Goal: Task Accomplishment & Management: Complete application form

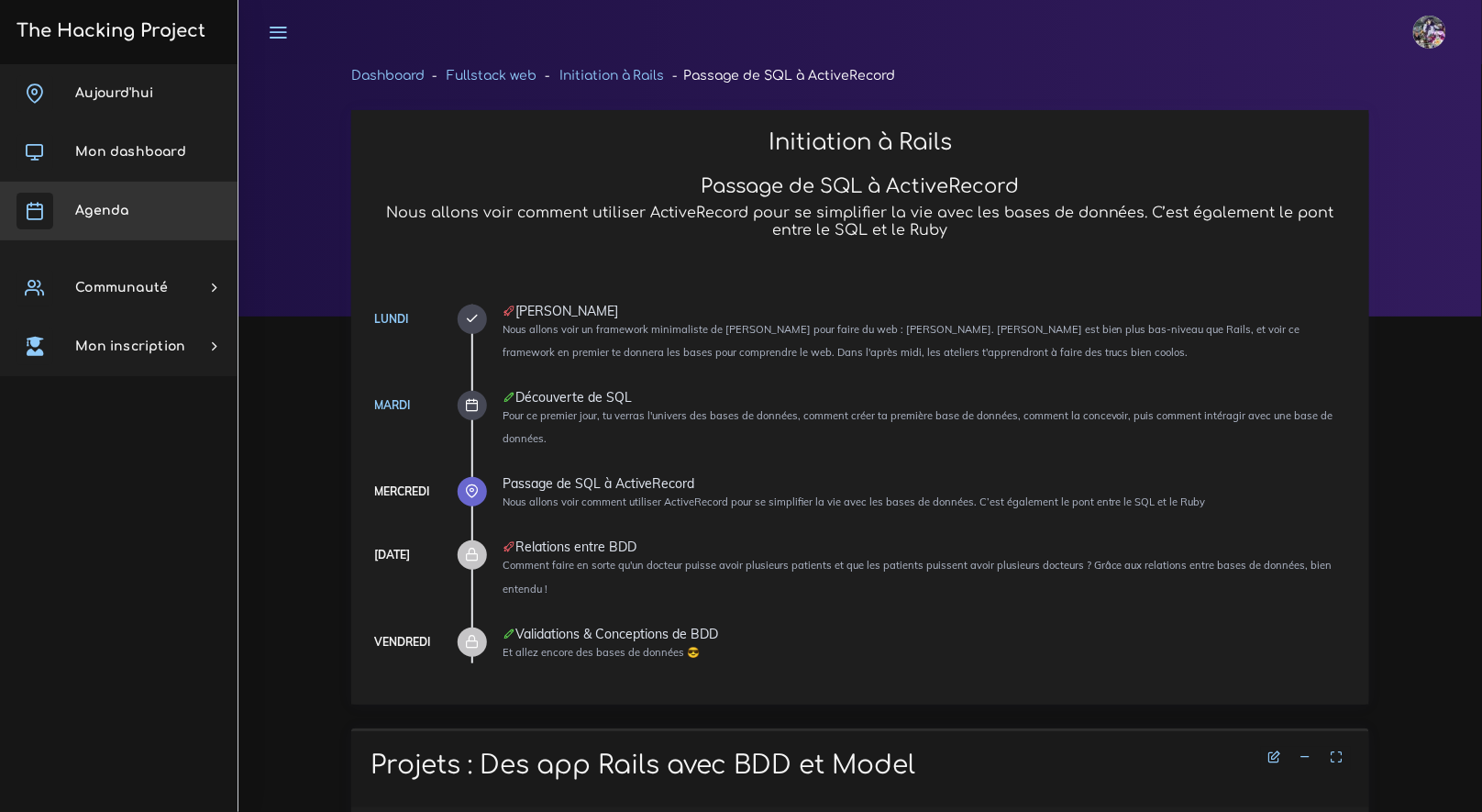
click at [141, 210] on link "Agenda" at bounding box center [119, 211] width 237 height 59
click at [143, 210] on link "Agenda" at bounding box center [119, 211] width 237 height 59
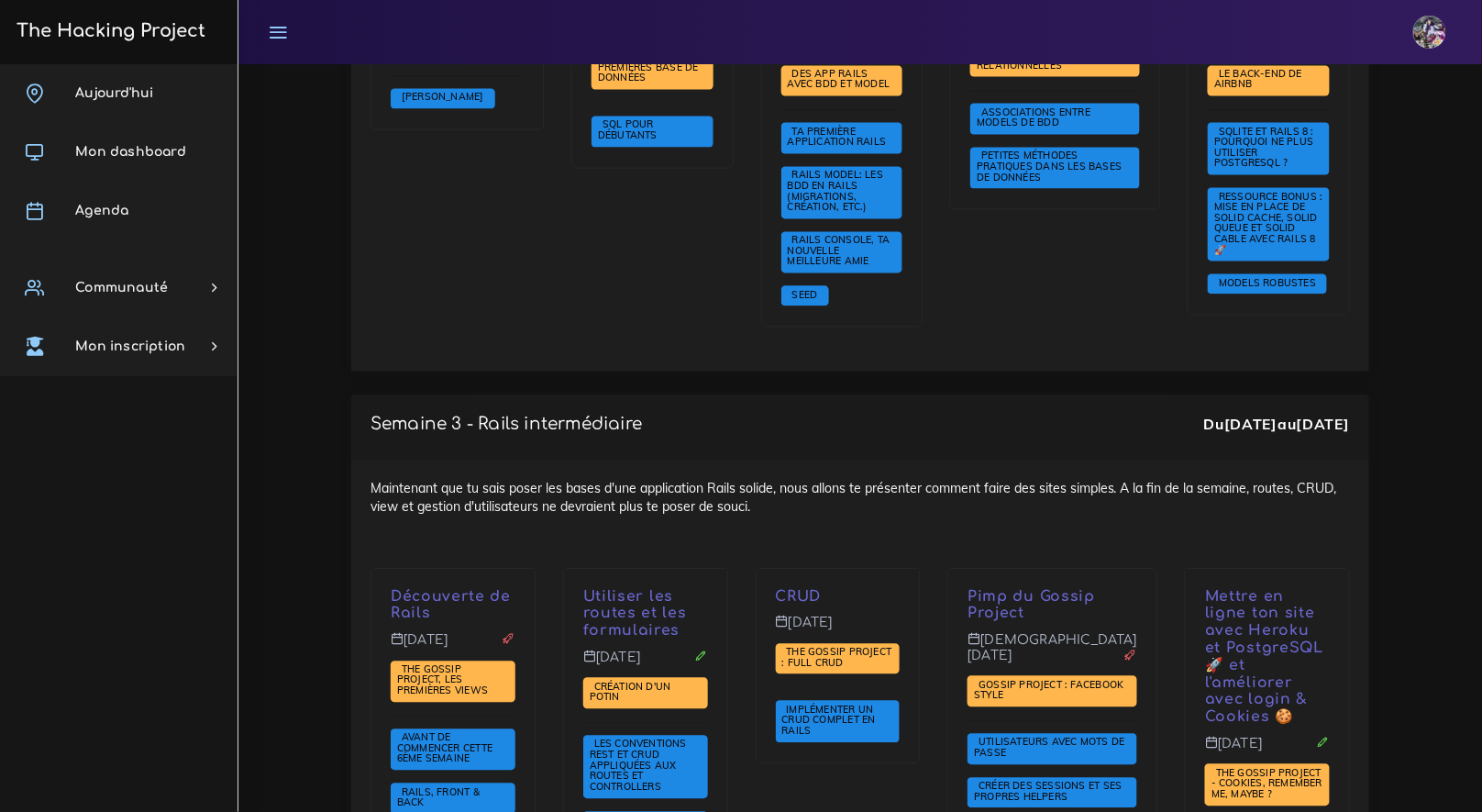
scroll to position [2915, 0]
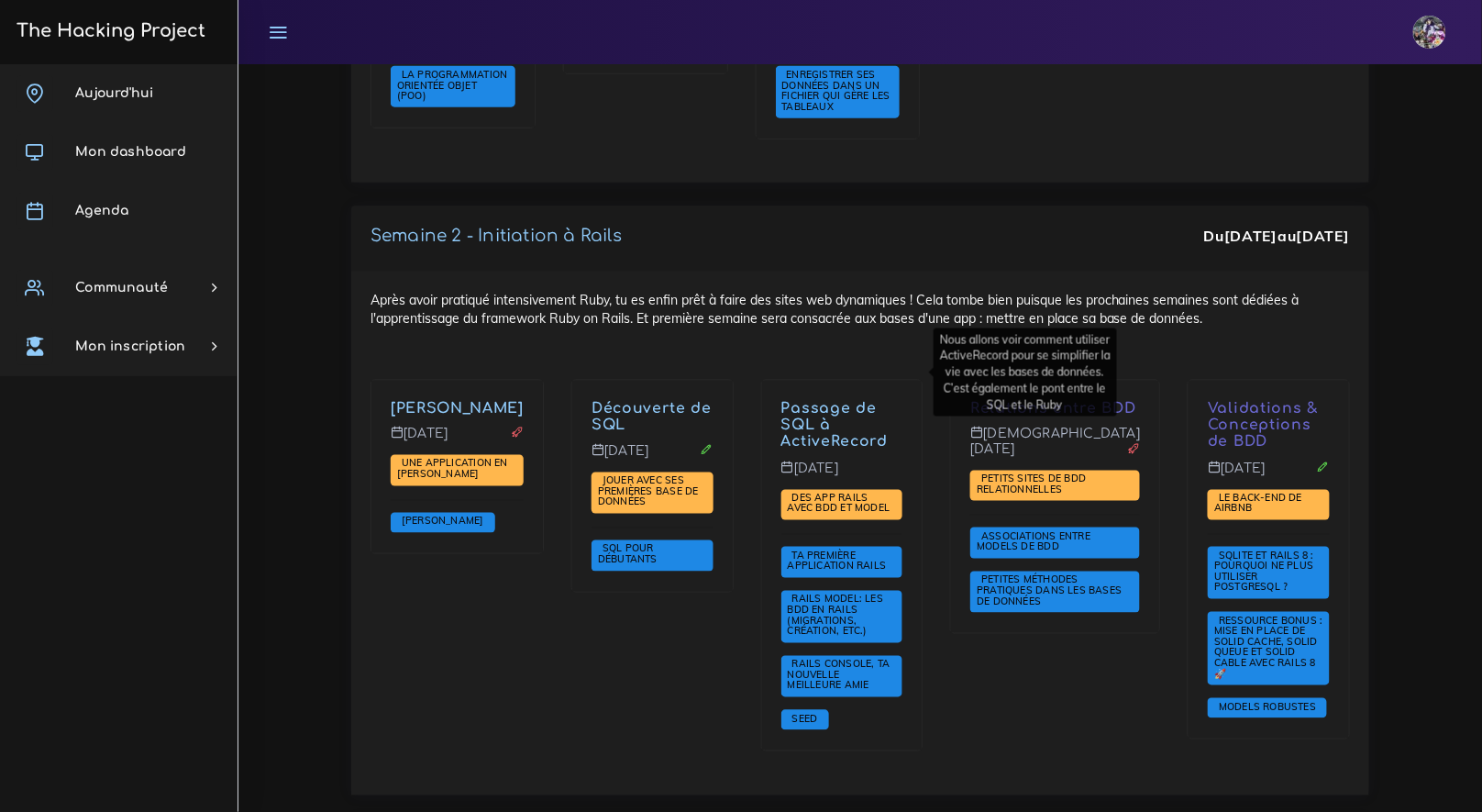
click at [873, 400] on link "Passage de SQL à ActiveRecord" at bounding box center [835, 426] width 106 height 51
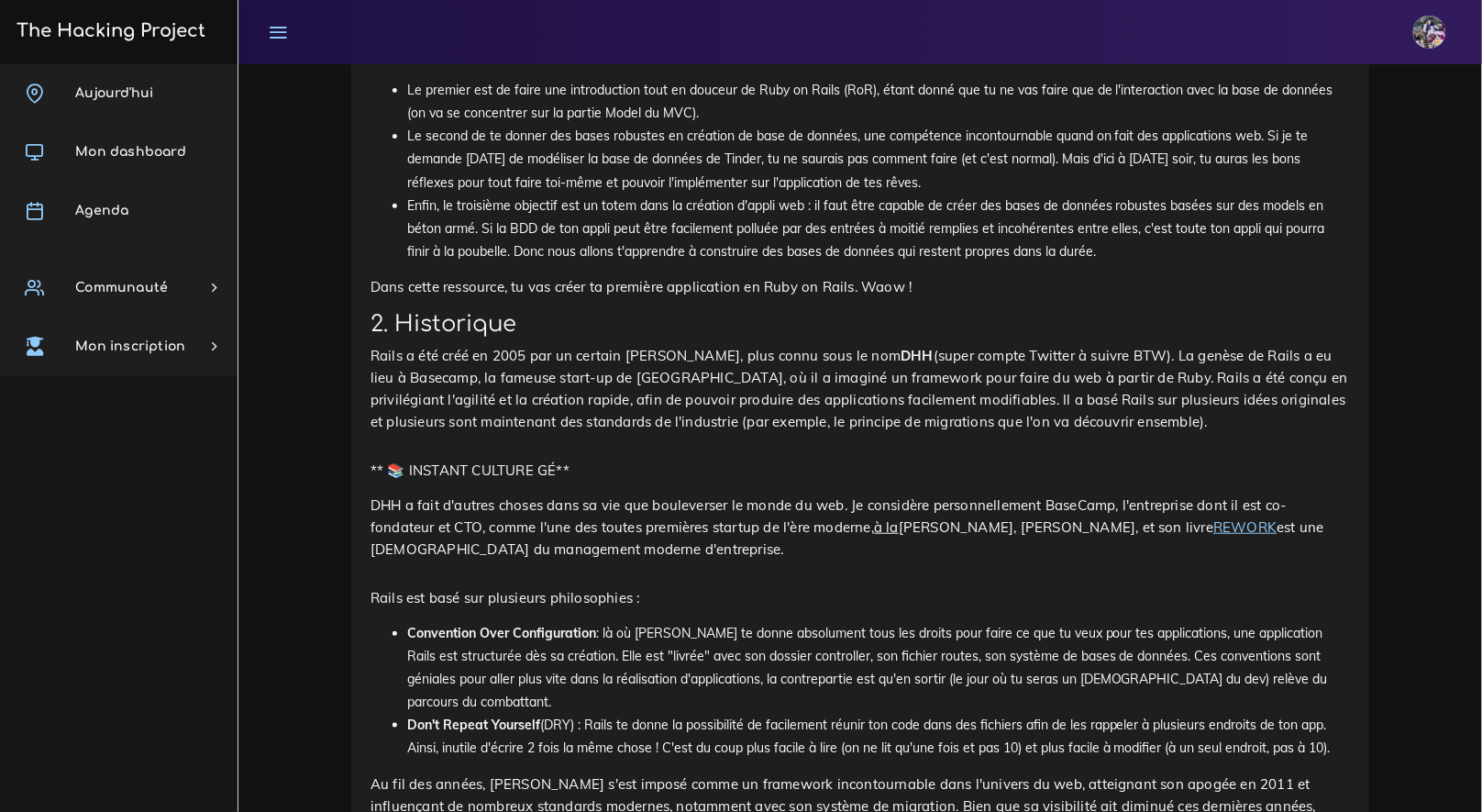
scroll to position [4206, 0]
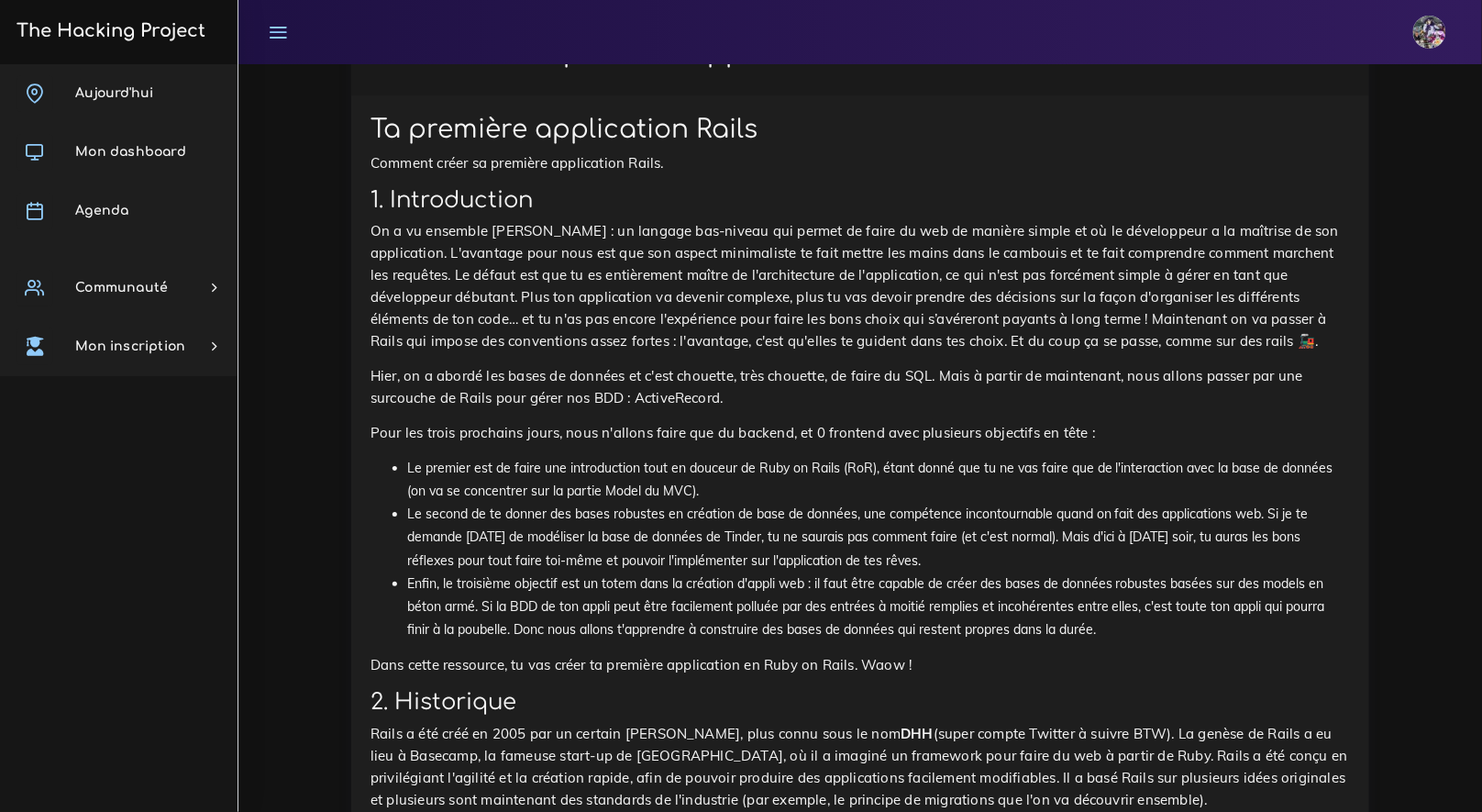
click at [1309, 51] on icon at bounding box center [1305, 44] width 13 height 13
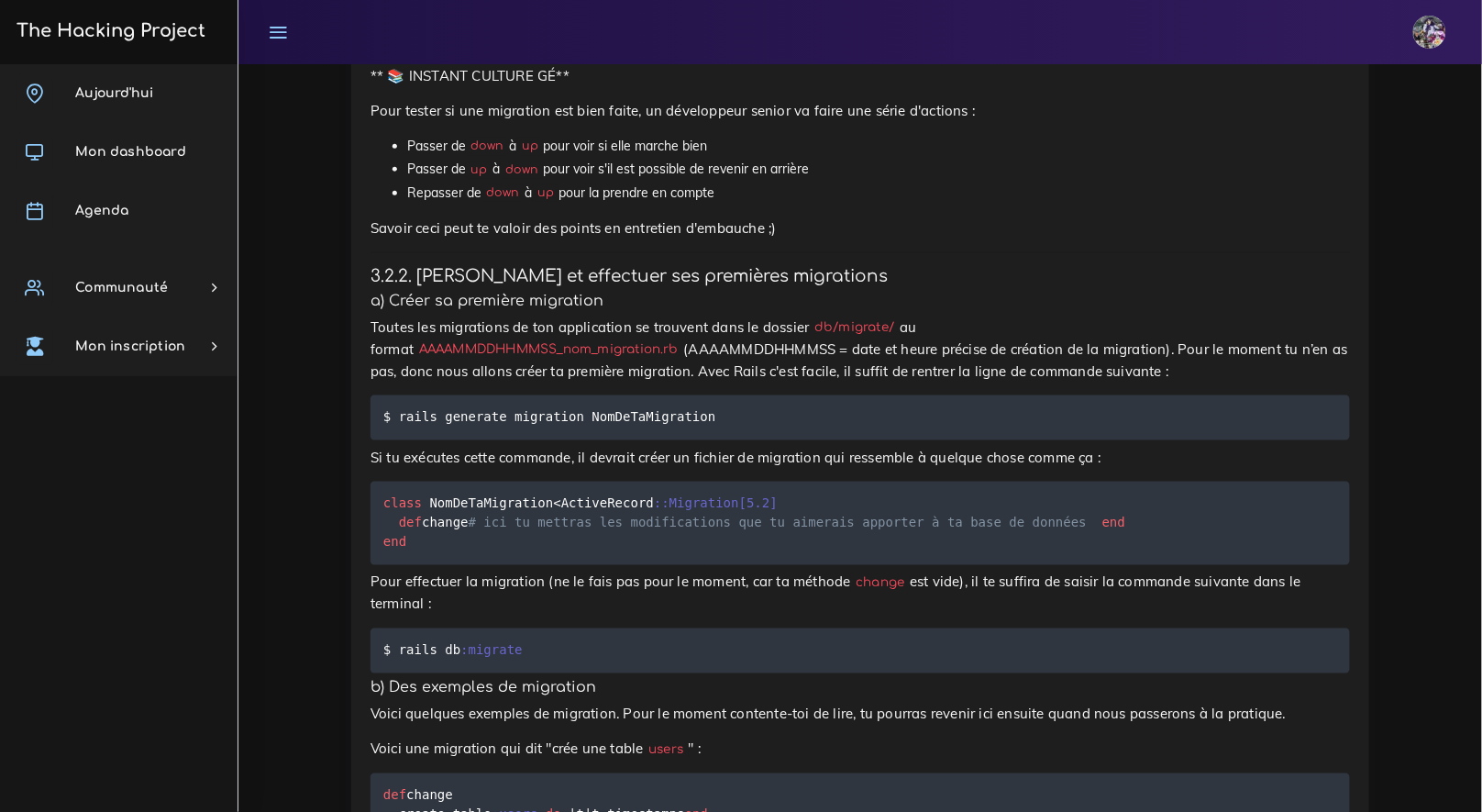
scroll to position [7240, 0]
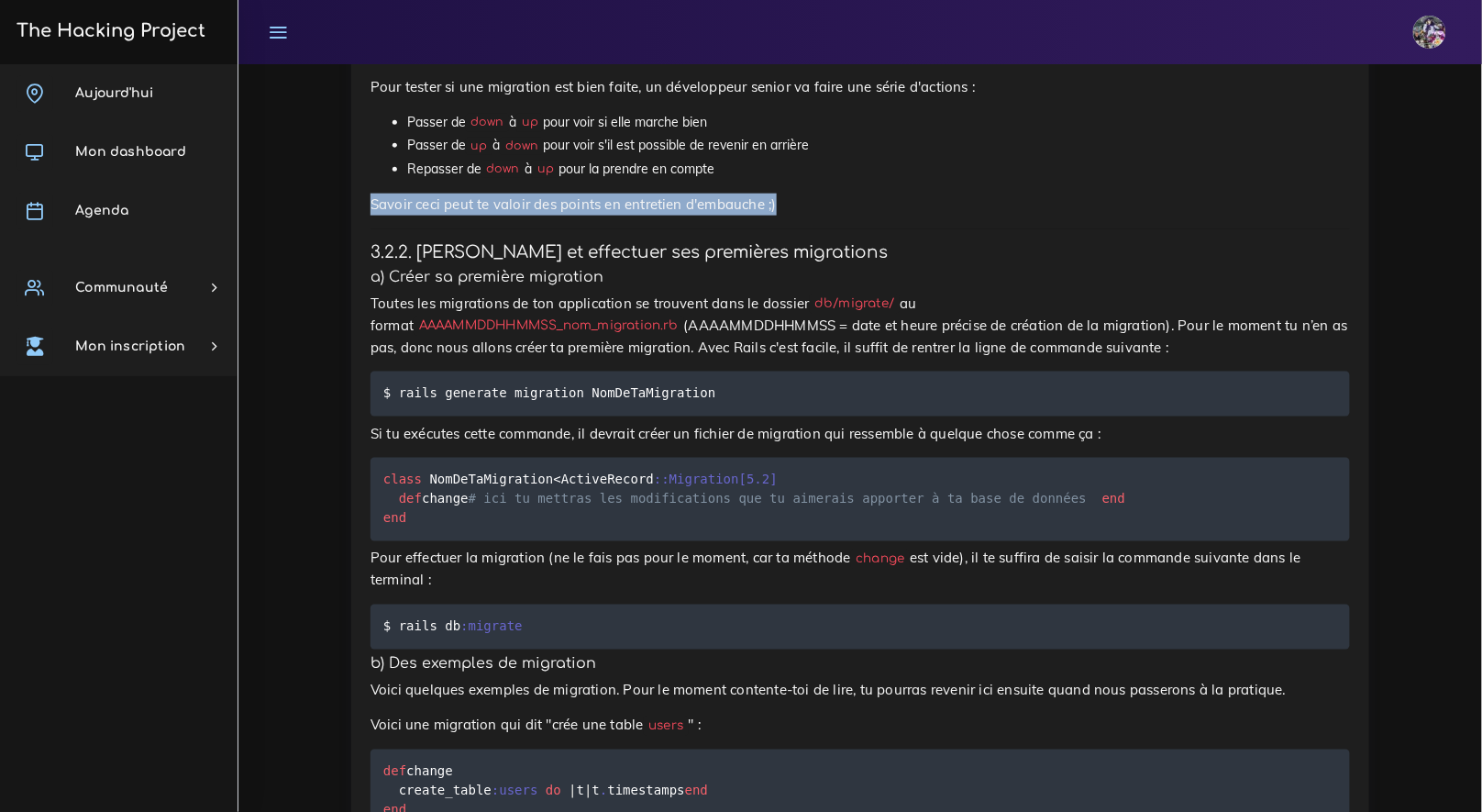
drag, startPoint x: 377, startPoint y: 464, endPoint x: 845, endPoint y: 466, distance: 468.0
click at [845, 216] on p "Savoir ceci peut te valoir des points en entretien d'embauche ;)" at bounding box center [860, 204] width 980 height 22
drag, startPoint x: 796, startPoint y: 474, endPoint x: 380, endPoint y: 461, distance: 416.2
click at [380, 216] on p "Savoir ceci peut te valoir des points en entretien d'embauche ;)" at bounding box center [860, 204] width 980 height 22
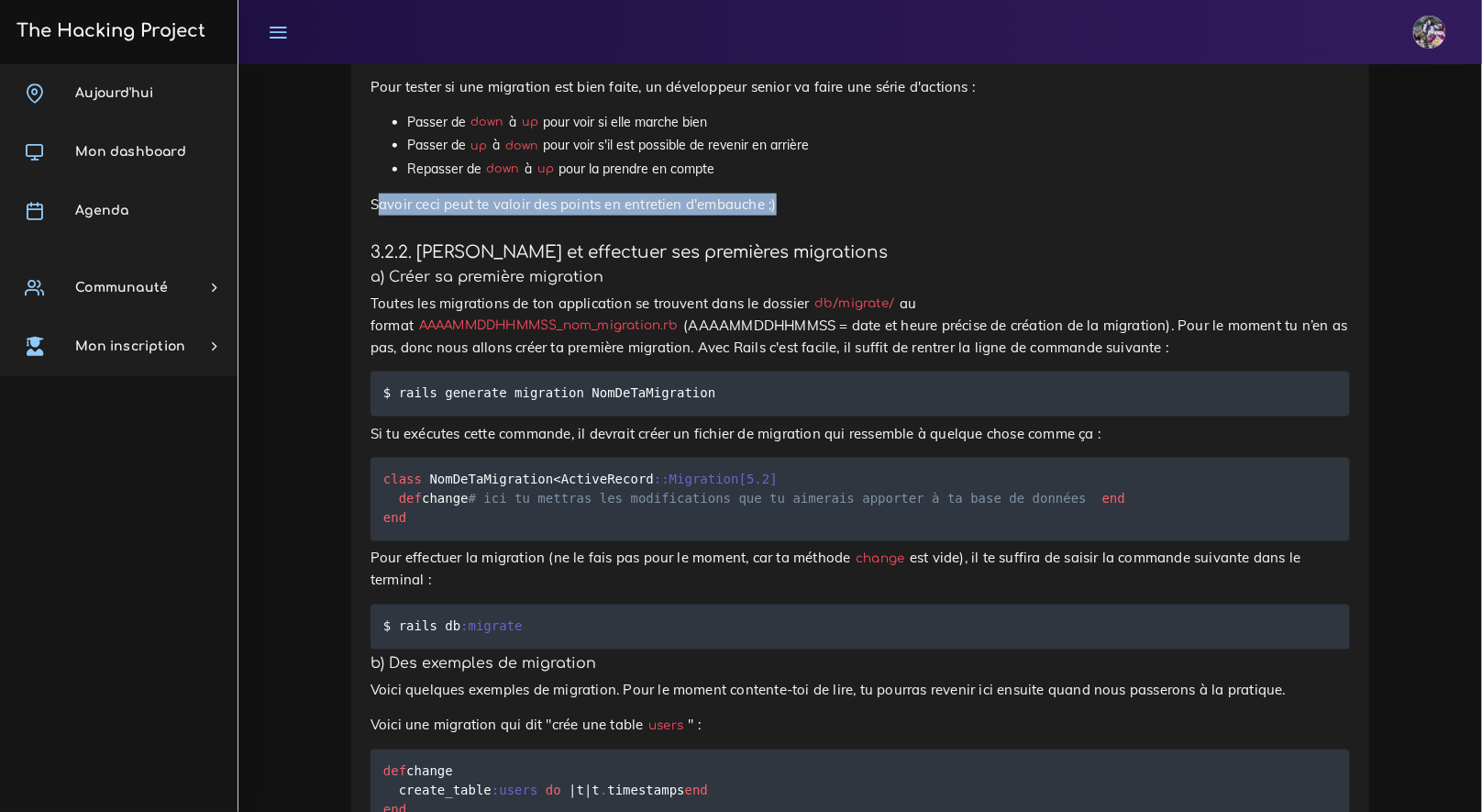
click at [381, 216] on p "Savoir ceci peut te valoir des points en entretien d'embauche ;)" at bounding box center [860, 204] width 980 height 22
drag, startPoint x: 376, startPoint y: 463, endPoint x: 758, endPoint y: 474, distance: 382.2
click at [742, 216] on p "Savoir ceci peut te valoir des points en entretien d'embauche ;)" at bounding box center [860, 204] width 980 height 22
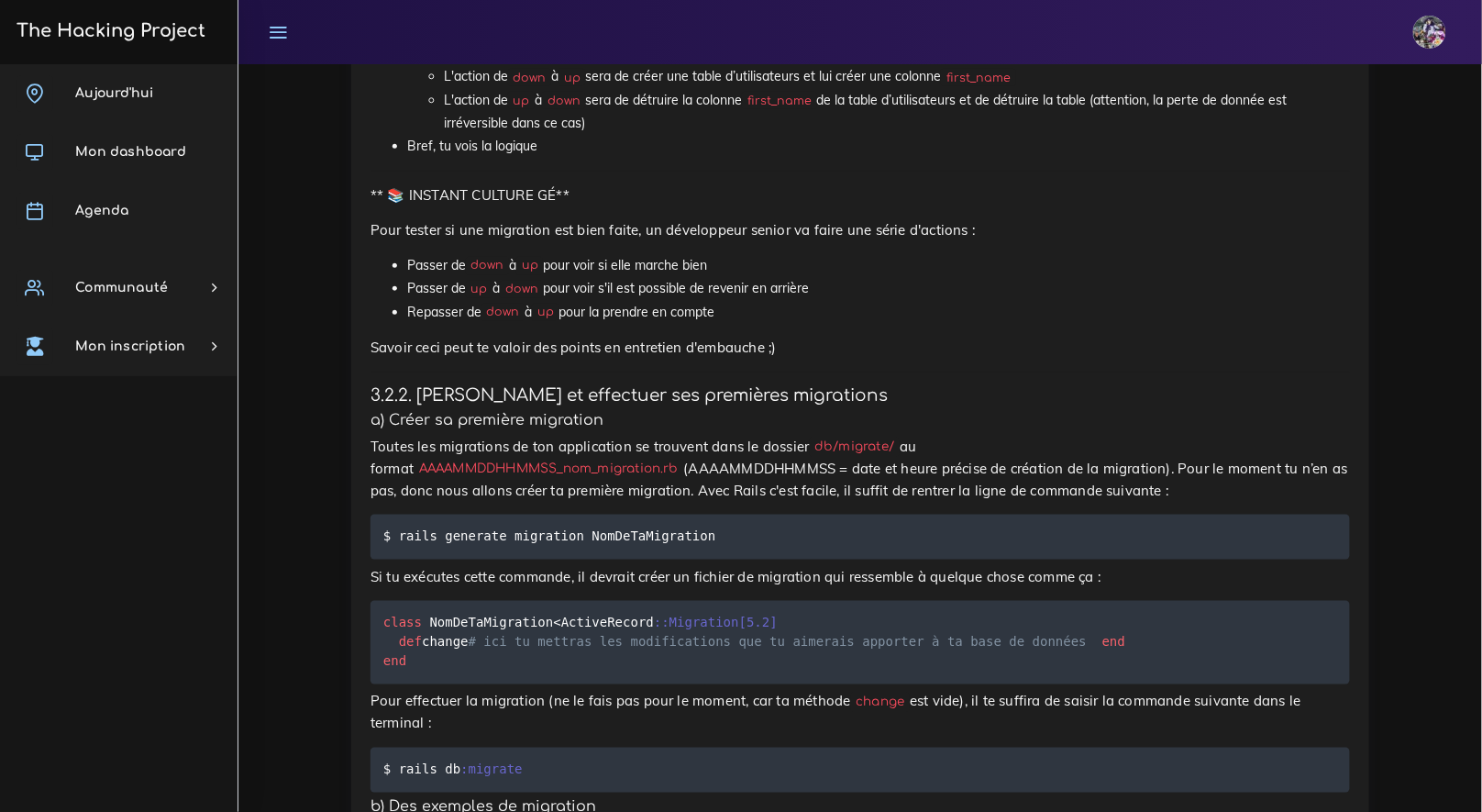
scroll to position [7358, 0]
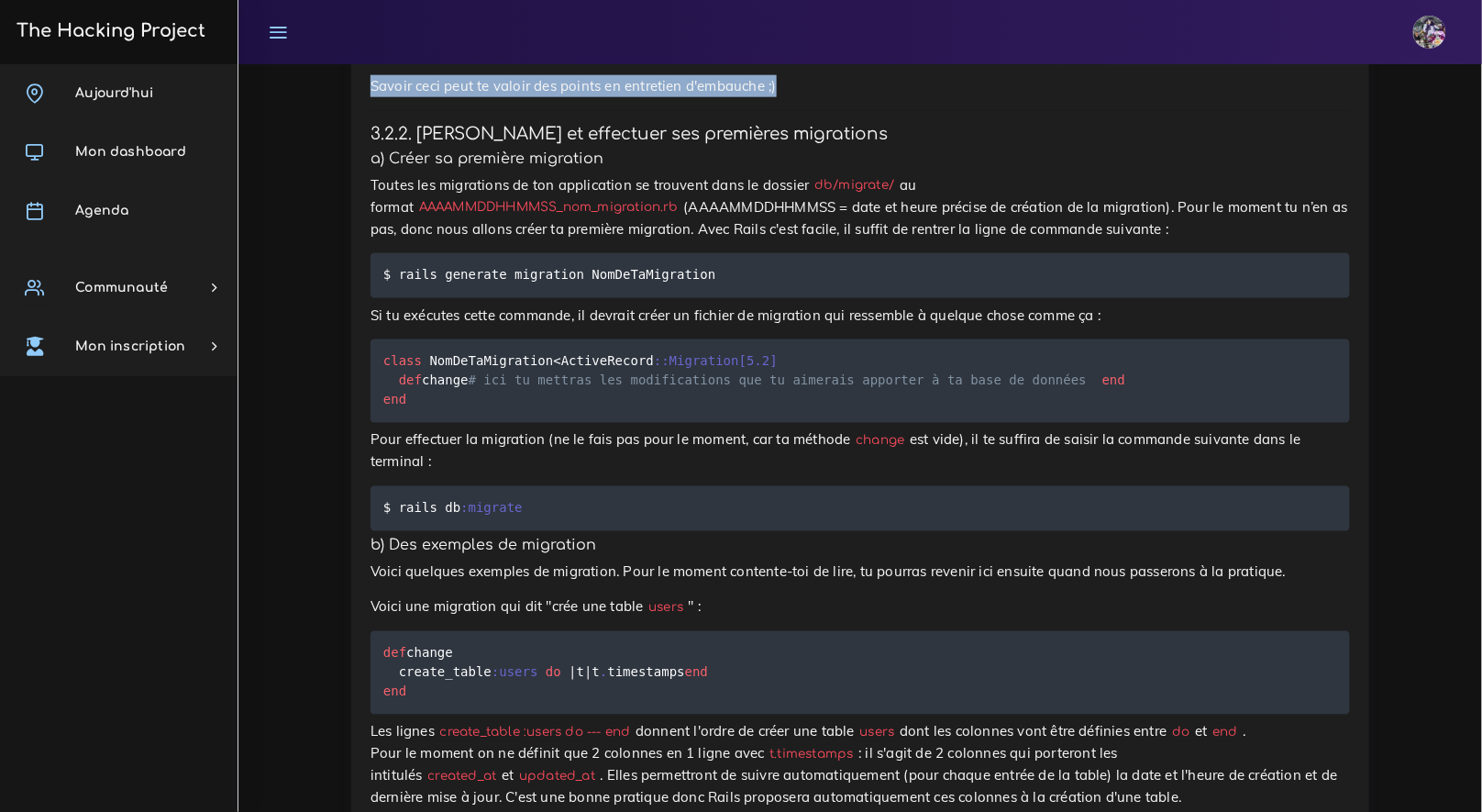
drag, startPoint x: 360, startPoint y: 354, endPoint x: 792, endPoint y: 354, distance: 432.0
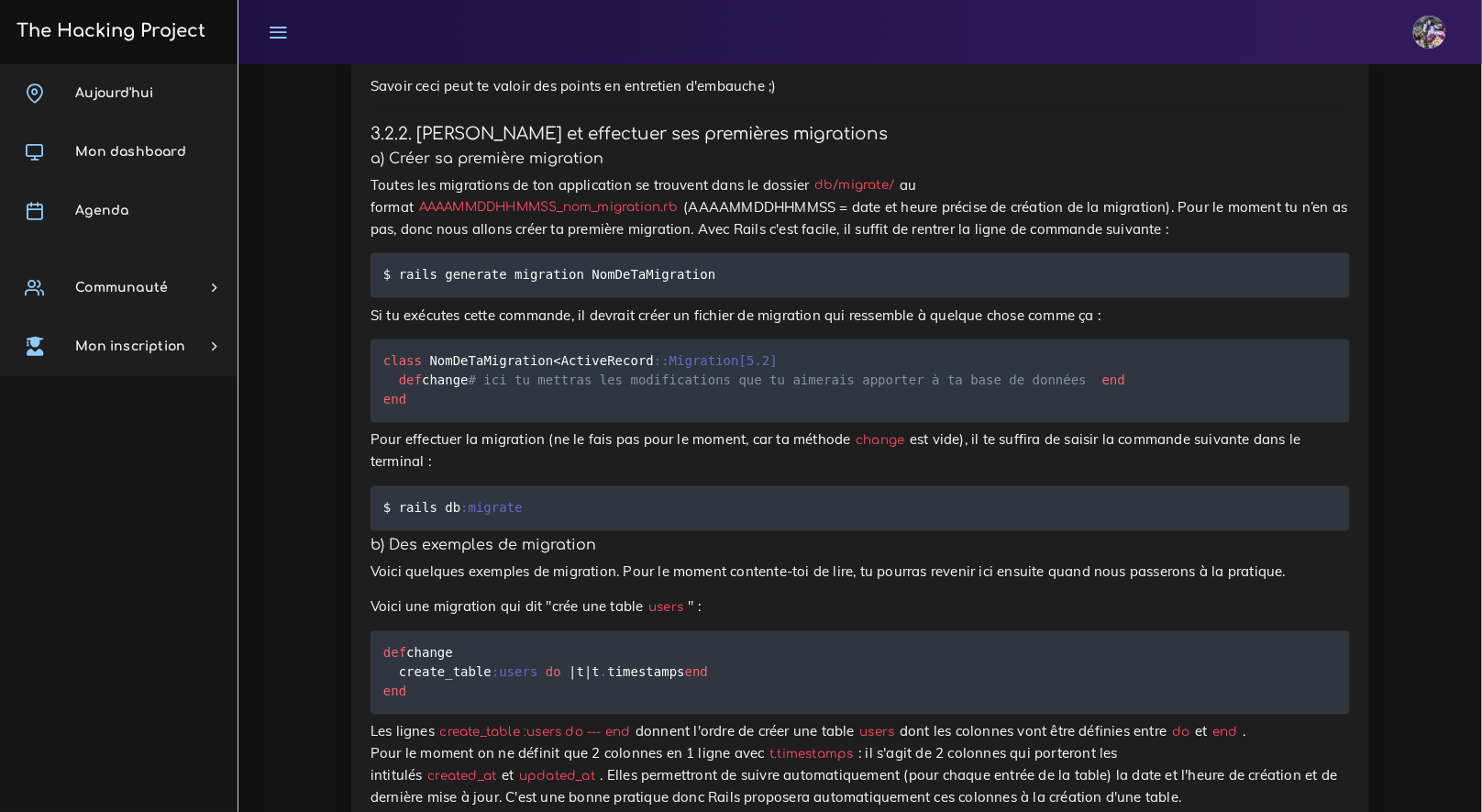
click at [796, 97] on p "Savoir ceci peut te valoir des points en entretien d'embauche ;)" at bounding box center [860, 86] width 980 height 22
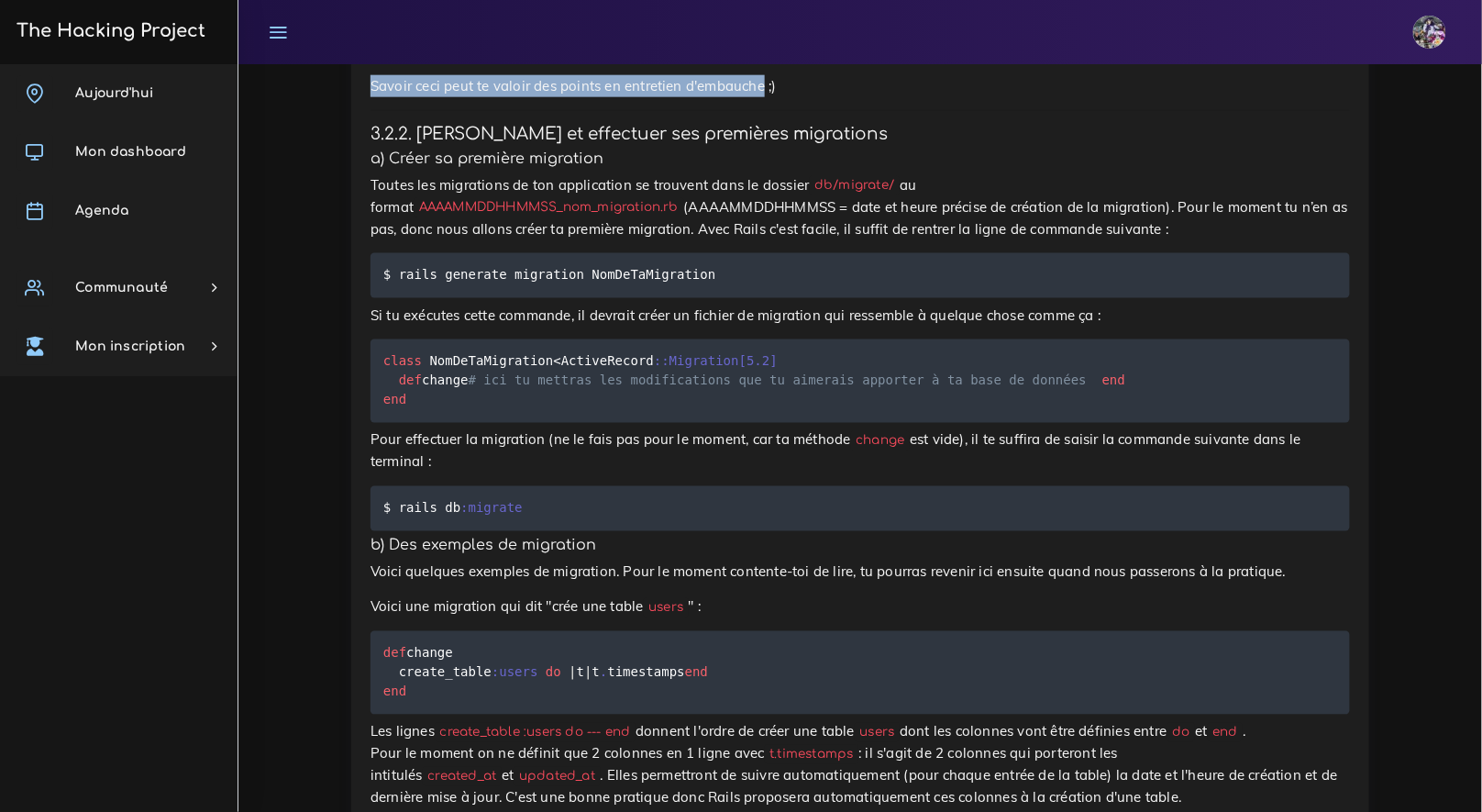
drag, startPoint x: 763, startPoint y: 352, endPoint x: 361, endPoint y: 356, distance: 402.0
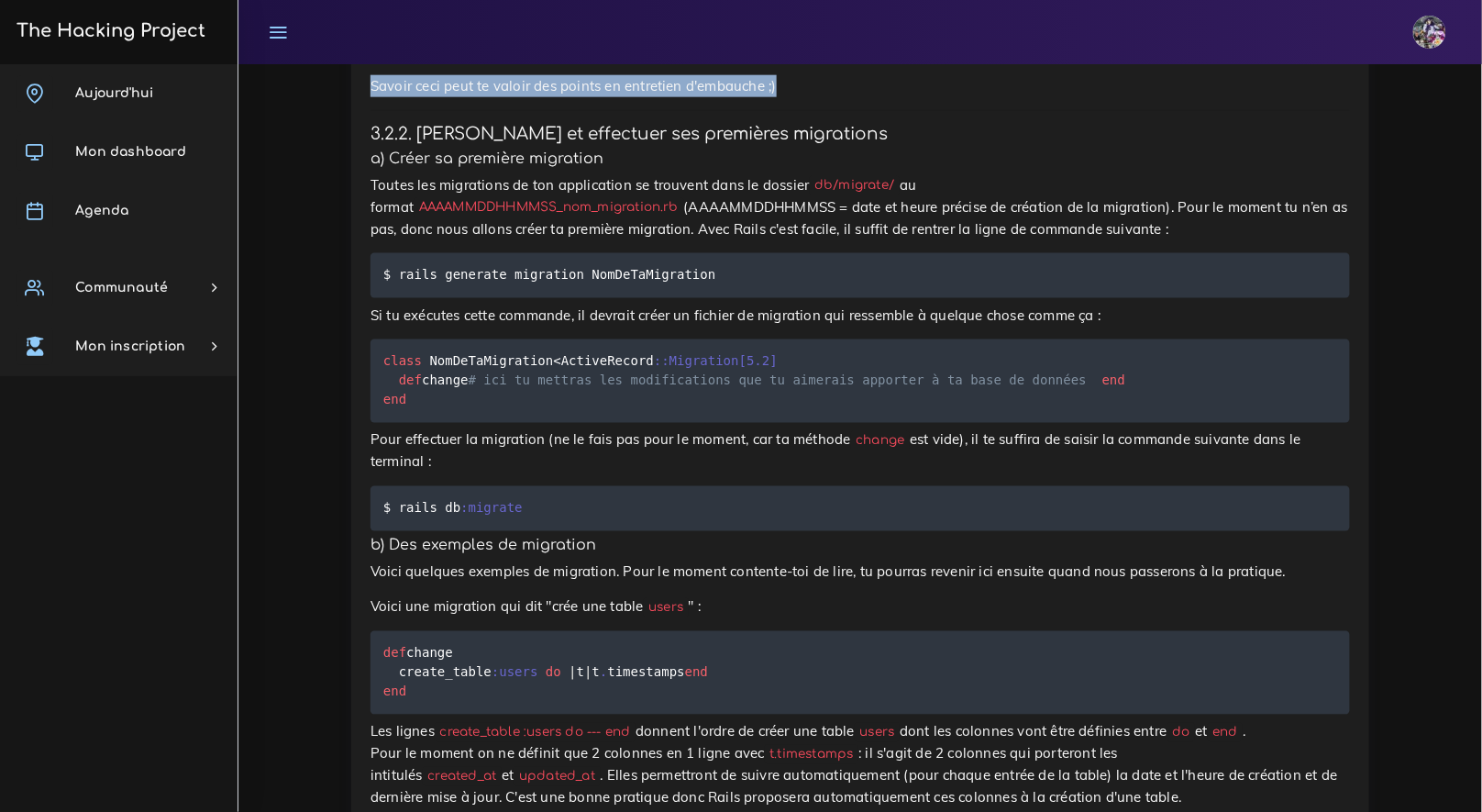
drag, startPoint x: 370, startPoint y: 347, endPoint x: 844, endPoint y: 347, distance: 474.0
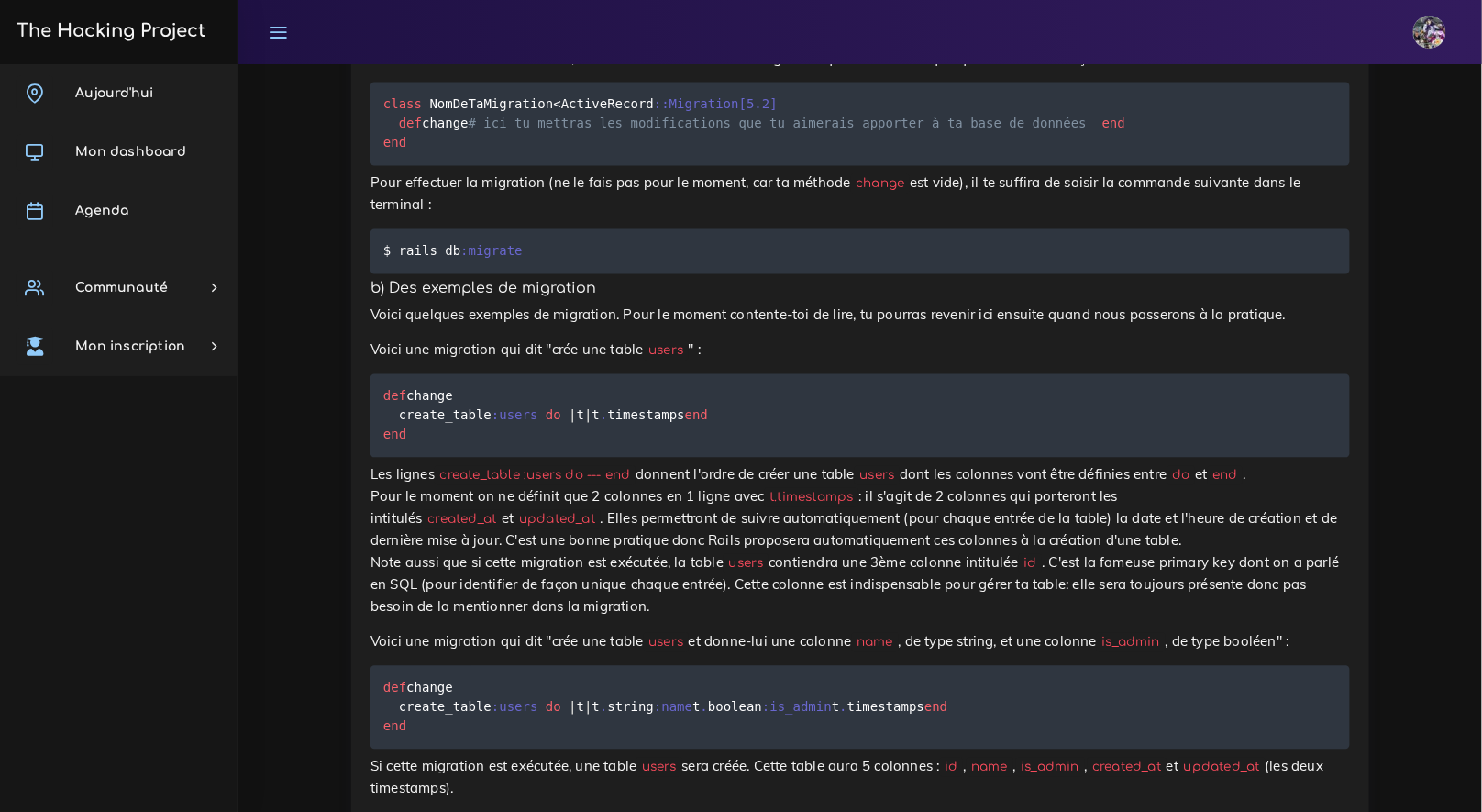
scroll to position [7616, 0]
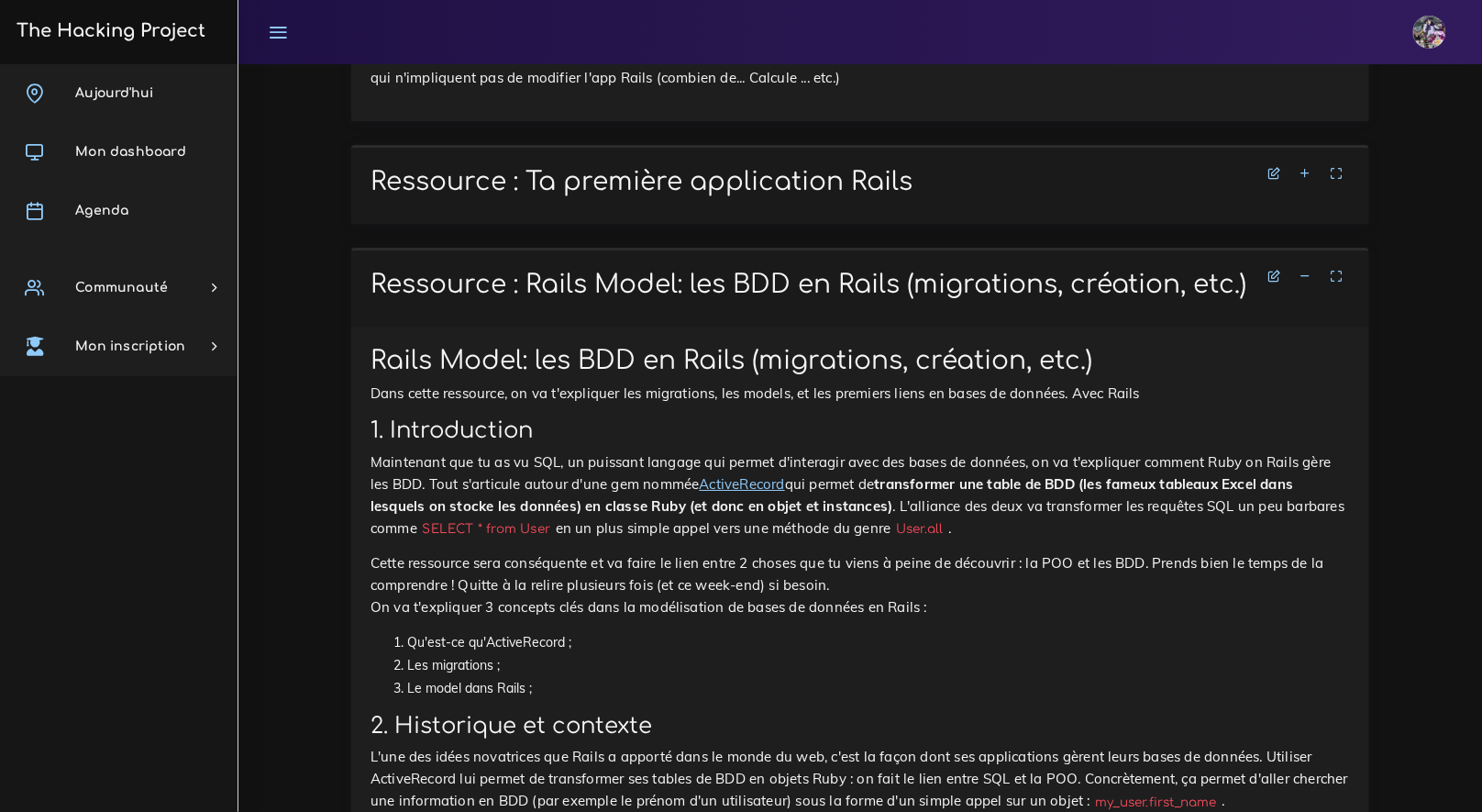
scroll to position [3990, 0]
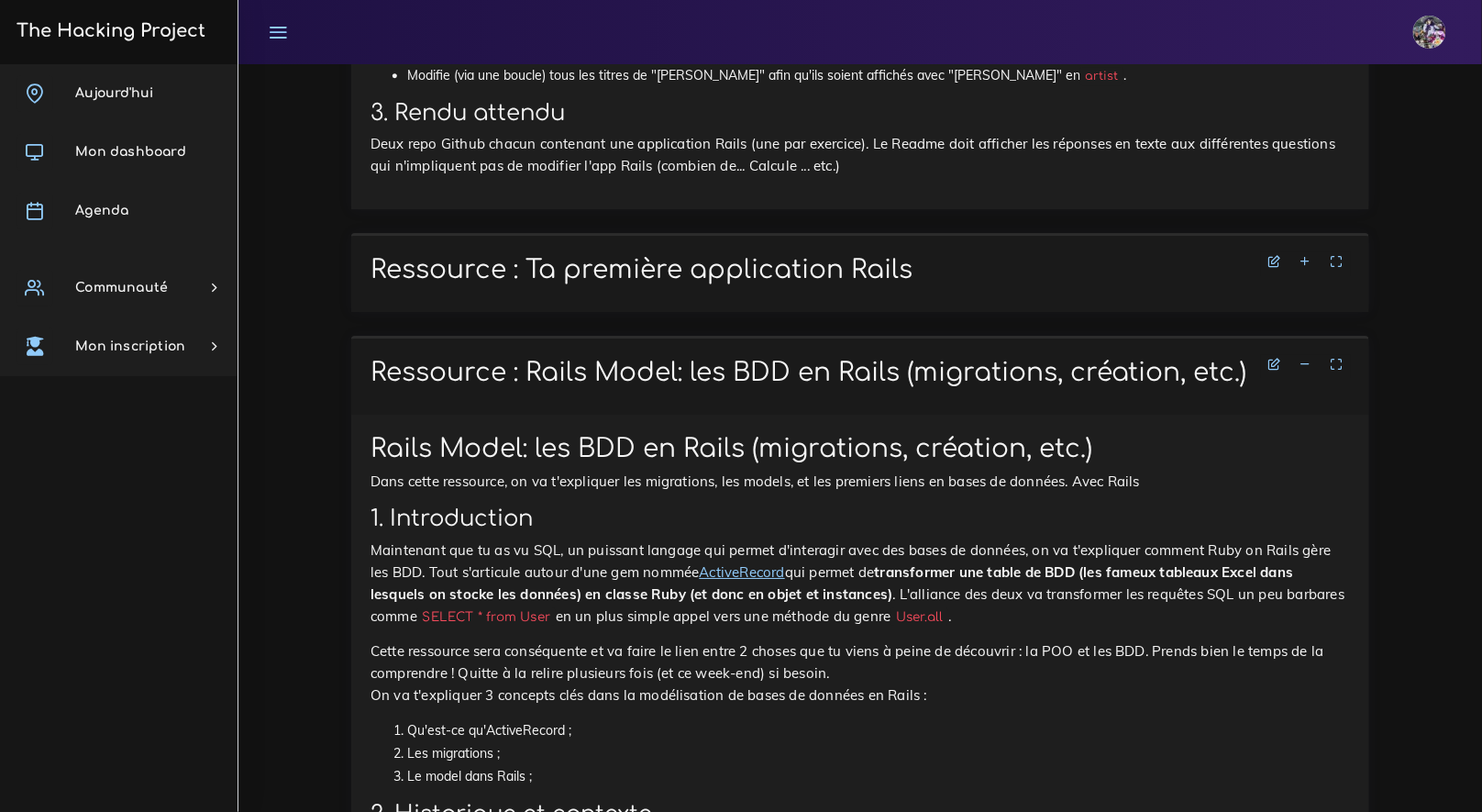
click at [1298, 374] on link at bounding box center [1306, 365] width 27 height 17
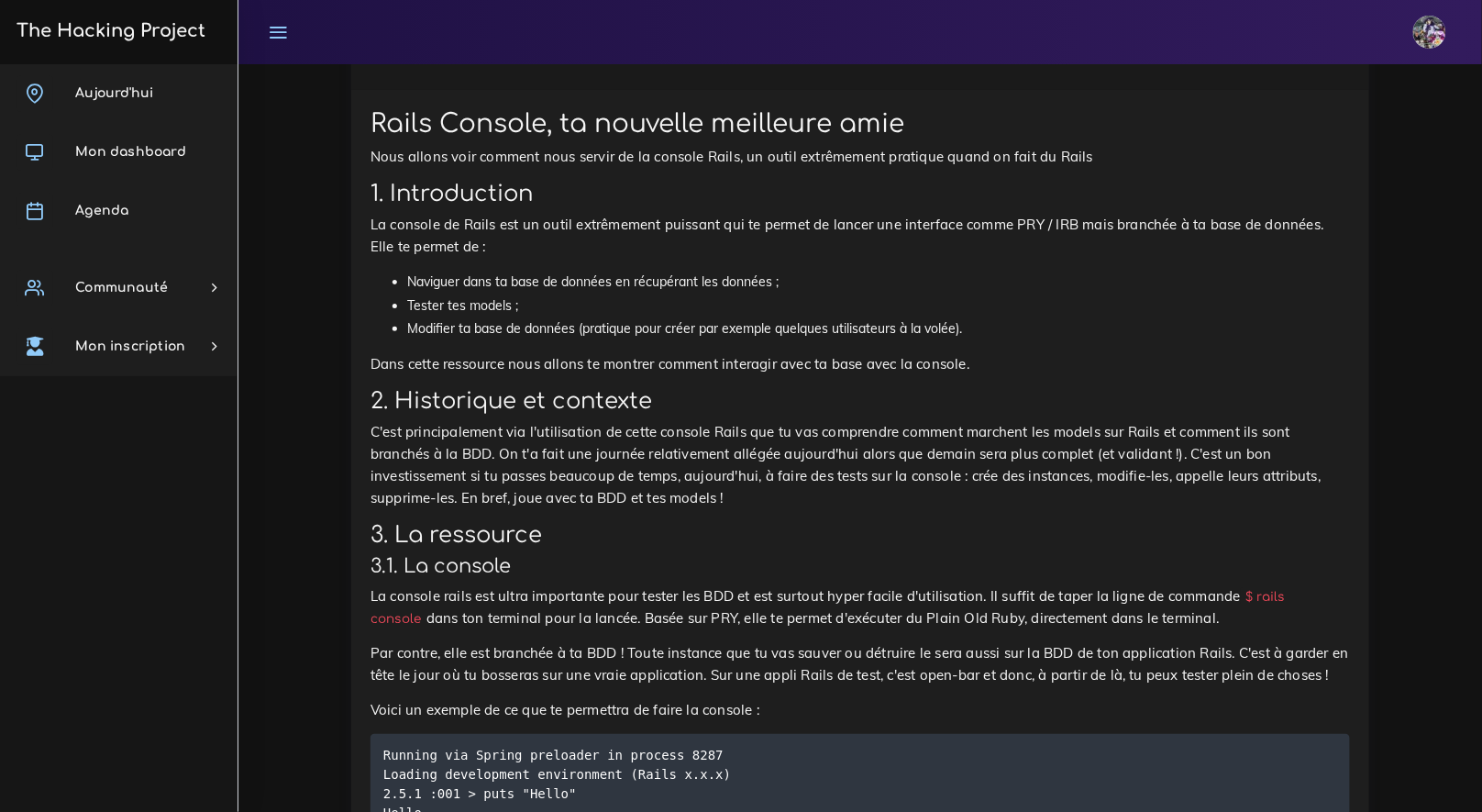
scroll to position [4569, 0]
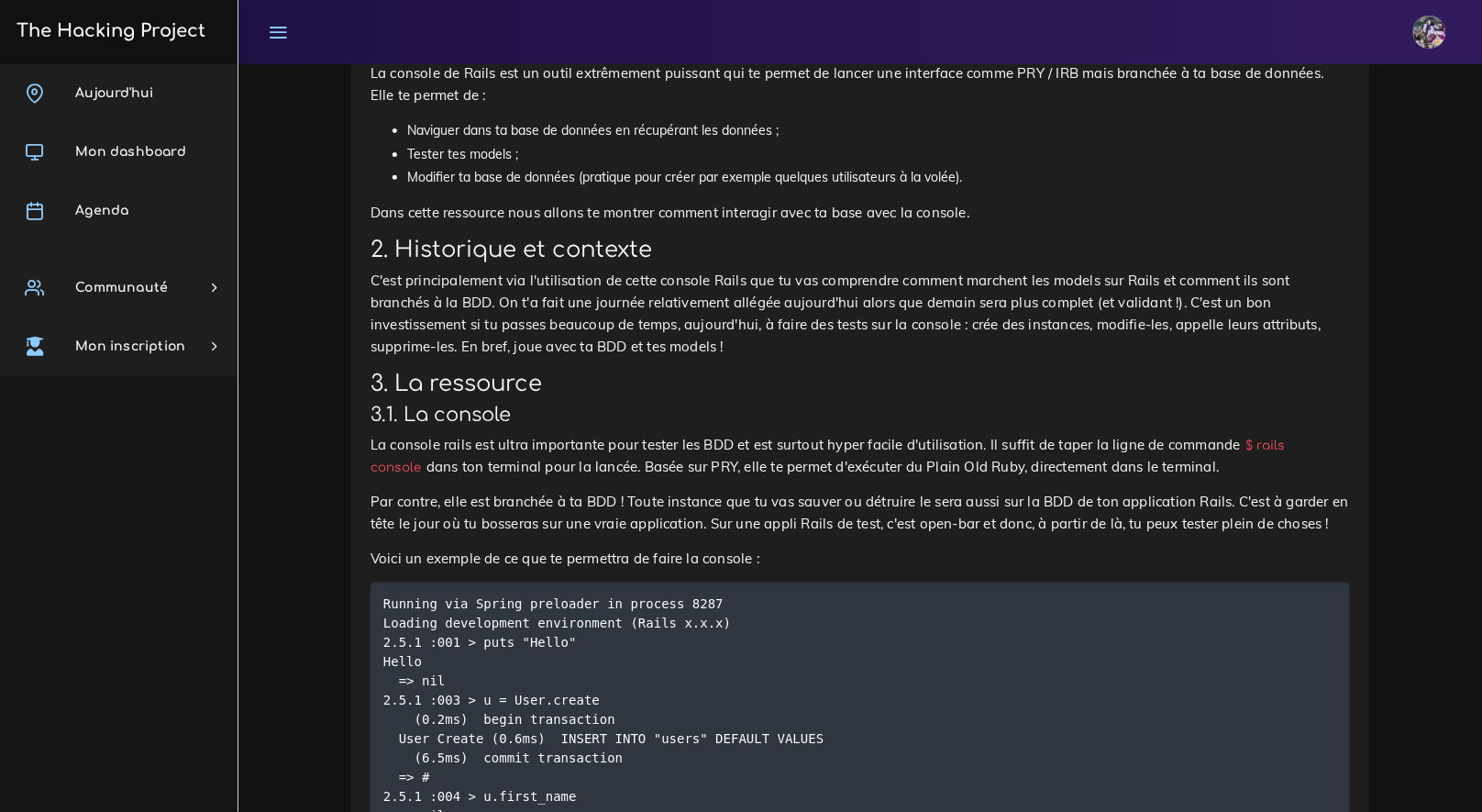
drag, startPoint x: 744, startPoint y: 266, endPoint x: 669, endPoint y: 258, distance: 75.4
click at [669, 17] on p "Nous allons voir comment nous servir de la console Rails, un outil extrêmement …" at bounding box center [860, 5] width 980 height 22
click at [668, 17] on p "Nous allons voir comment nous servir de la console Rails, un outil extrêmement …" at bounding box center [860, 5] width 980 height 22
click at [738, 17] on p "Nous allons voir comment nous servir de la console Rails, un outil extrêmement …" at bounding box center [860, 5] width 980 height 22
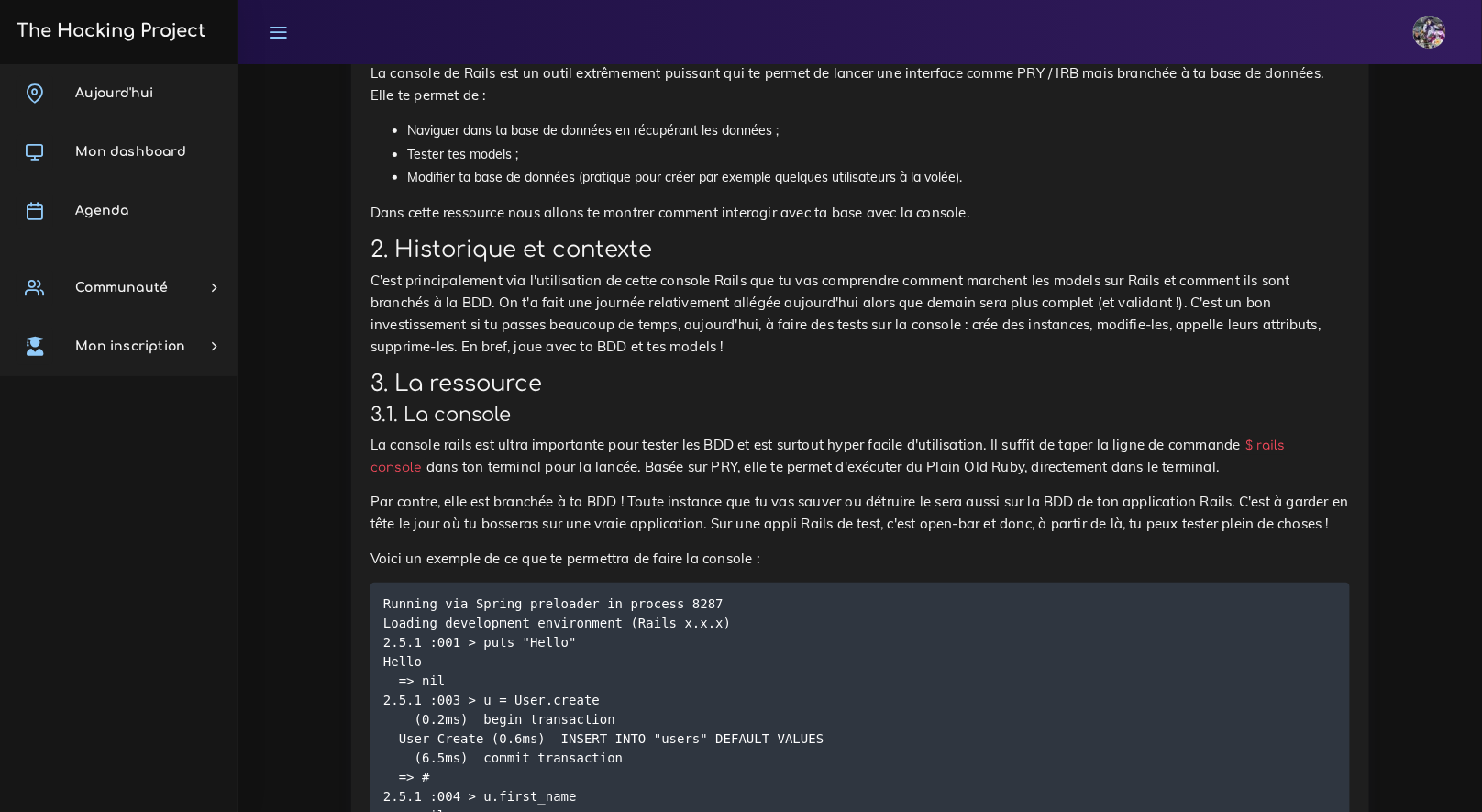
click at [738, 17] on p "Nous allons voir comment nous servir de la console Rails, un outil extrêmement …" at bounding box center [860, 5] width 980 height 22
click at [744, 56] on h2 "1. Introduction" at bounding box center [860, 42] width 980 height 26
click at [737, 17] on p "Nous allons voir comment nous servir de la console Rails, un outil extrêmement …" at bounding box center [860, 5] width 980 height 22
click at [576, 189] on li "Modifier ta base de données (pratique pour créer par exemple quelques utilisate…" at bounding box center [879, 177] width 944 height 23
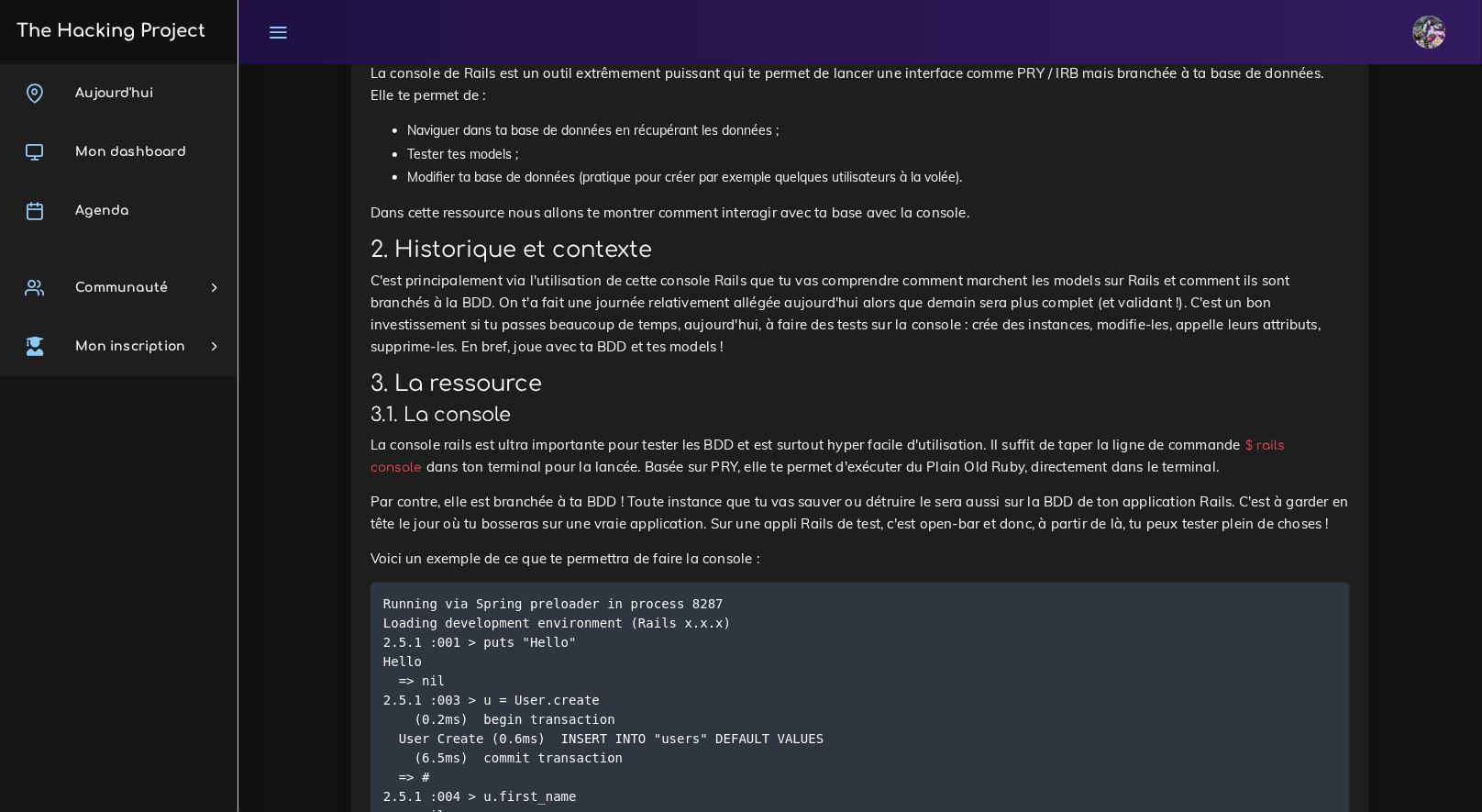
click at [568, 189] on li "Modifier ta base de données (pratique pour créer par exemple quelques utilisate…" at bounding box center [879, 177] width 944 height 23
click at [574, 189] on li "Modifier ta base de données (pratique pour créer par exemple quelques utilisate…" at bounding box center [879, 177] width 944 height 23
click at [582, 189] on li "Modifier ta base de données (pratique pour créer par exemple quelques utilisate…" at bounding box center [879, 177] width 944 height 23
click at [572, 166] on li "Tester tes models ;" at bounding box center [879, 154] width 944 height 23
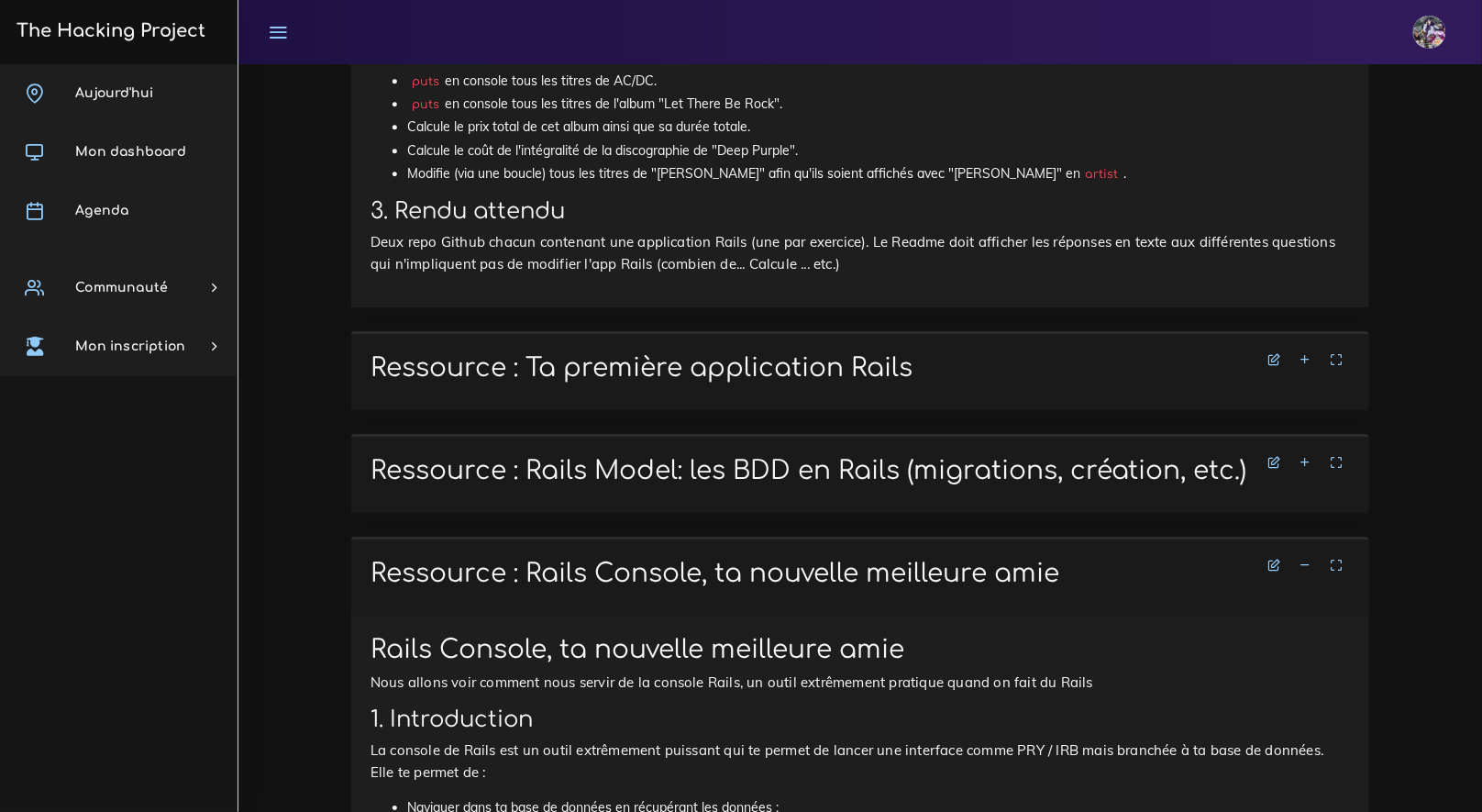
scroll to position [4032, 0]
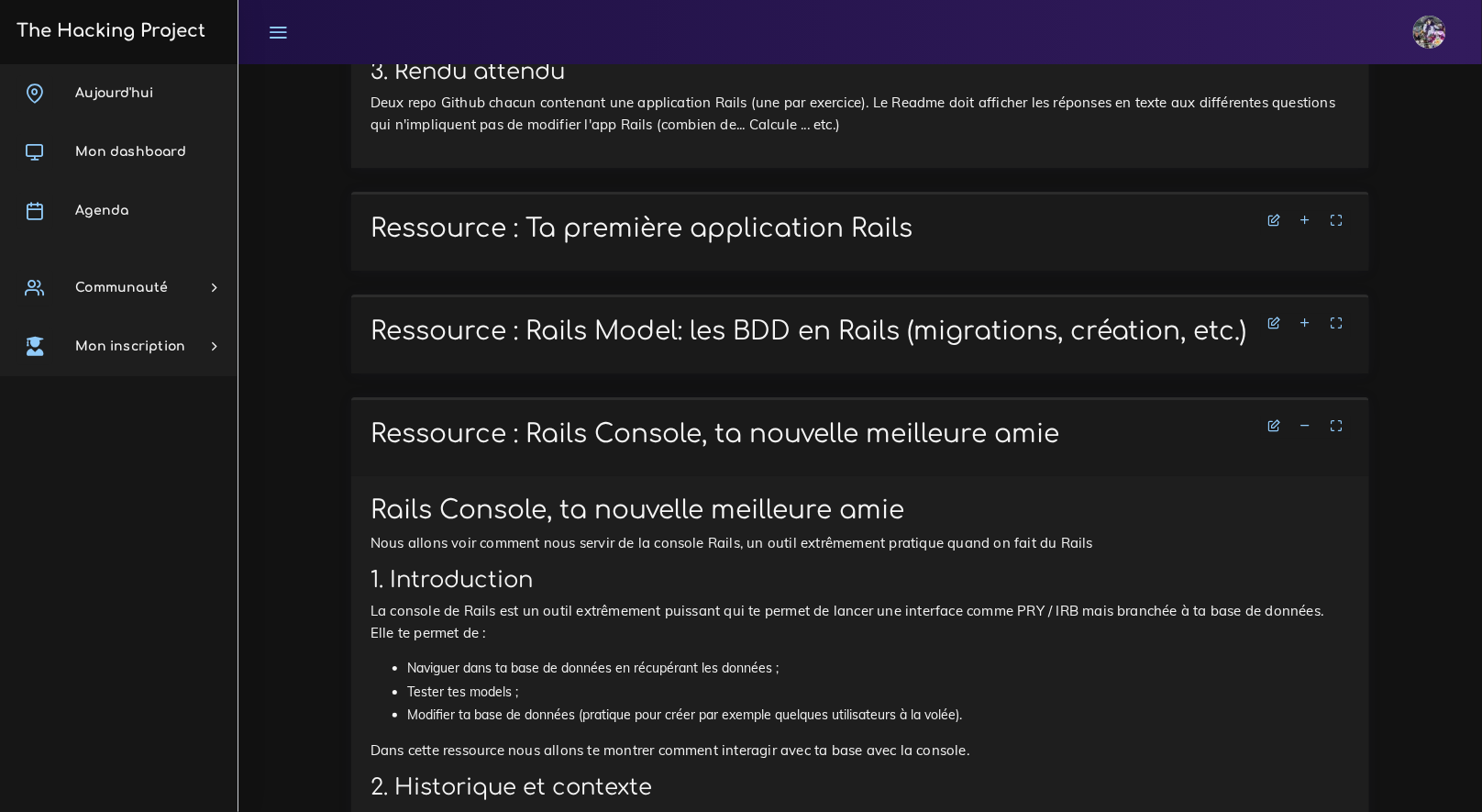
click at [811, 347] on h1 "Ressource : Rails Model: les BDD en Rails (migrations, création, etc.)" at bounding box center [860, 332] width 980 height 31
click at [1093, 347] on h1 "Ressource : Rails Model: les BDD en Rails (migrations, création, etc.)" at bounding box center [860, 332] width 980 height 31
click at [1310, 330] on icon at bounding box center [1305, 323] width 13 height 13
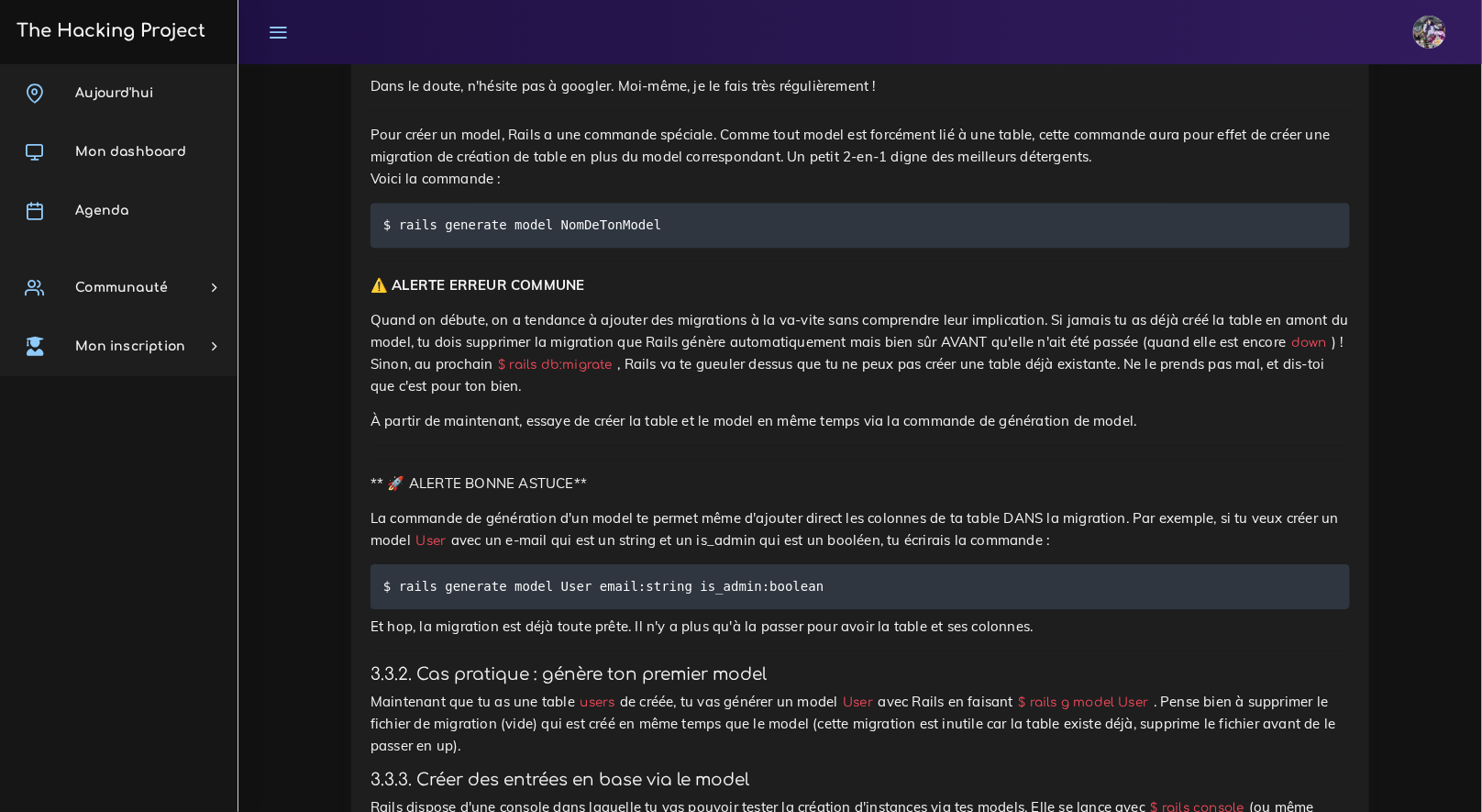
scroll to position [10425, 0]
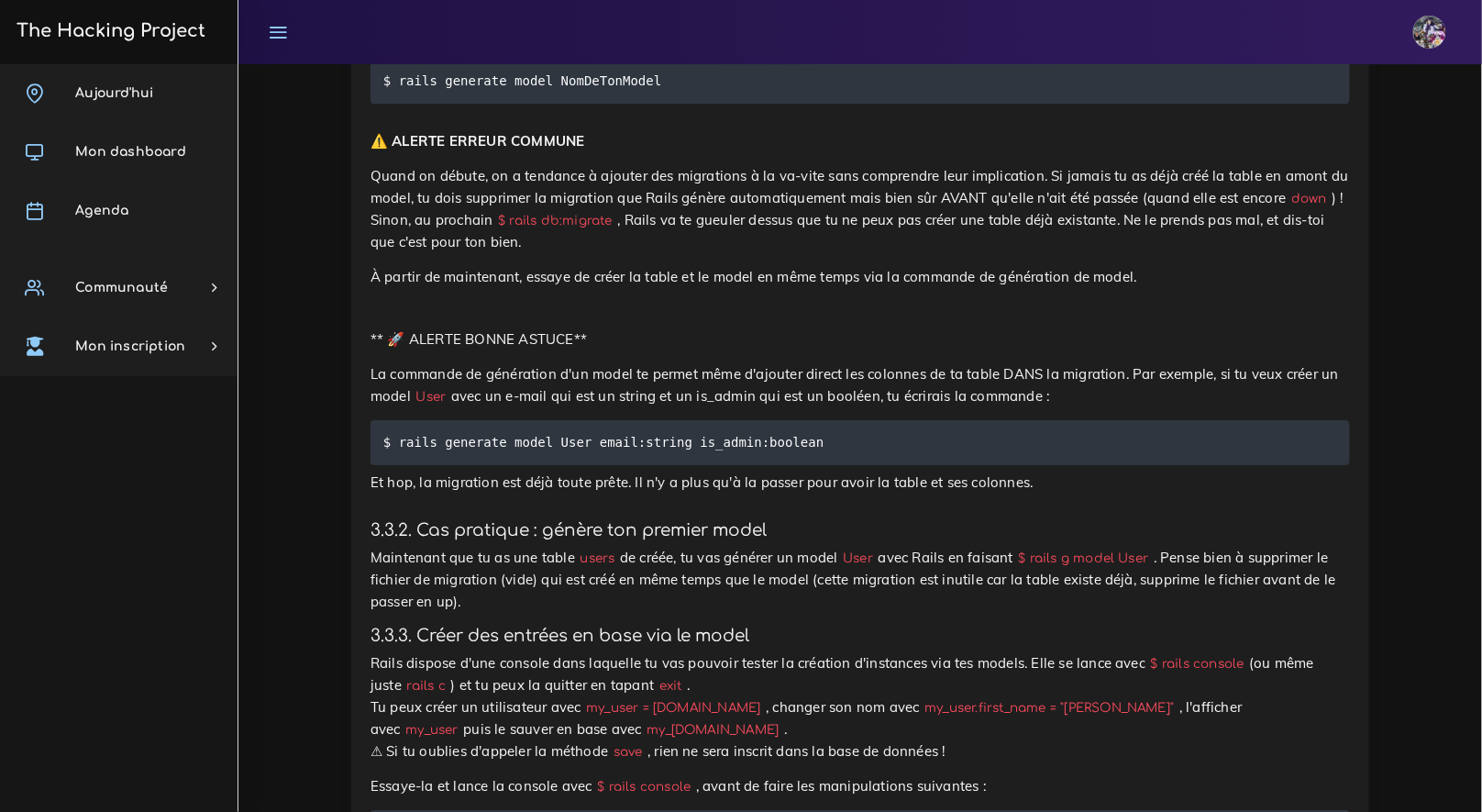
click at [660, 91] on code "$ rails generate model NomDeTonModel" at bounding box center [525, 80] width 283 height 21
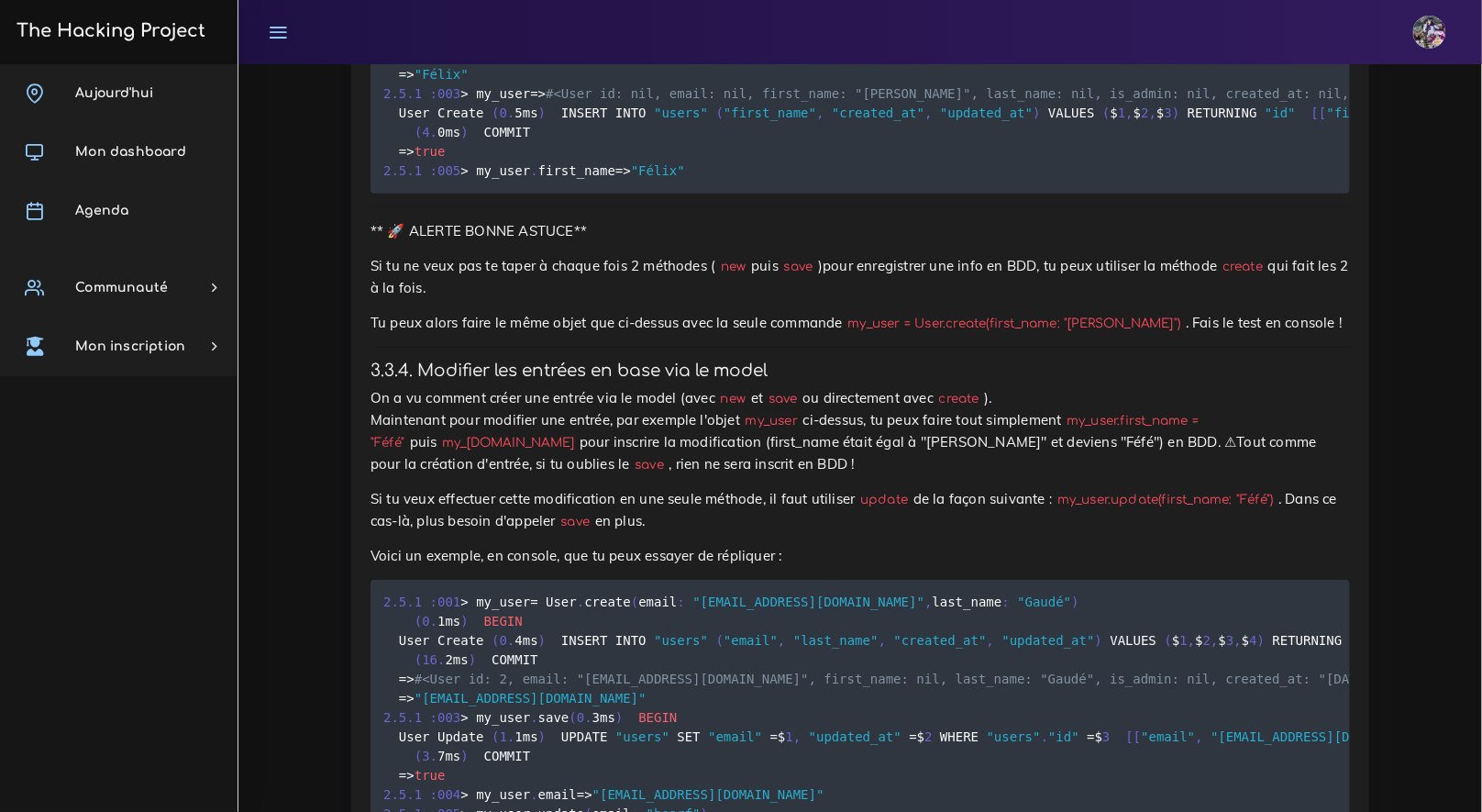
scroll to position [11220, 0]
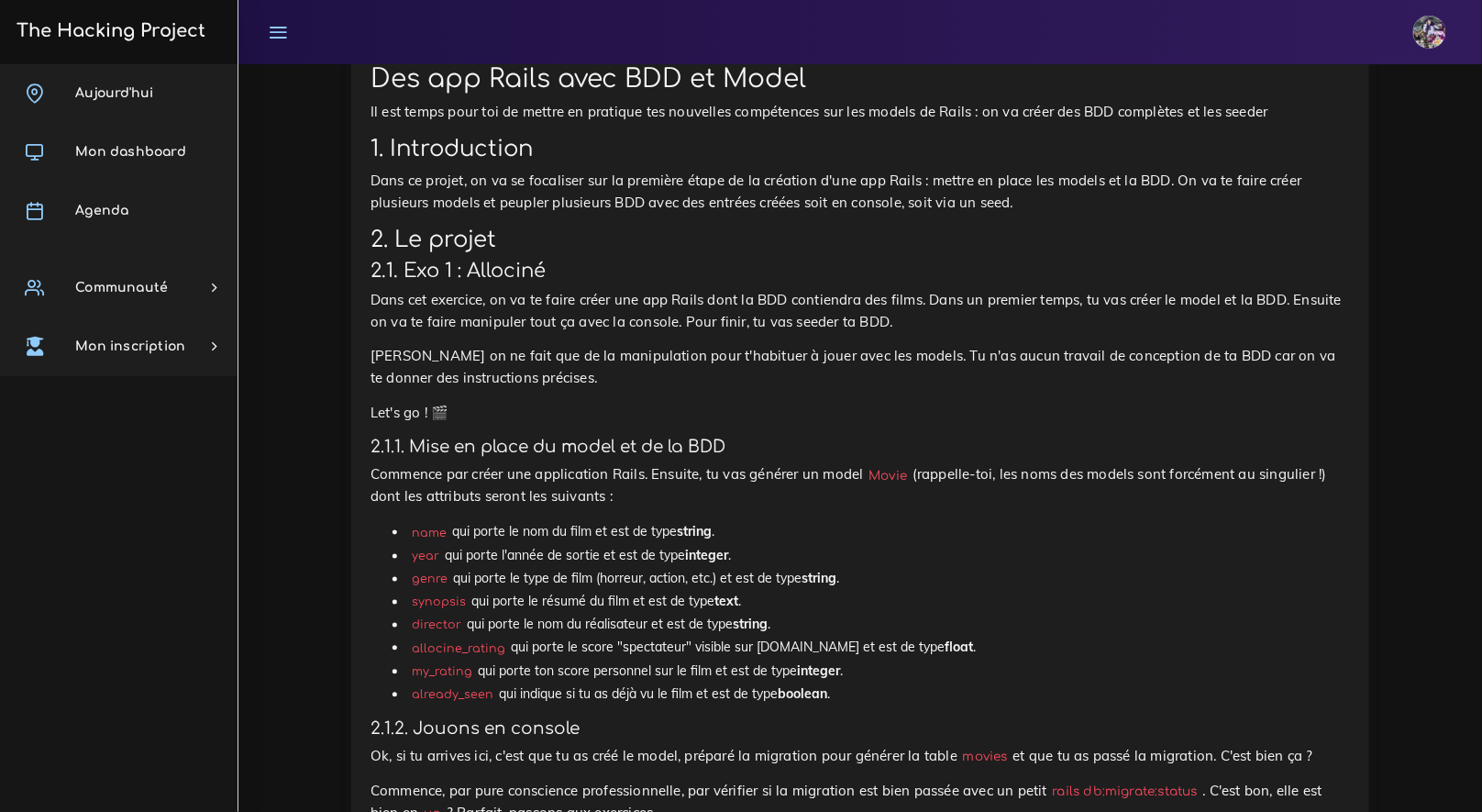
scroll to position [722, 0]
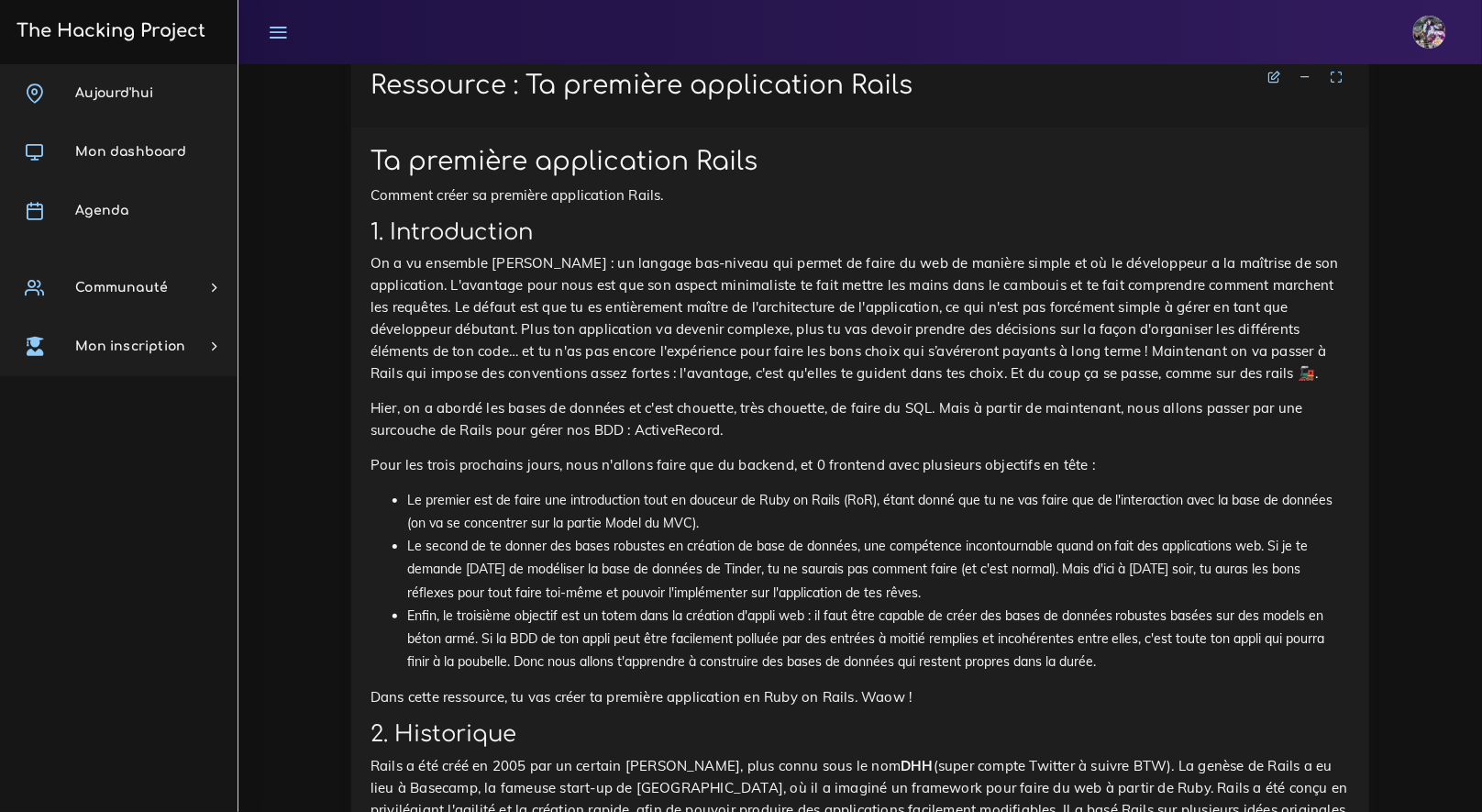
scroll to position [4155, 0]
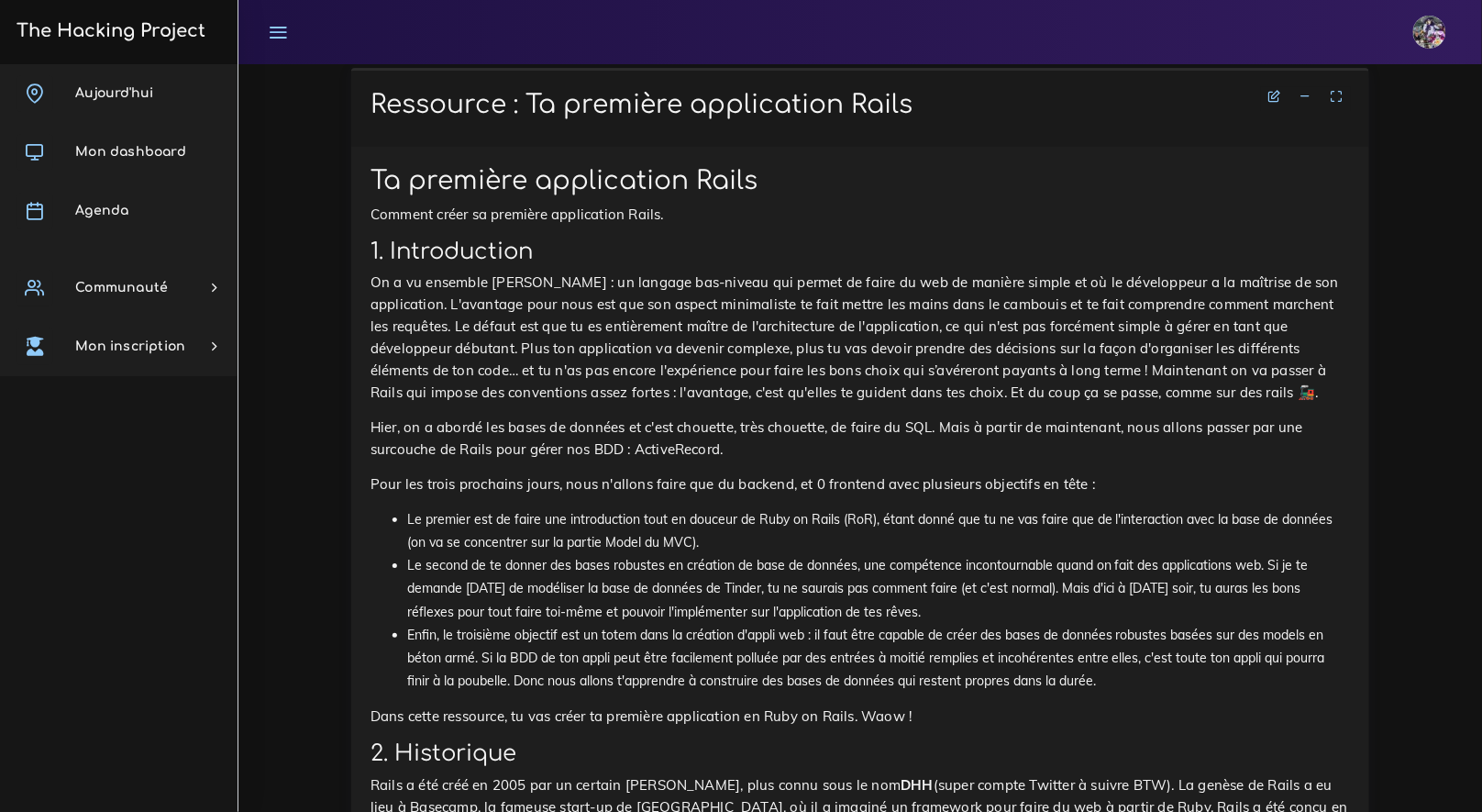
click at [1306, 109] on li at bounding box center [1306, 97] width 27 height 23
click at [1307, 103] on icon at bounding box center [1305, 96] width 13 height 13
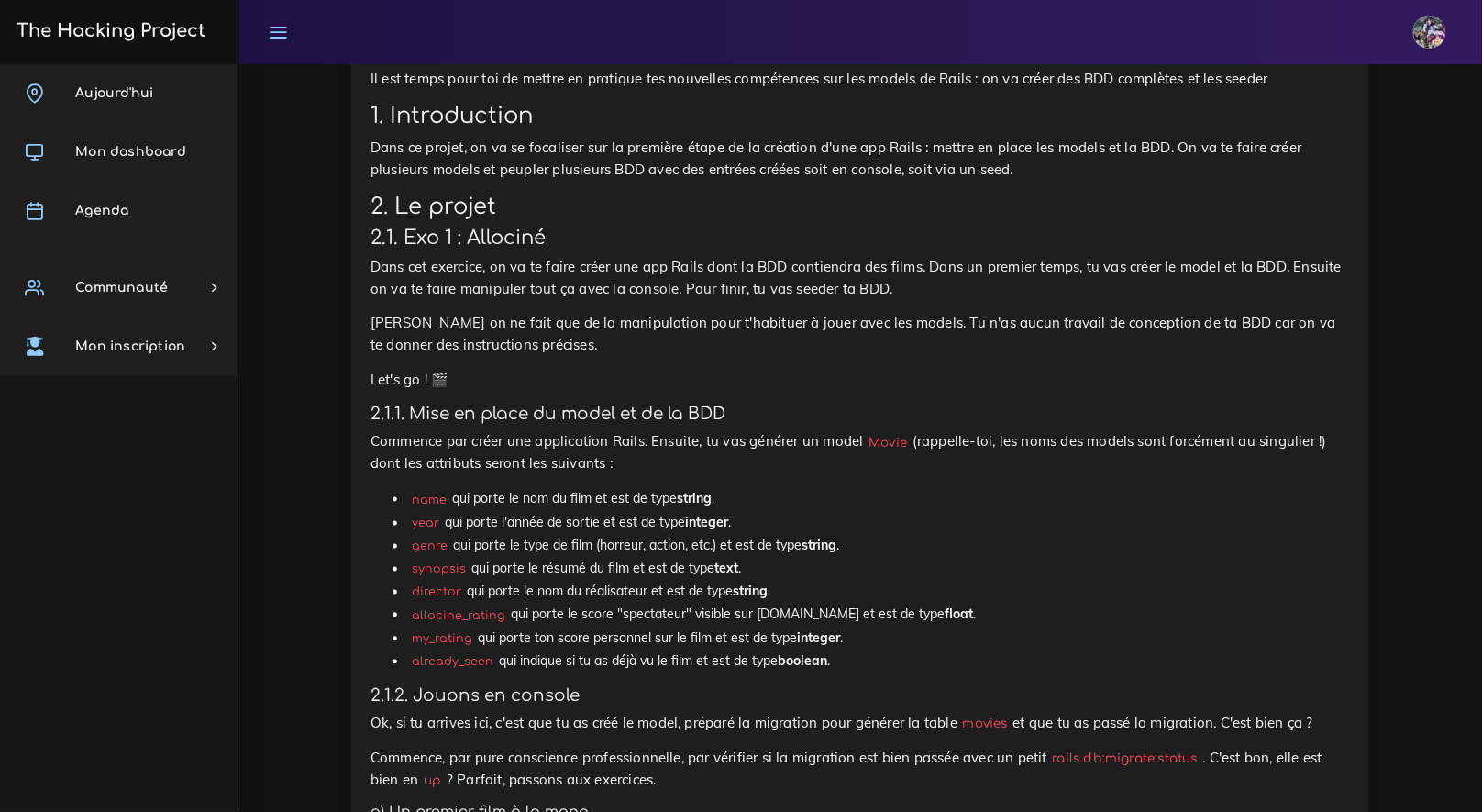
scroll to position [819, 0]
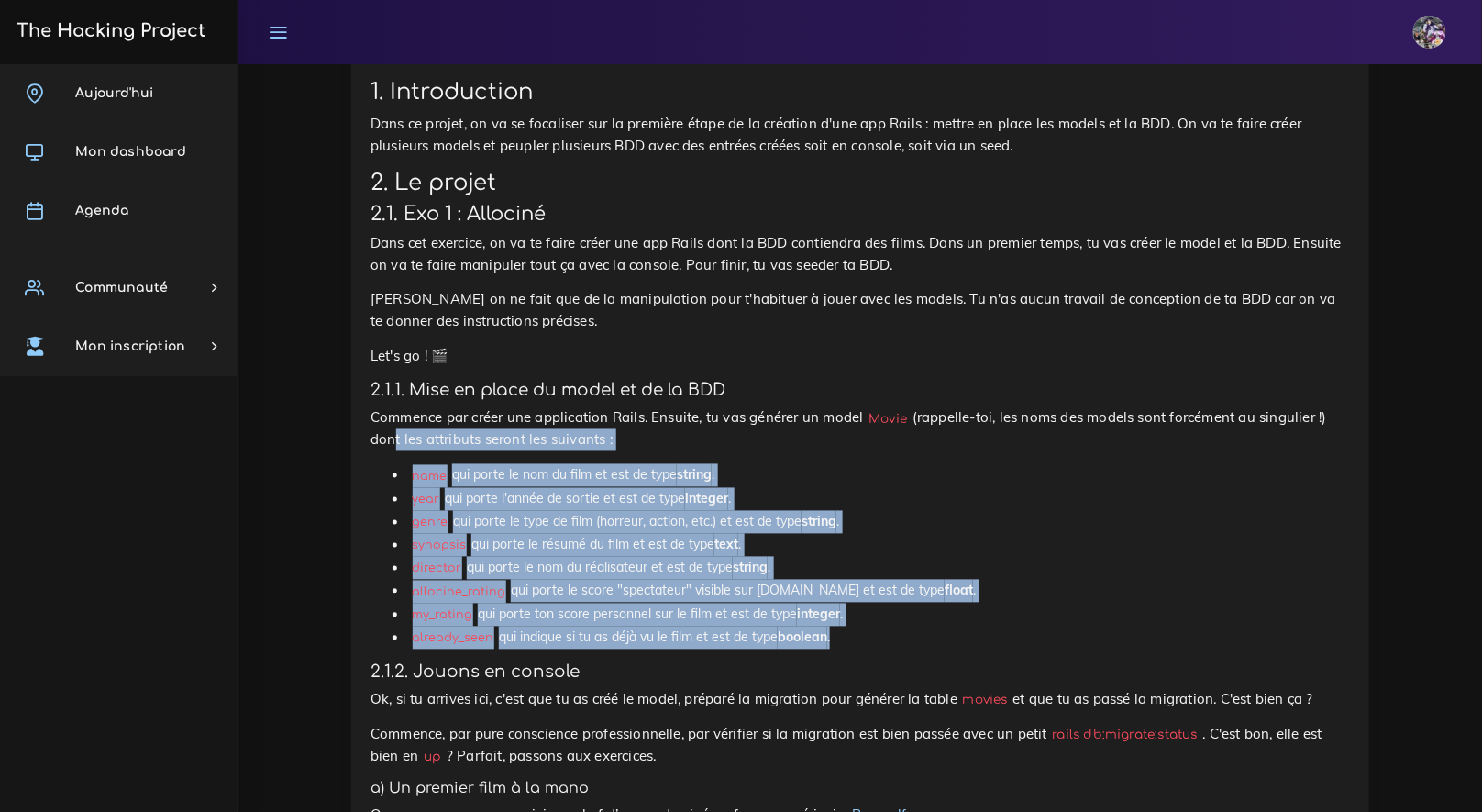
drag, startPoint x: 902, startPoint y: 636, endPoint x: 386, endPoint y: 434, distance: 554.1
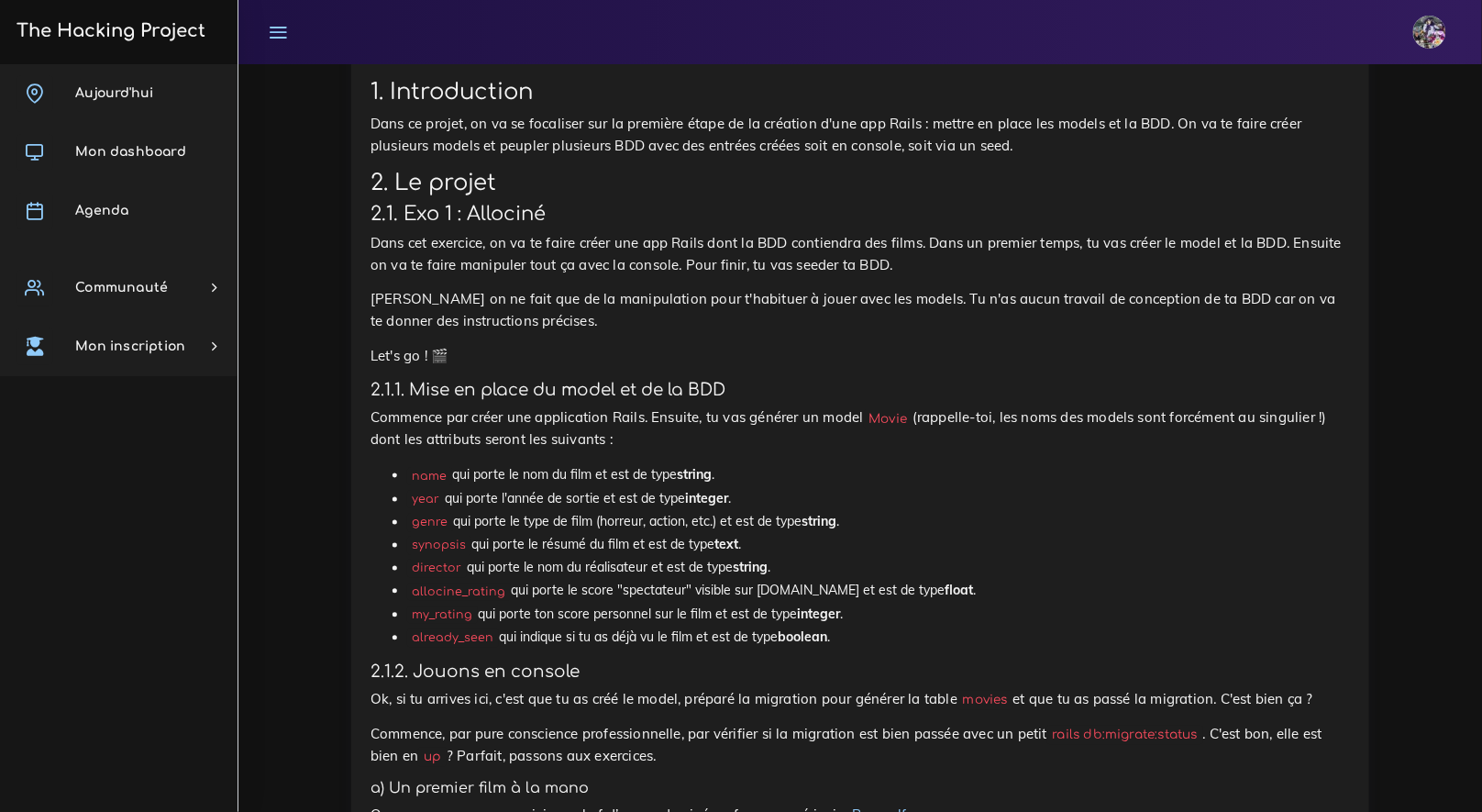
click at [390, 437] on p "Commence par créer une application Rails. Ensuite, tu vas générer un model Movi…" at bounding box center [860, 429] width 980 height 44
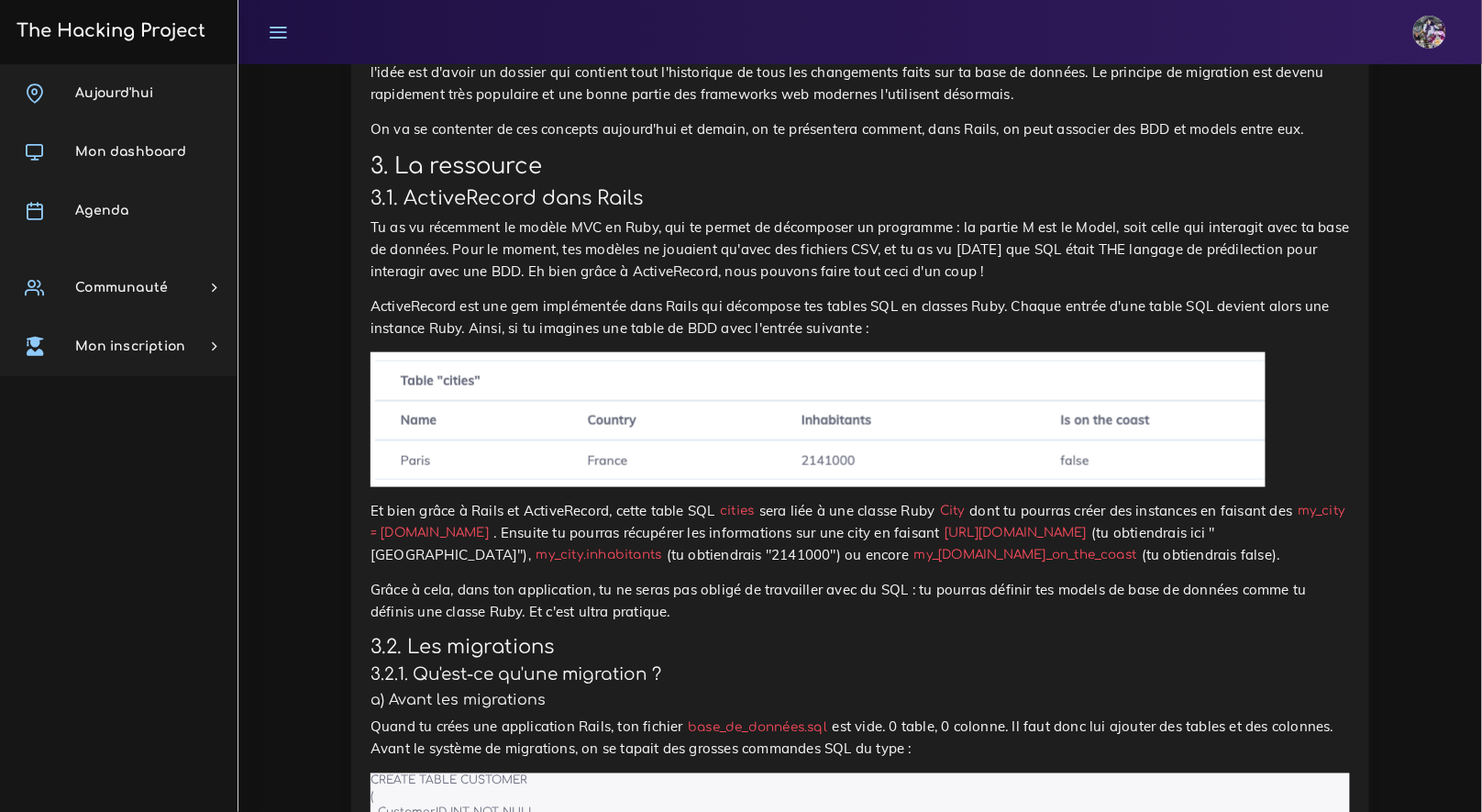
scroll to position [5074, 0]
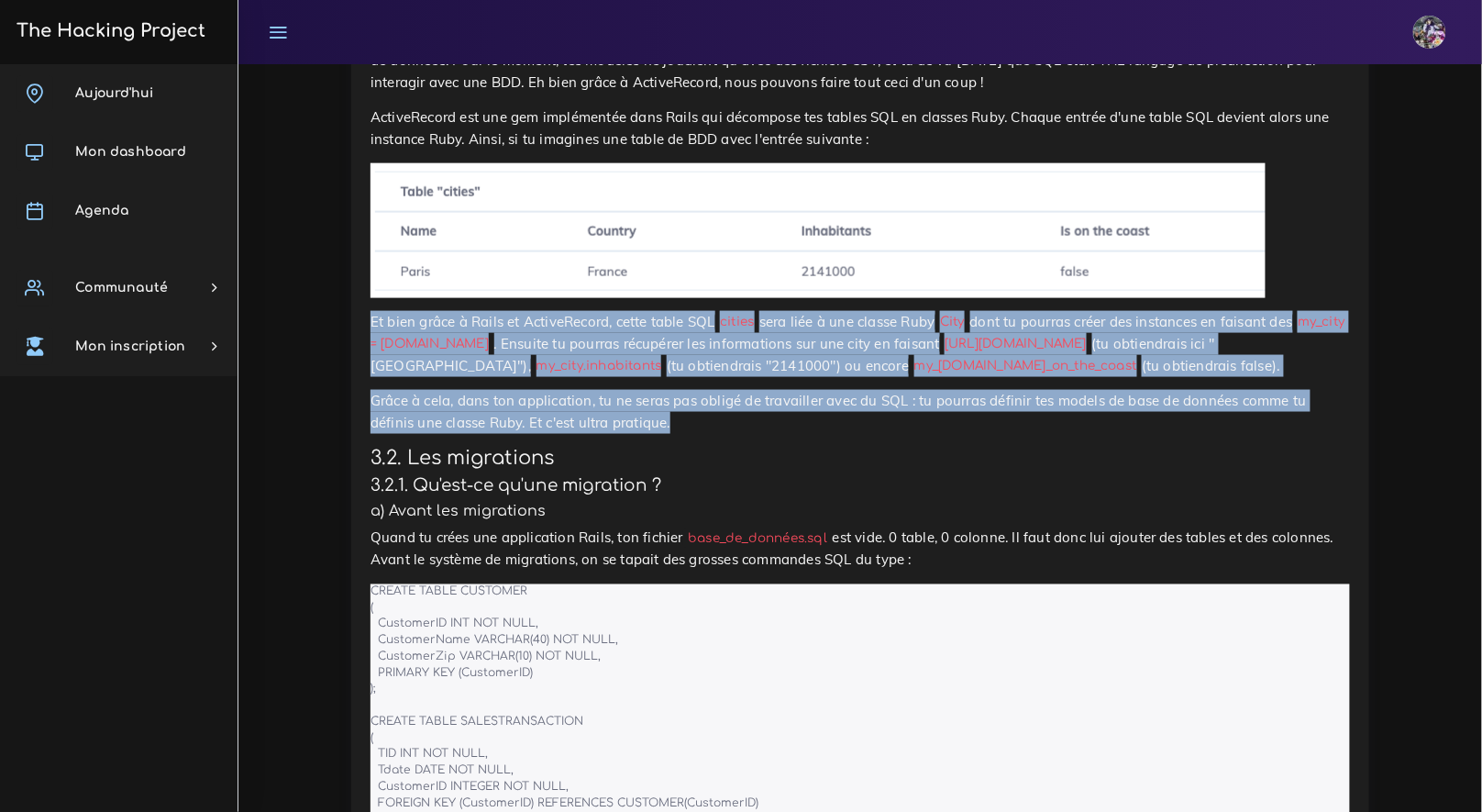
drag, startPoint x: 372, startPoint y: 578, endPoint x: 818, endPoint y: 685, distance: 458.7
copy div "Et bien grâce à Rails et ActiveRecord, cette table SQL cities sera liée à une c…"
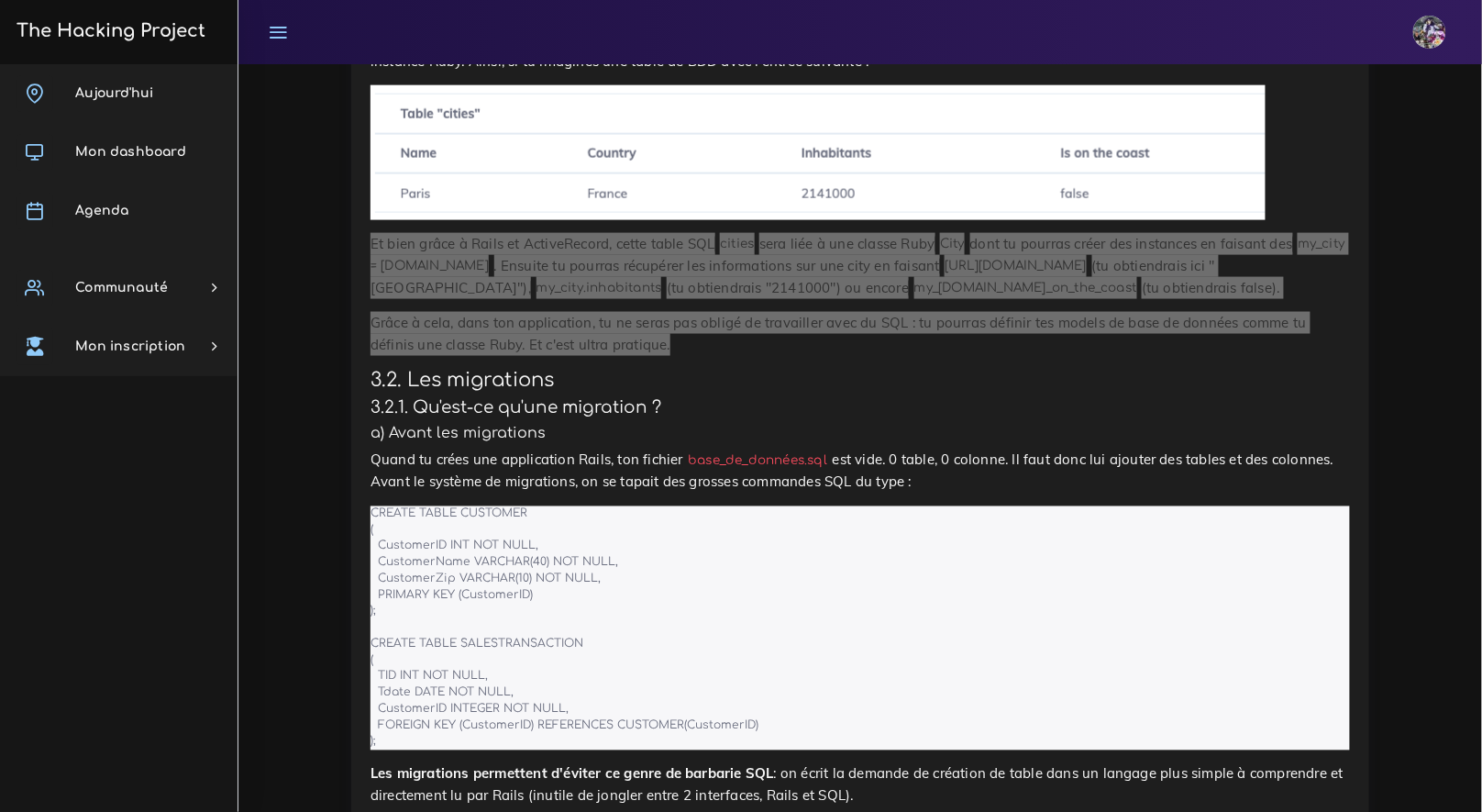
scroll to position [5531, 0]
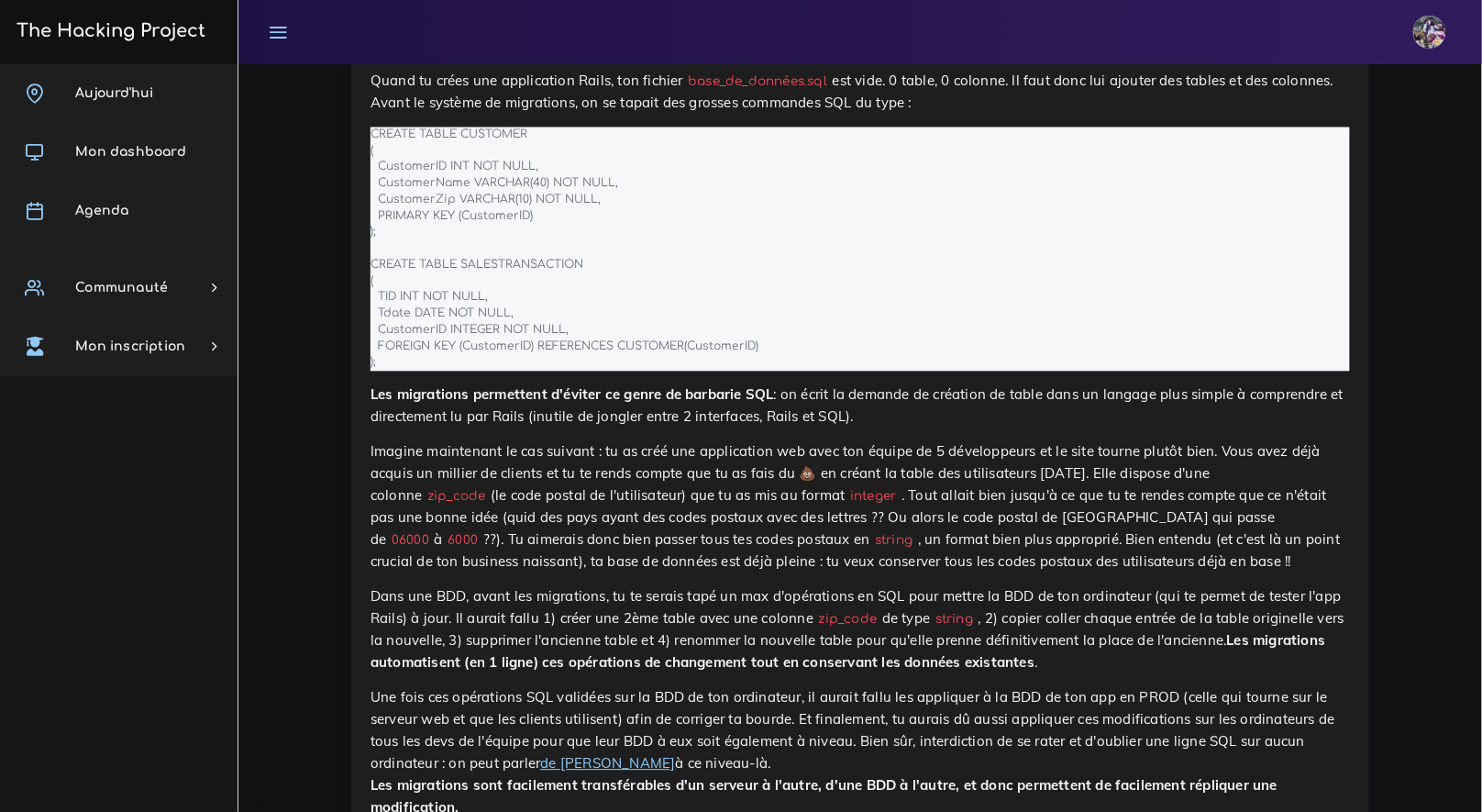
click at [1067, 115] on p "Quand tu crées une application Rails, ton fichier base_de_données.sql est vide.…" at bounding box center [860, 92] width 980 height 44
click at [1069, 115] on p "Quand tu crées une application Rails, ton fichier base_de_données.sql est vide.…" at bounding box center [860, 92] width 980 height 44
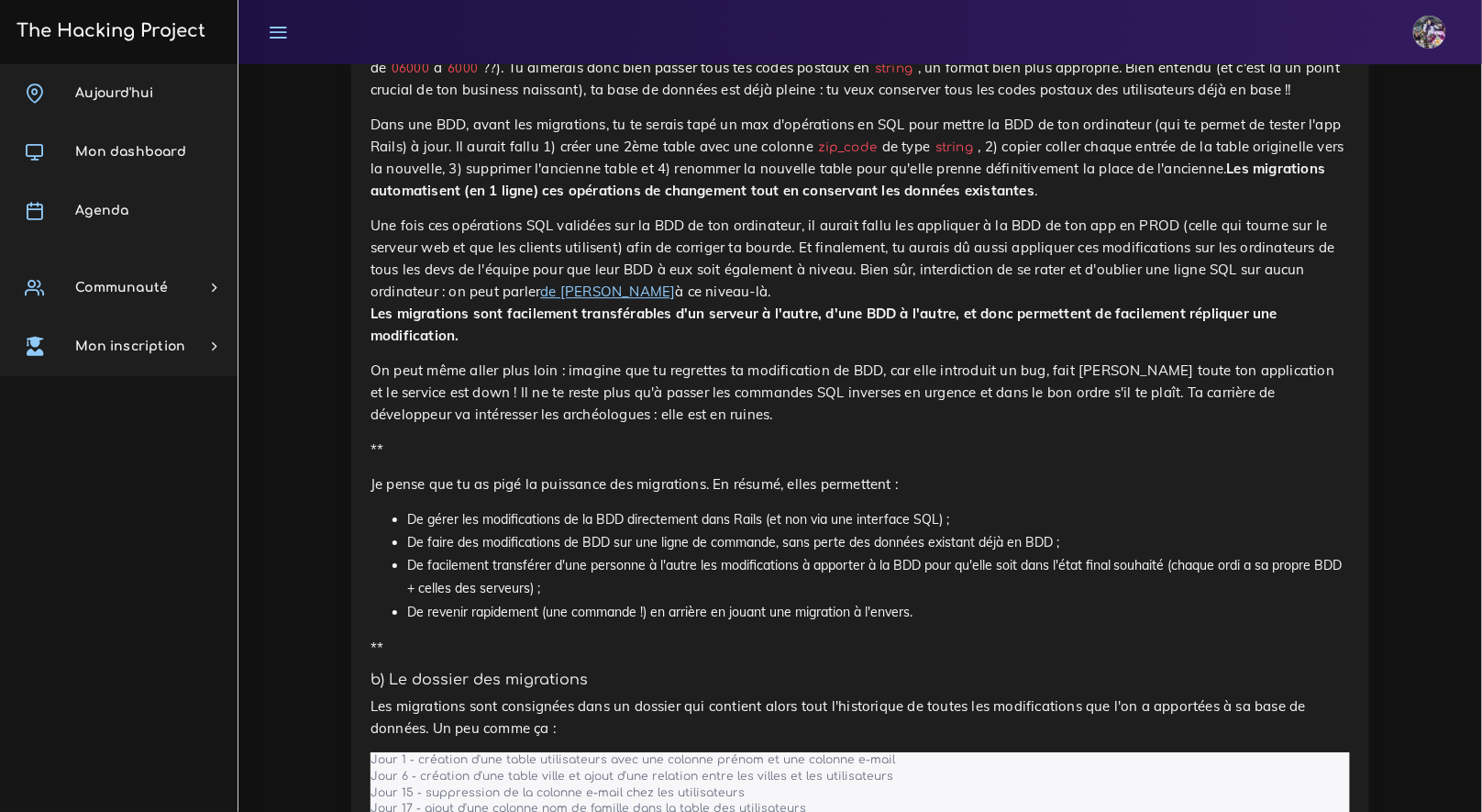
scroll to position [6005, 0]
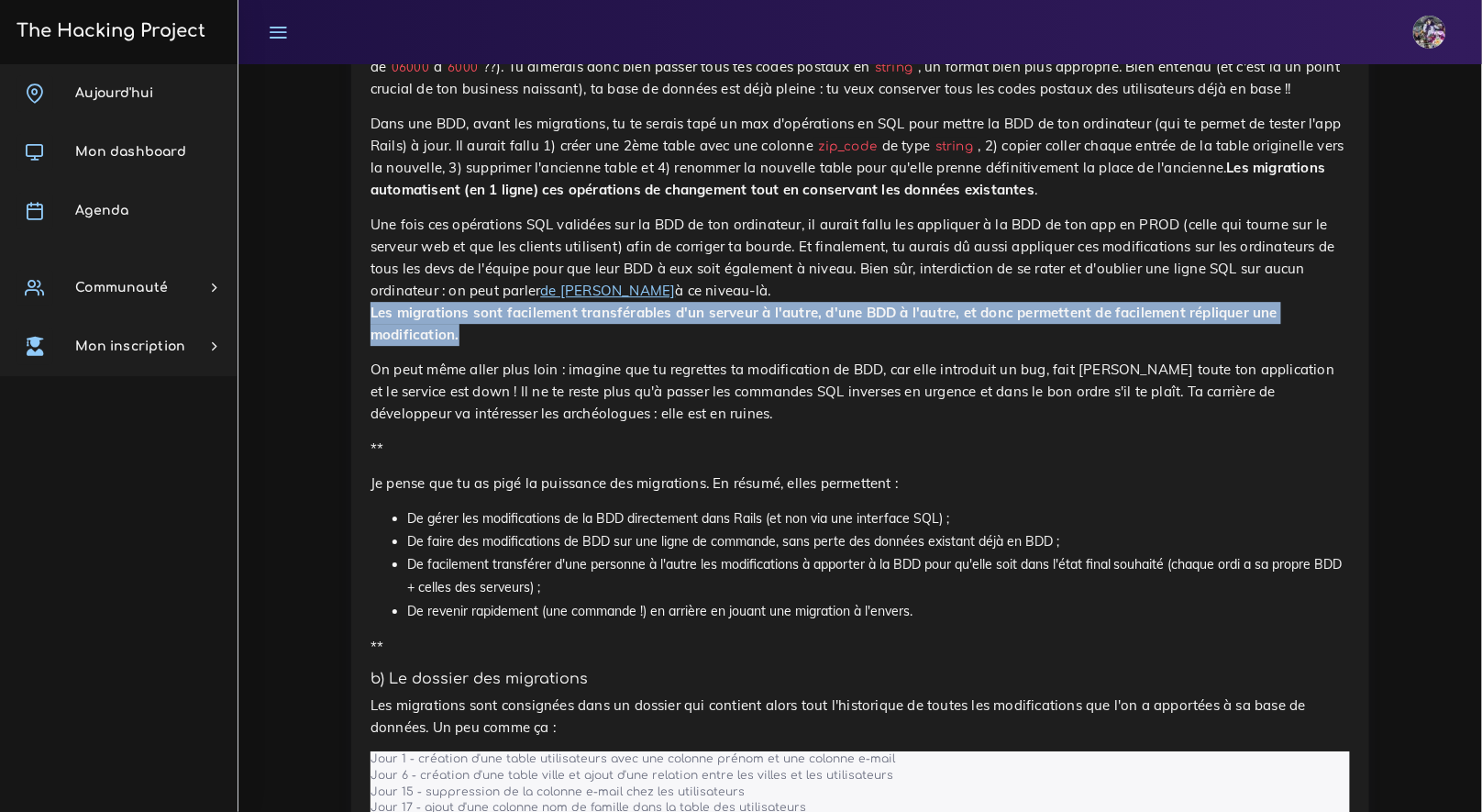
drag, startPoint x: 370, startPoint y: 570, endPoint x: 464, endPoint y: 597, distance: 97.8
copy strong "Les migrations sont facilement transférables d'un serveur à l'autre, d'une BDD …"
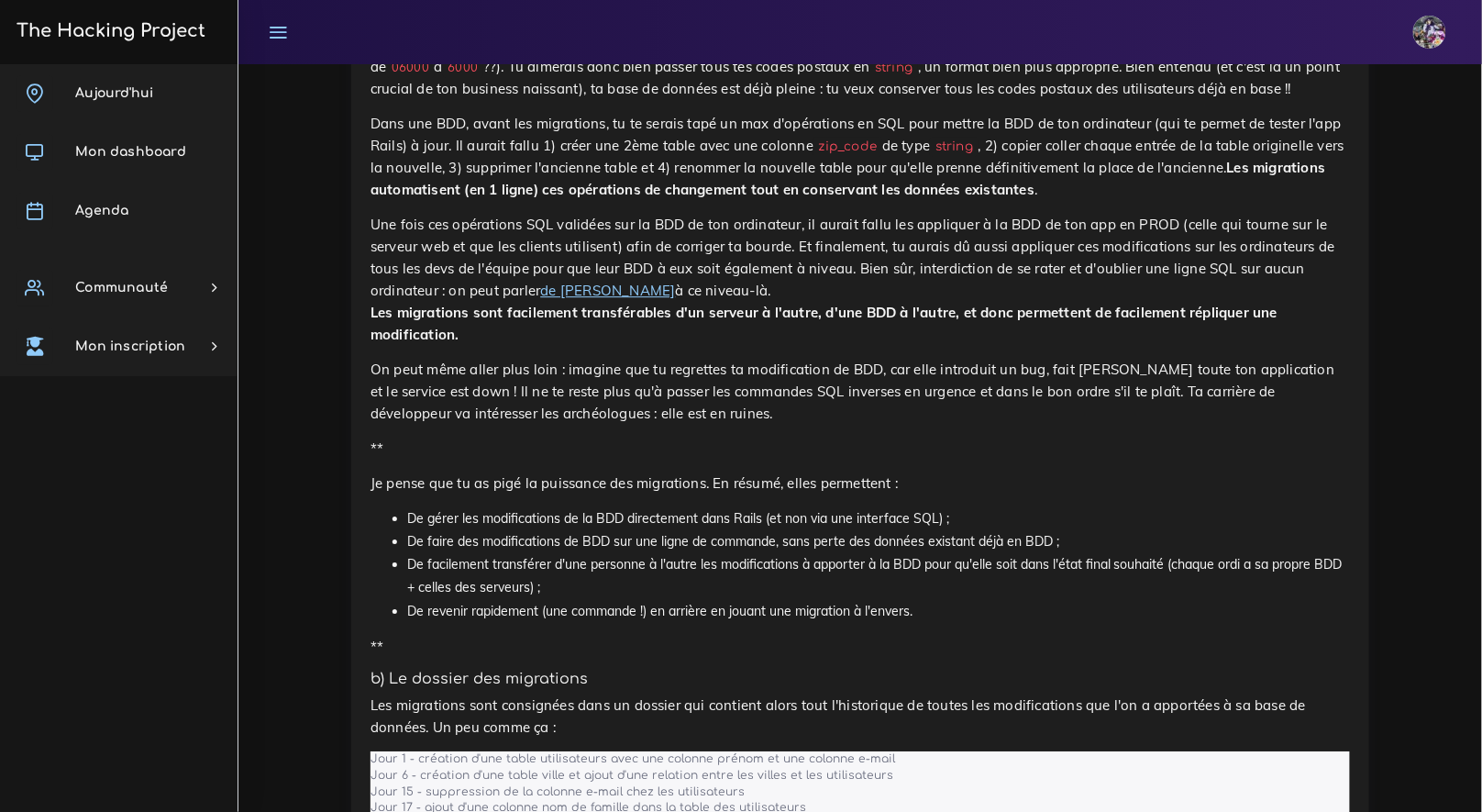
click at [707, 425] on p "On peut même aller plus loin : imagine que tu regrettes ta modification de BDD,…" at bounding box center [860, 391] width 980 height 66
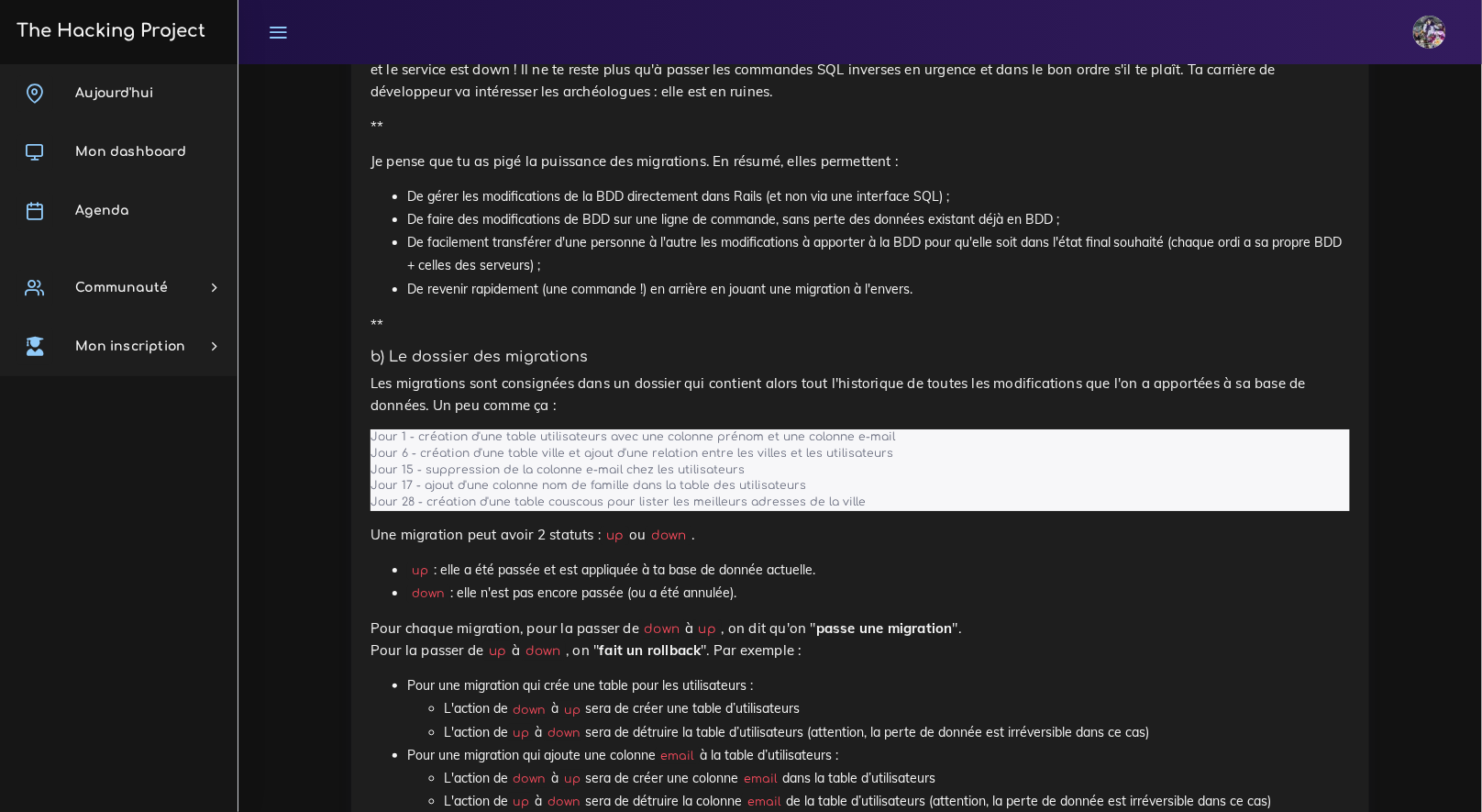
scroll to position [6344, 0]
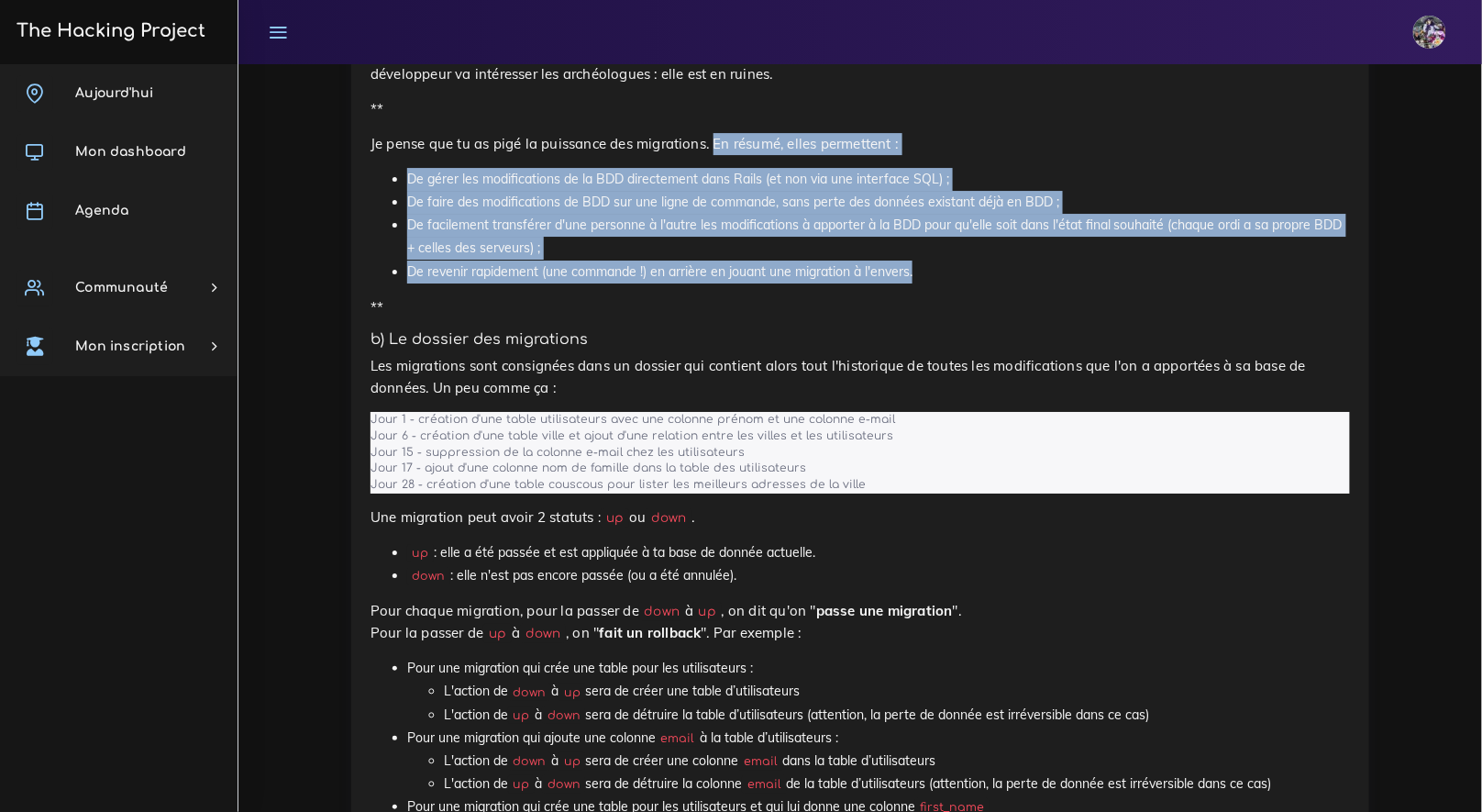
drag, startPoint x: 716, startPoint y: 406, endPoint x: 918, endPoint y: 530, distance: 237.0
copy div "En résumé, elles permettent : De gérer les modifications de la BDD directement …"
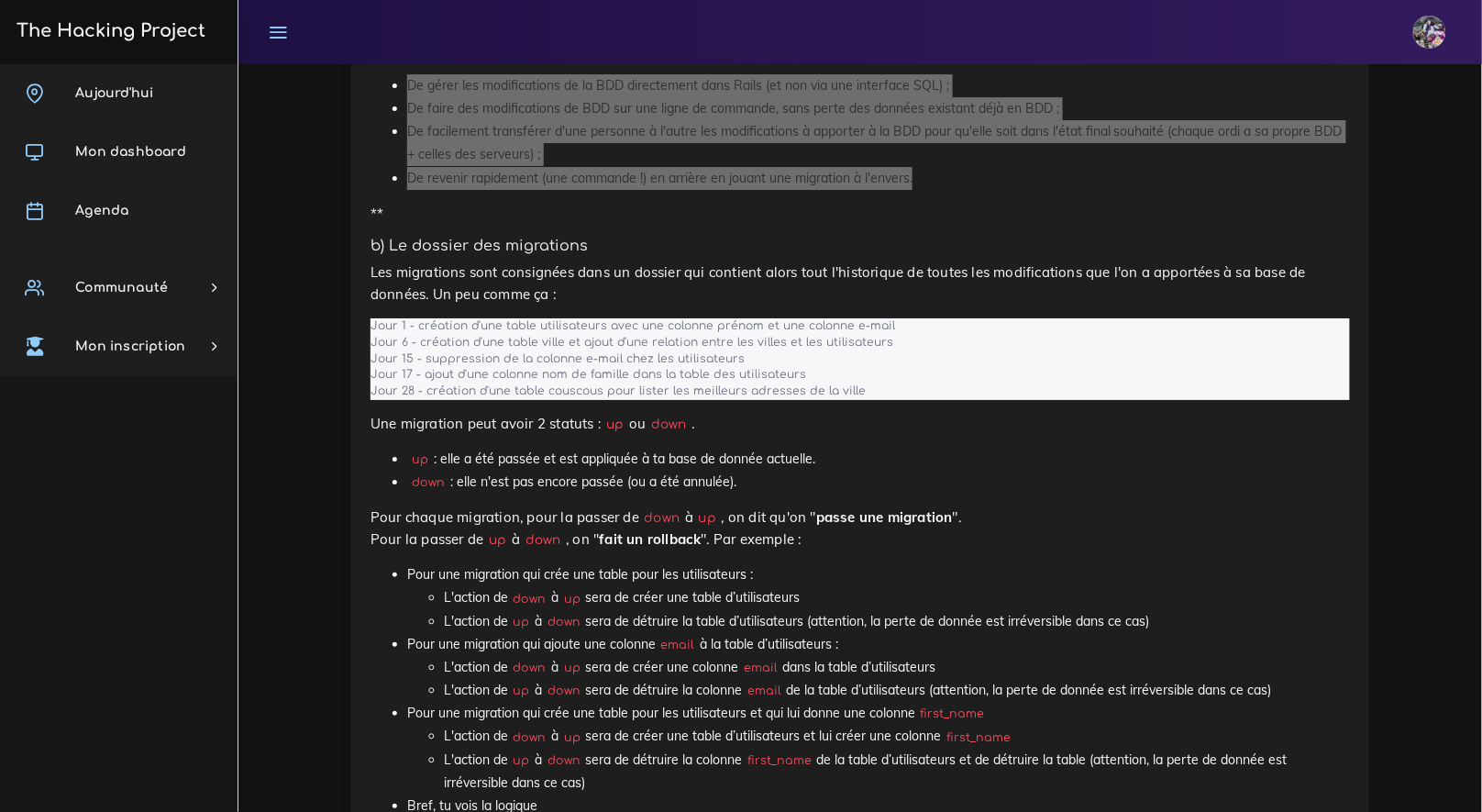
scroll to position [6756, 0]
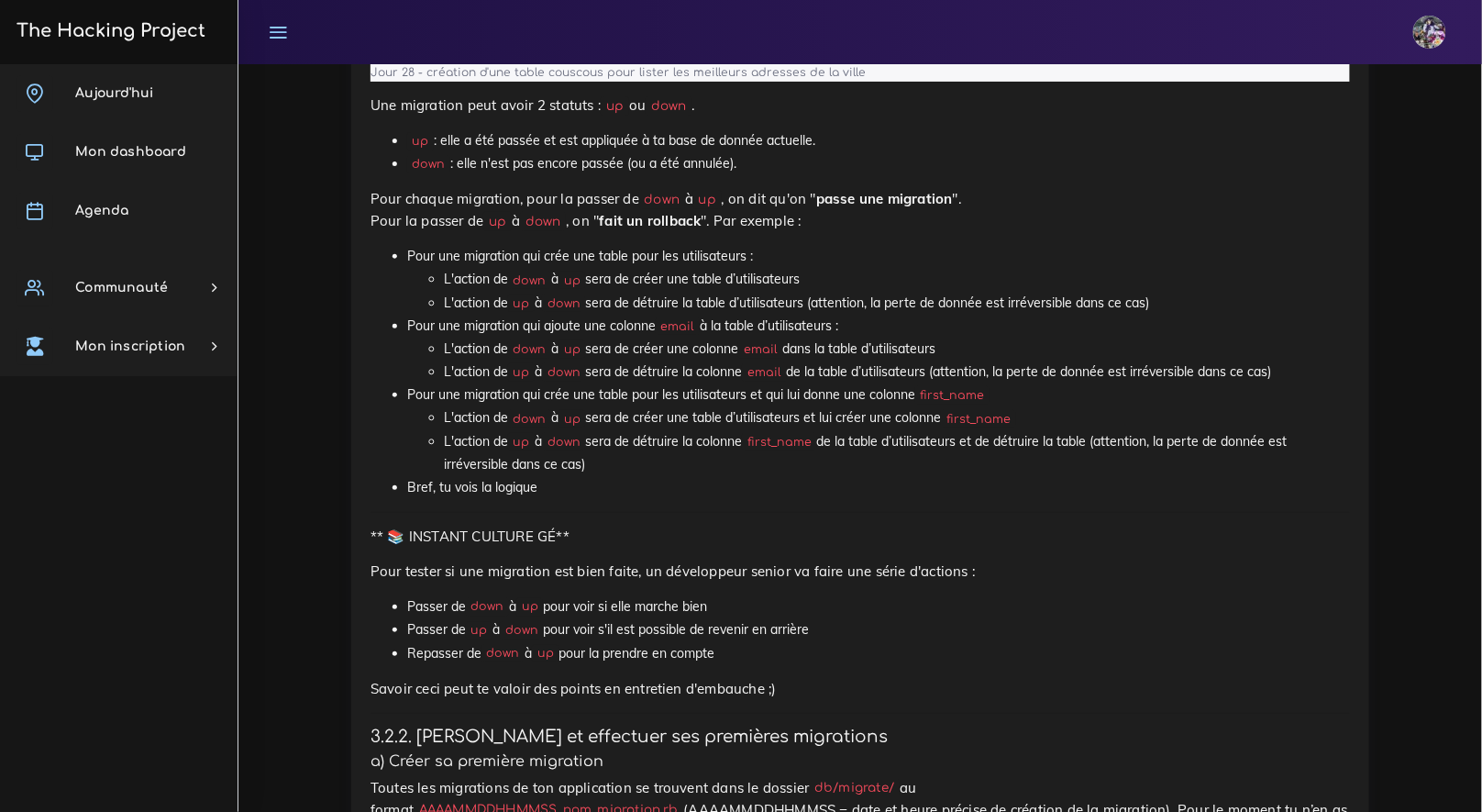
drag, startPoint x: 368, startPoint y: 217, endPoint x: 419, endPoint y: 230, distance: 52.6
drag, startPoint x: 429, startPoint y: 234, endPoint x: 376, endPoint y: 209, distance: 58.6
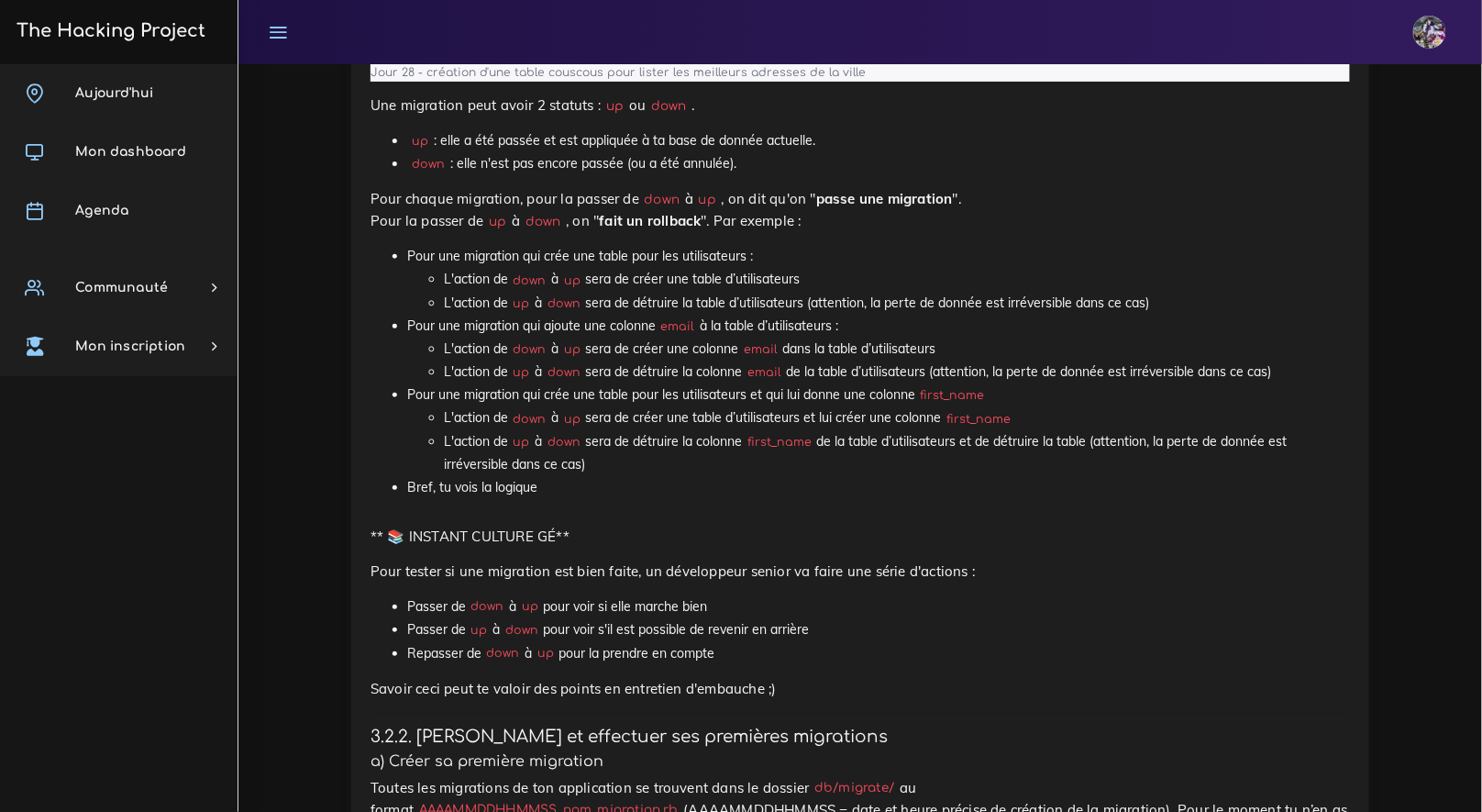
drag, startPoint x: 371, startPoint y: 212, endPoint x: 426, endPoint y: 229, distance: 57.6
drag, startPoint x: 429, startPoint y: 235, endPoint x: 376, endPoint y: 204, distance: 61.4
copy p "Les migrations sont consignées dans un dossier qui contient alors tout l'histor…"
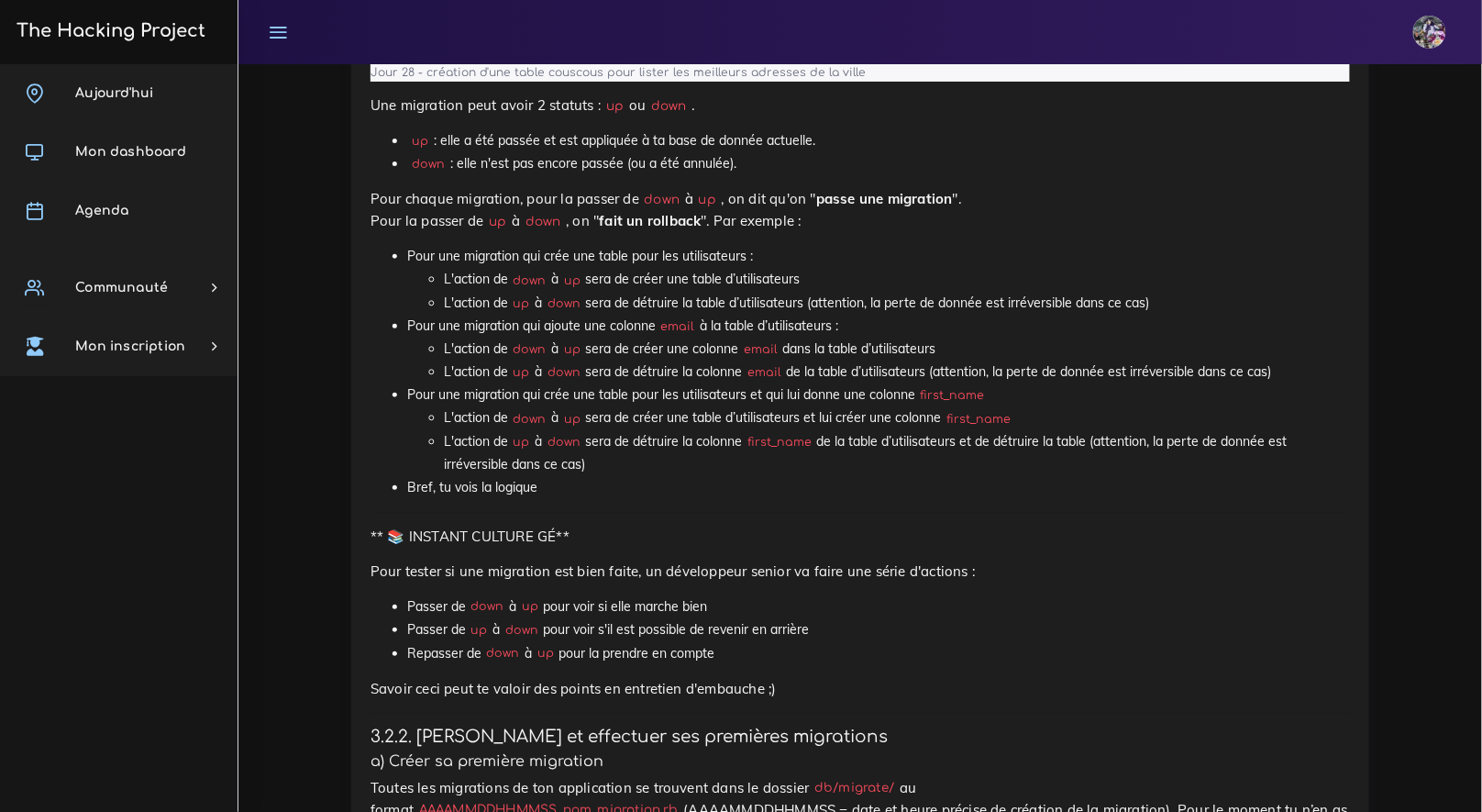
click at [637, 81] on code "Jour 1 - création d'une table utilisateurs avec une colonne prénom et une colon…" at bounding box center [633, 39] width 525 height 83
drag, startPoint x: 637, startPoint y: 307, endPoint x: 544, endPoint y: 300, distance: 93.3
click at [544, 81] on code "Jour 1 - création d'une table utilisateurs avec une colonne prénom et une colon…" at bounding box center [633, 39] width 525 height 83
click at [586, 81] on code "Jour 1 - création d'une table utilisateurs avec une colonne prénom et une colon…" at bounding box center [633, 39] width 525 height 83
click at [1083, 81] on pre "Jour 1 - création d'une table utilisateurs avec une colonne prénom et une colon…" at bounding box center [860, 40] width 980 height 81
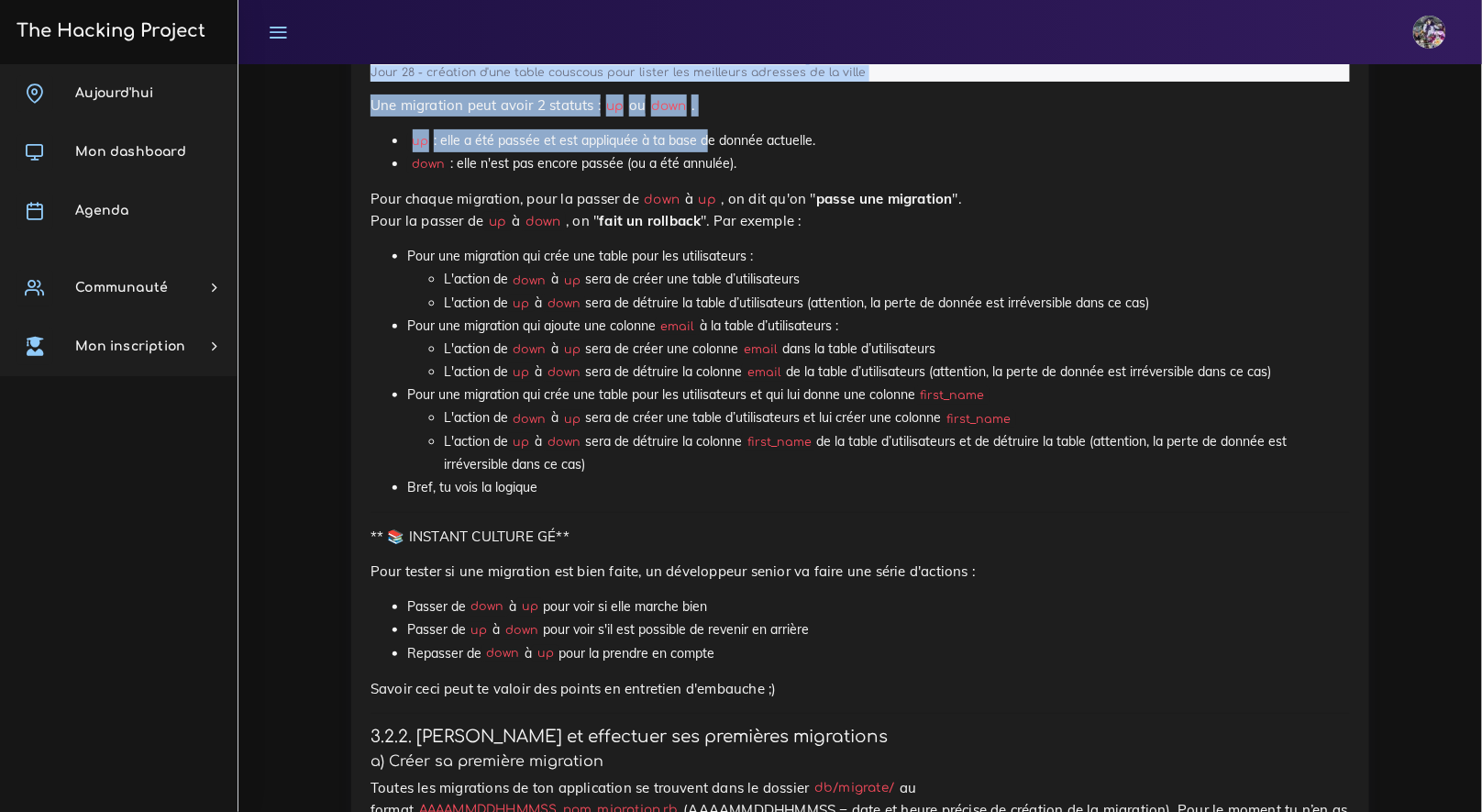
drag, startPoint x: 999, startPoint y: 314, endPoint x: 701, endPoint y: 342, distance: 299.3
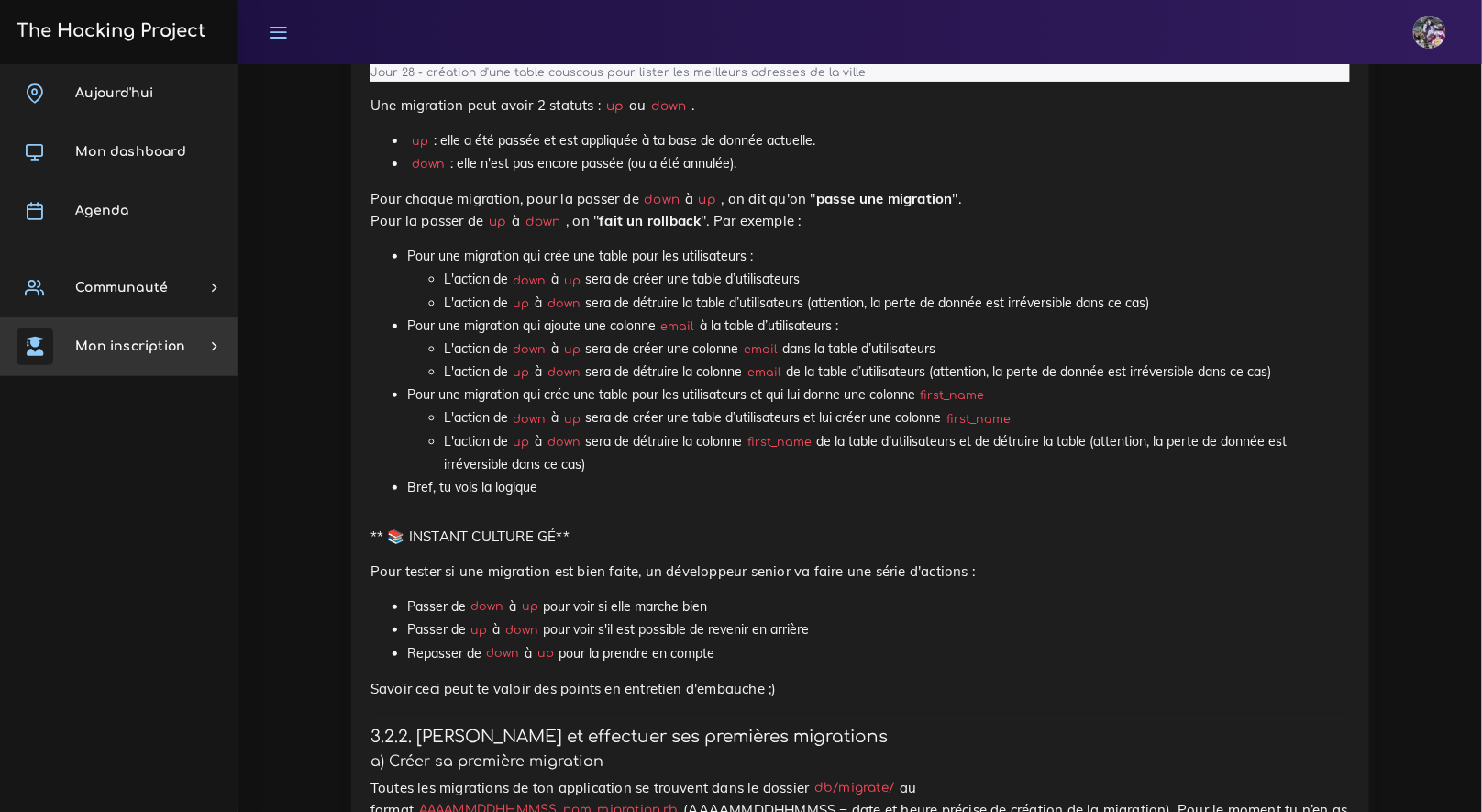
drag, startPoint x: 523, startPoint y: 283, endPoint x: 468, endPoint y: 316, distance: 64.1
click at [405, 81] on code "Jour 1 - création d'une table utilisateurs avec une colonne prénom et une colon…" at bounding box center [633, 39] width 525 height 83
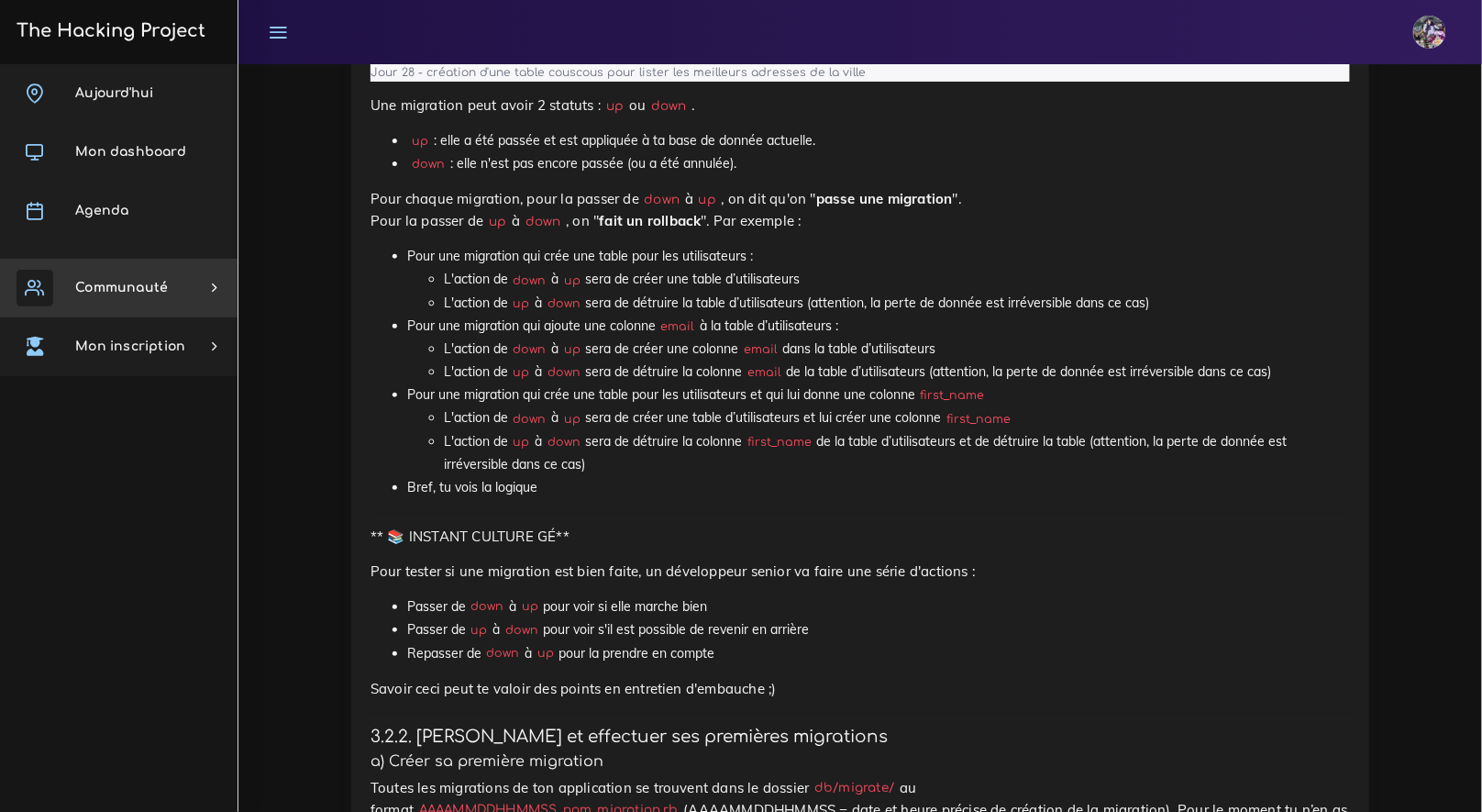
drag, startPoint x: 520, startPoint y: 305, endPoint x: 446, endPoint y: 304, distance: 74.0
click at [371, 81] on code "Jour 1 - création d'une table utilisateurs avec une colonne prénom et une colon…" at bounding box center [633, 39] width 525 height 83
click at [839, 81] on pre "Jour 1 - création d'une table utilisateurs avec une colonne prénom et une colon…" at bounding box center [860, 40] width 980 height 81
click at [980, 81] on pre "Jour 1 - création d'une table utilisateurs avec une colonne prénom et une colon…" at bounding box center [860, 40] width 980 height 81
drag, startPoint x: 980, startPoint y: 314, endPoint x: 522, endPoint y: 416, distance: 469.2
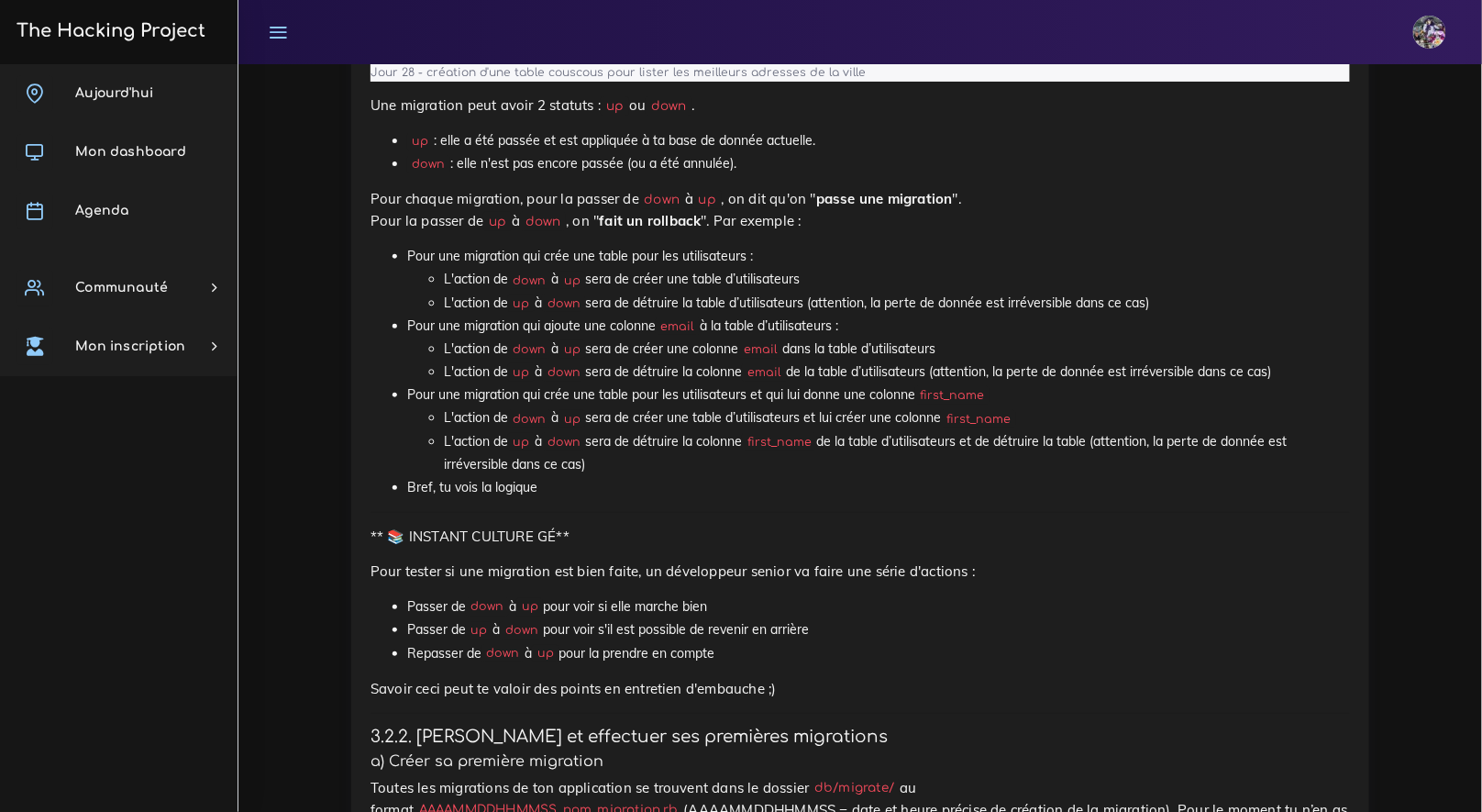
drag, startPoint x: 739, startPoint y: 300, endPoint x: 816, endPoint y: 272, distance: 81.9
click at [758, 81] on pre "Jour 1 - création d'une table utilisateurs avec une colonne prénom et une colon…" at bounding box center [860, 40] width 980 height 81
click at [955, 81] on pre "Jour 1 - création d'une table utilisateurs avec une colonne prénom et une colon…" at bounding box center [860, 40] width 980 height 81
click at [957, 81] on pre "Jour 1 - création d'une table utilisateurs avec une colonne prénom et une colon…" at bounding box center [860, 40] width 980 height 81
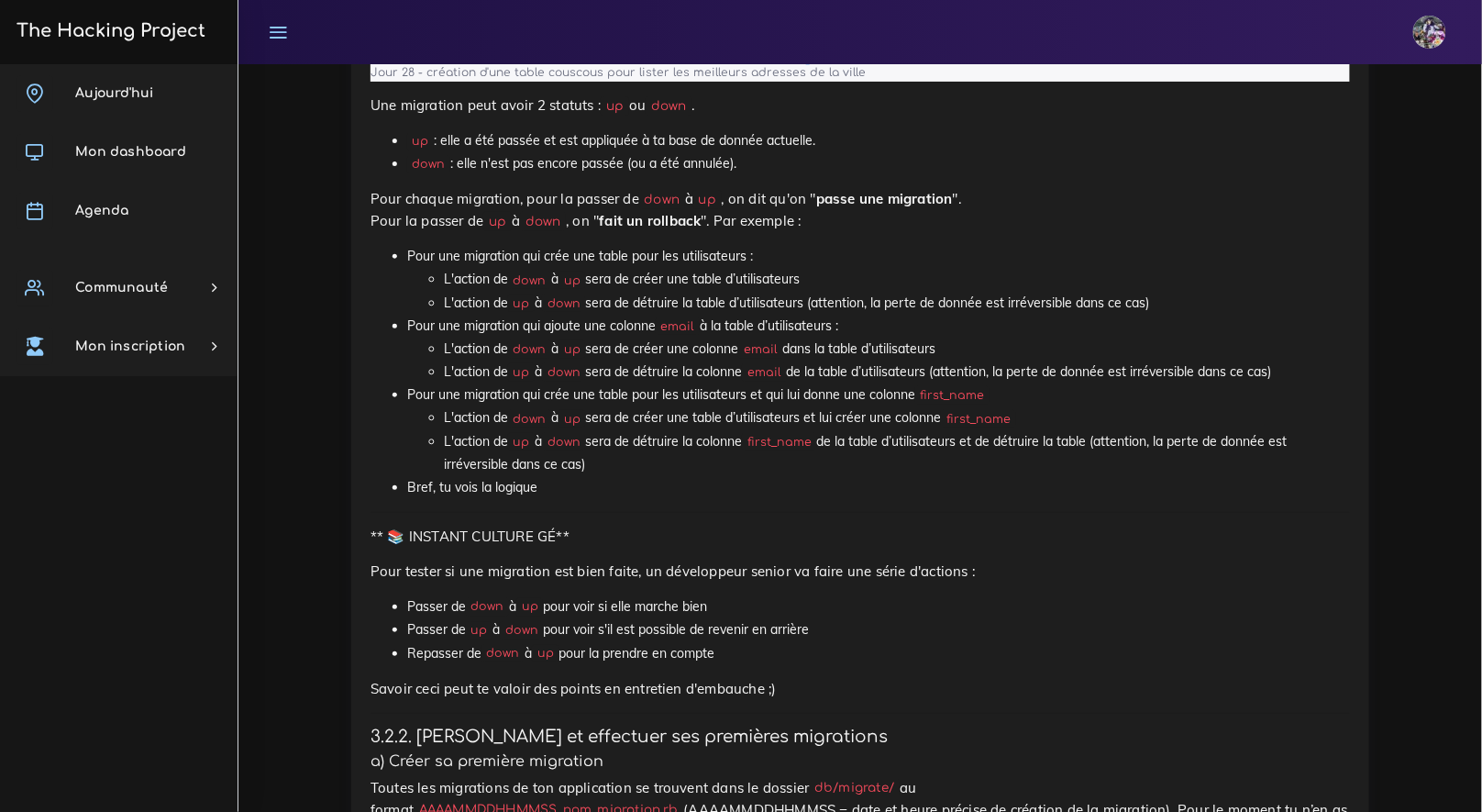
click at [957, 81] on pre "Jour 1 - création d'une table utilisateurs avec une colonne prénom et une colon…" at bounding box center [860, 40] width 980 height 81
drag, startPoint x: 971, startPoint y: 305, endPoint x: 975, endPoint y: 314, distance: 9.8
click at [975, 81] on pre "Jour 1 - création d'une table utilisateurs avec une colonne prénom et une colon…" at bounding box center [860, 40] width 980 height 81
click at [977, 81] on pre "Jour 1 - création d'une table utilisateurs avec une colonne prénom et une colon…" at bounding box center [860, 40] width 980 height 81
drag, startPoint x: 990, startPoint y: 294, endPoint x: 983, endPoint y: 282, distance: 13.9
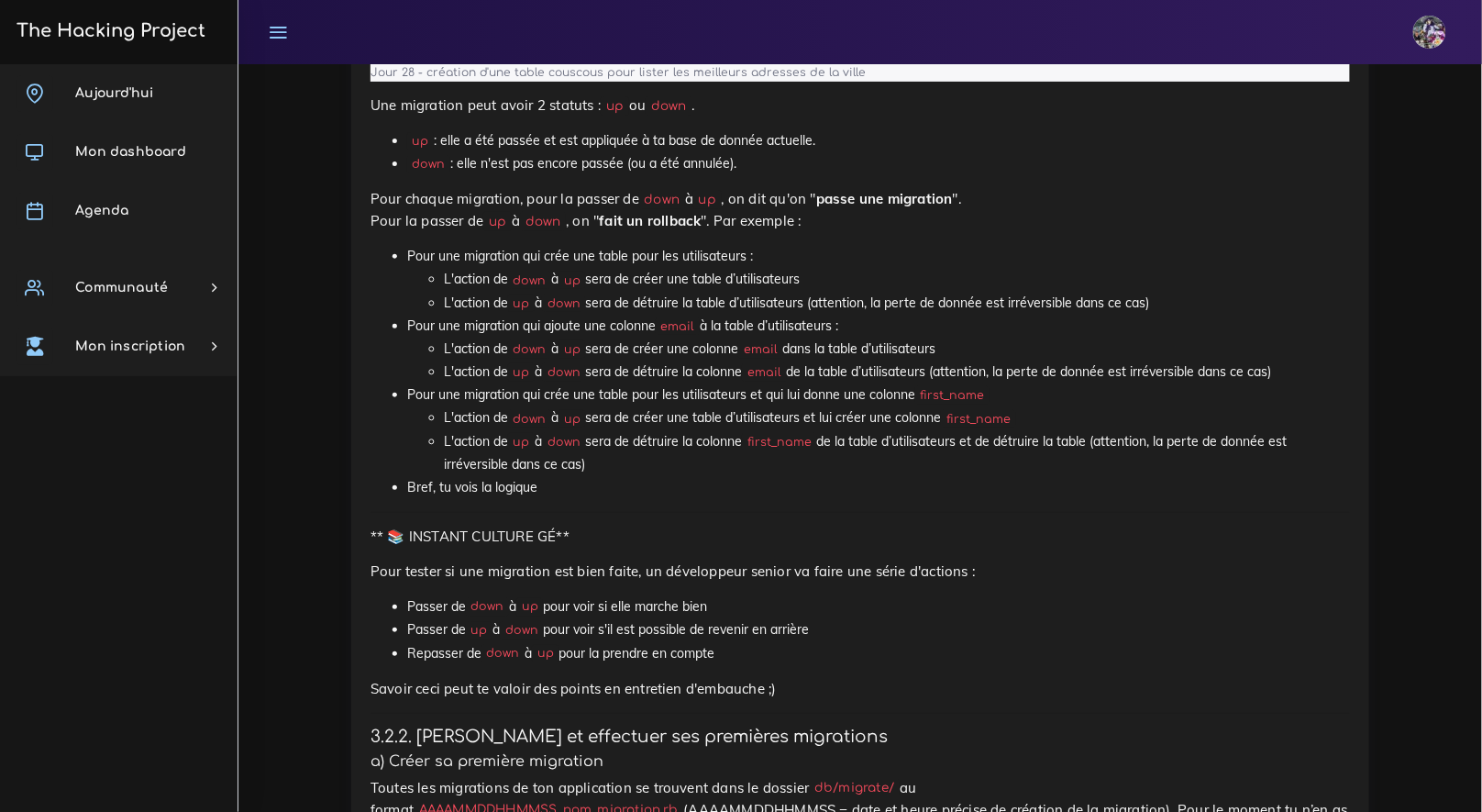
click at [972, 81] on pre "Jour 1 - création d'une table utilisateurs avec une colonne prénom et une colon…" at bounding box center [860, 40] width 980 height 81
drag, startPoint x: 626, startPoint y: 258, endPoint x: 720, endPoint y: 338, distance: 123.4
copy code "Jour 1 - création d'une table utilisateurs avec une colonne prénom et une colon…"
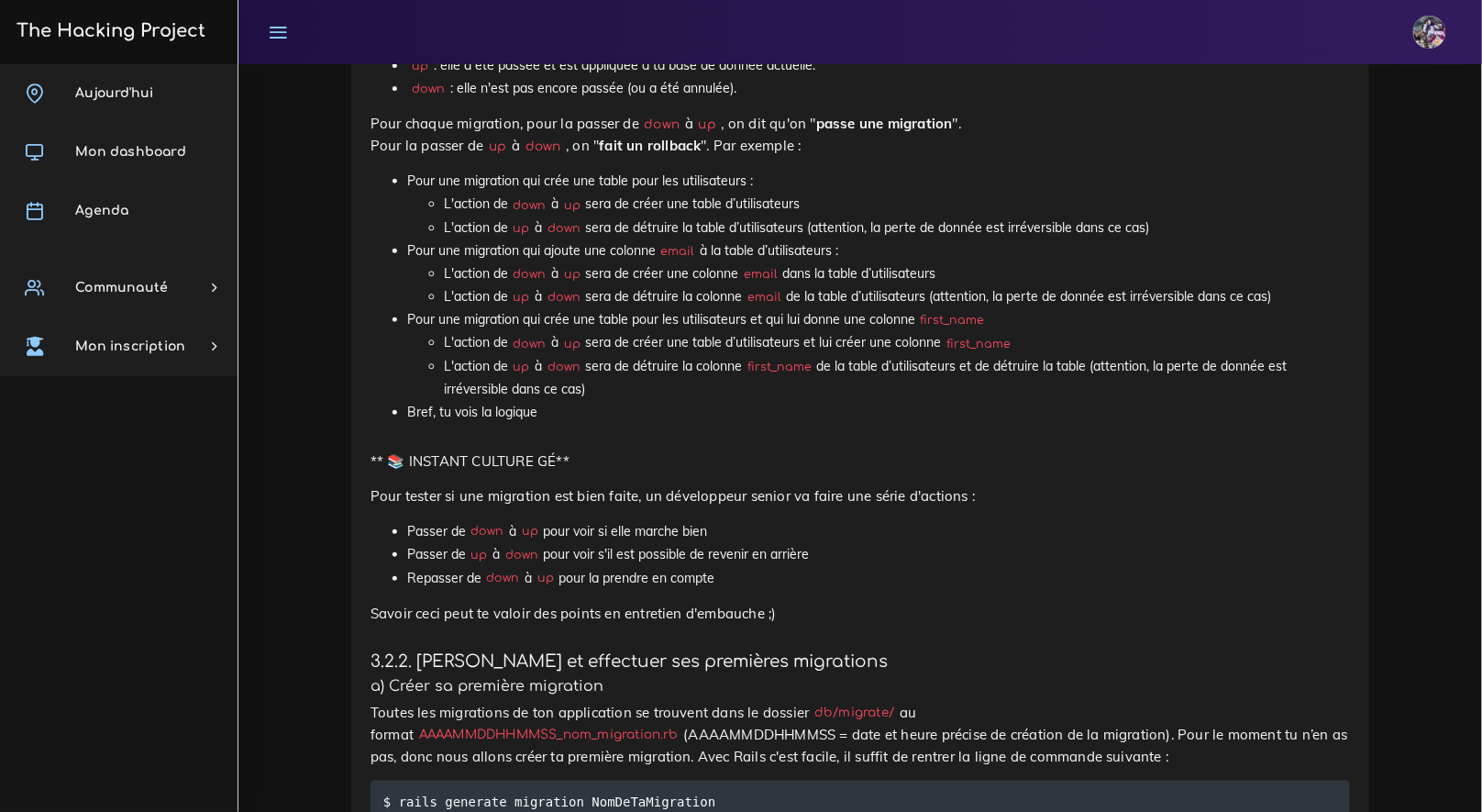
scroll to position [6826, 0]
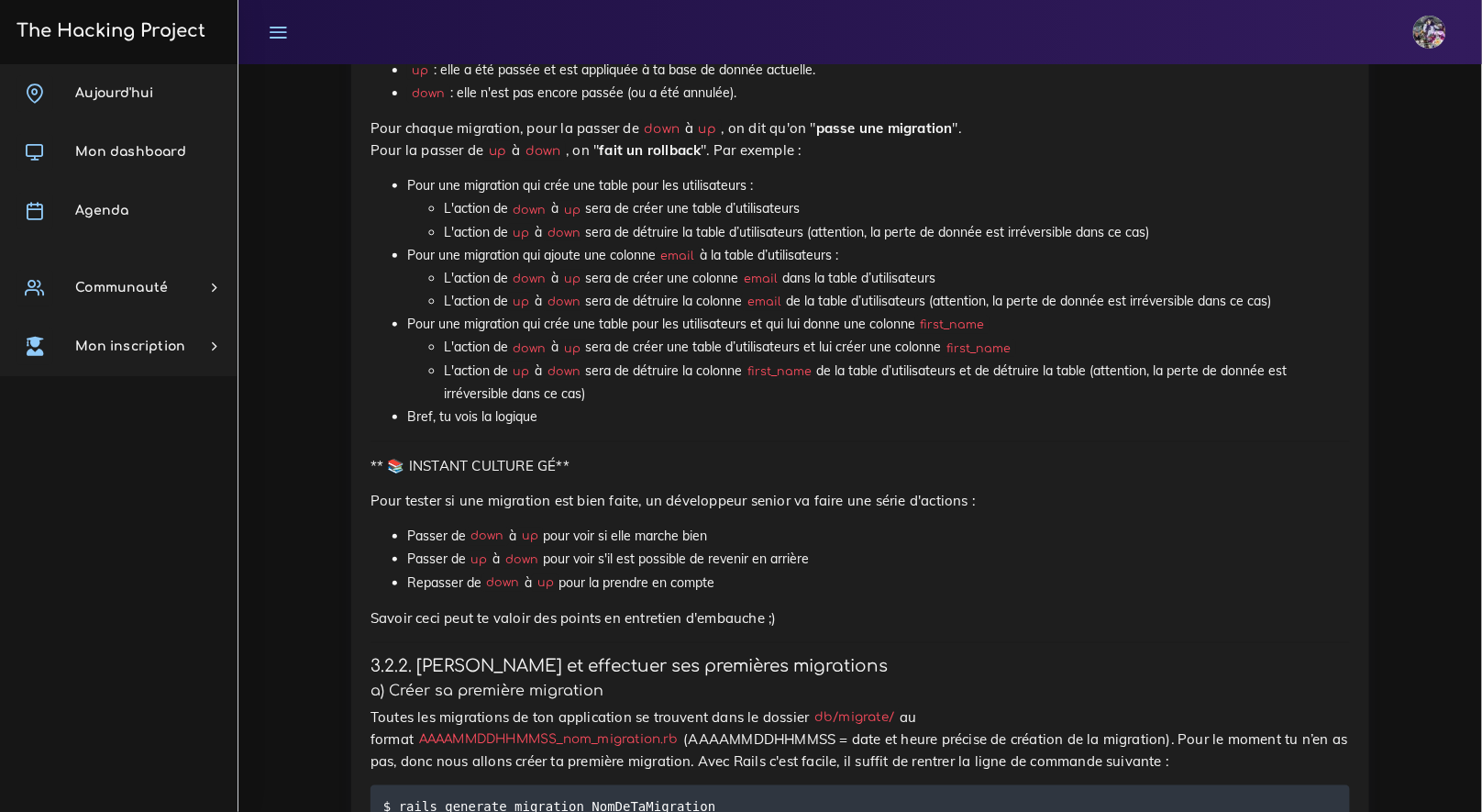
click at [393, 105] on ul "up : elle a été passée et est appliquée à ta base de donnée actuelle. down : el…" at bounding box center [860, 81] width 980 height 46
drag, startPoint x: 372, startPoint y: 299, endPoint x: 758, endPoint y: 364, distance: 391.4
copy div "Une migration peut avoir 2 statuts : up ou down . up : elle a été passée et est…"
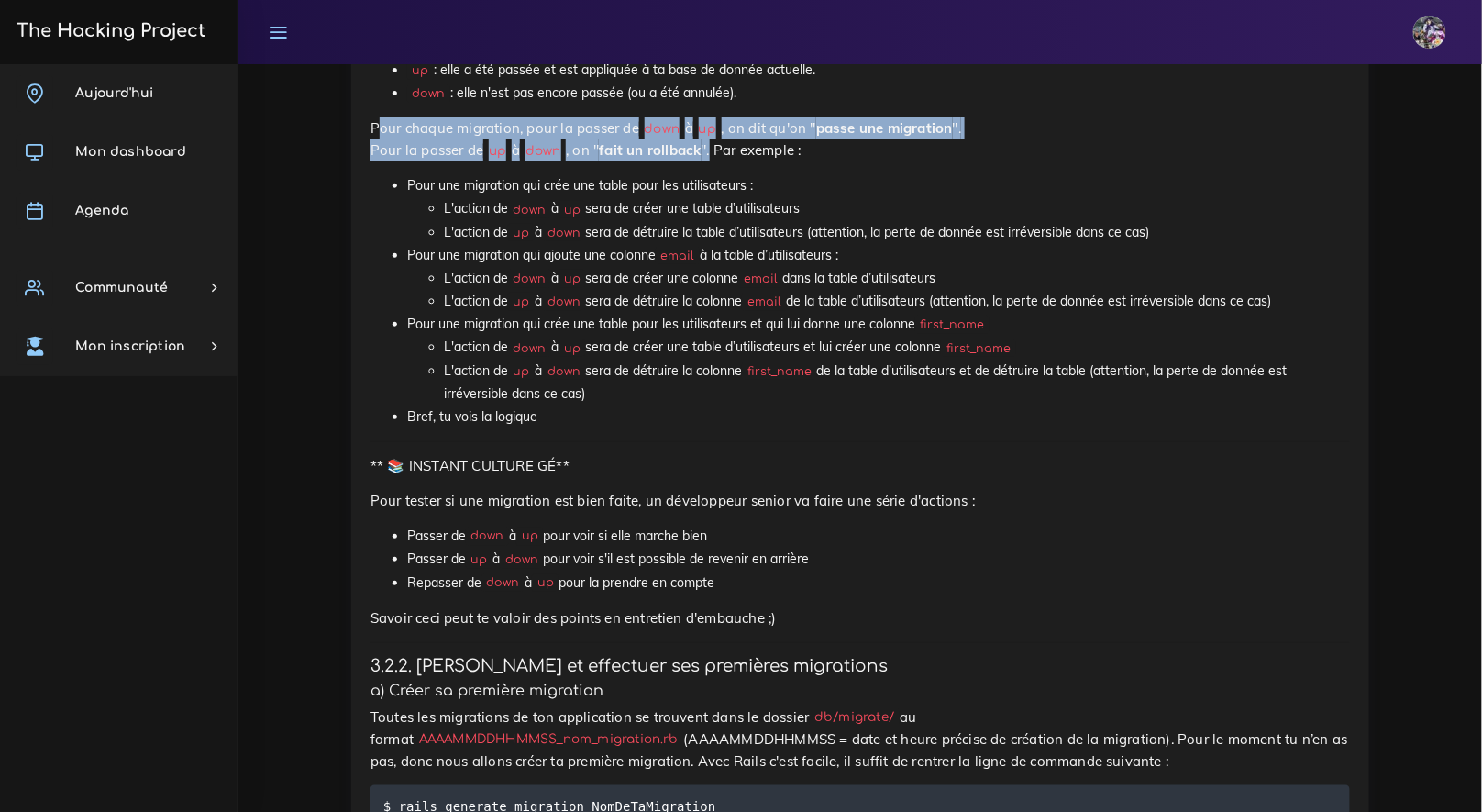
drag, startPoint x: 376, startPoint y: 387, endPoint x: 721, endPoint y: 408, distance: 345.6
click at [721, 162] on p "Pour chaque migration, pour la passer de down à up , on dit qu'on " passe une m…" at bounding box center [860, 139] width 980 height 44
copy p "our chaque migration, pour la passer de down à up , on dit qu'on " passe une mi…"
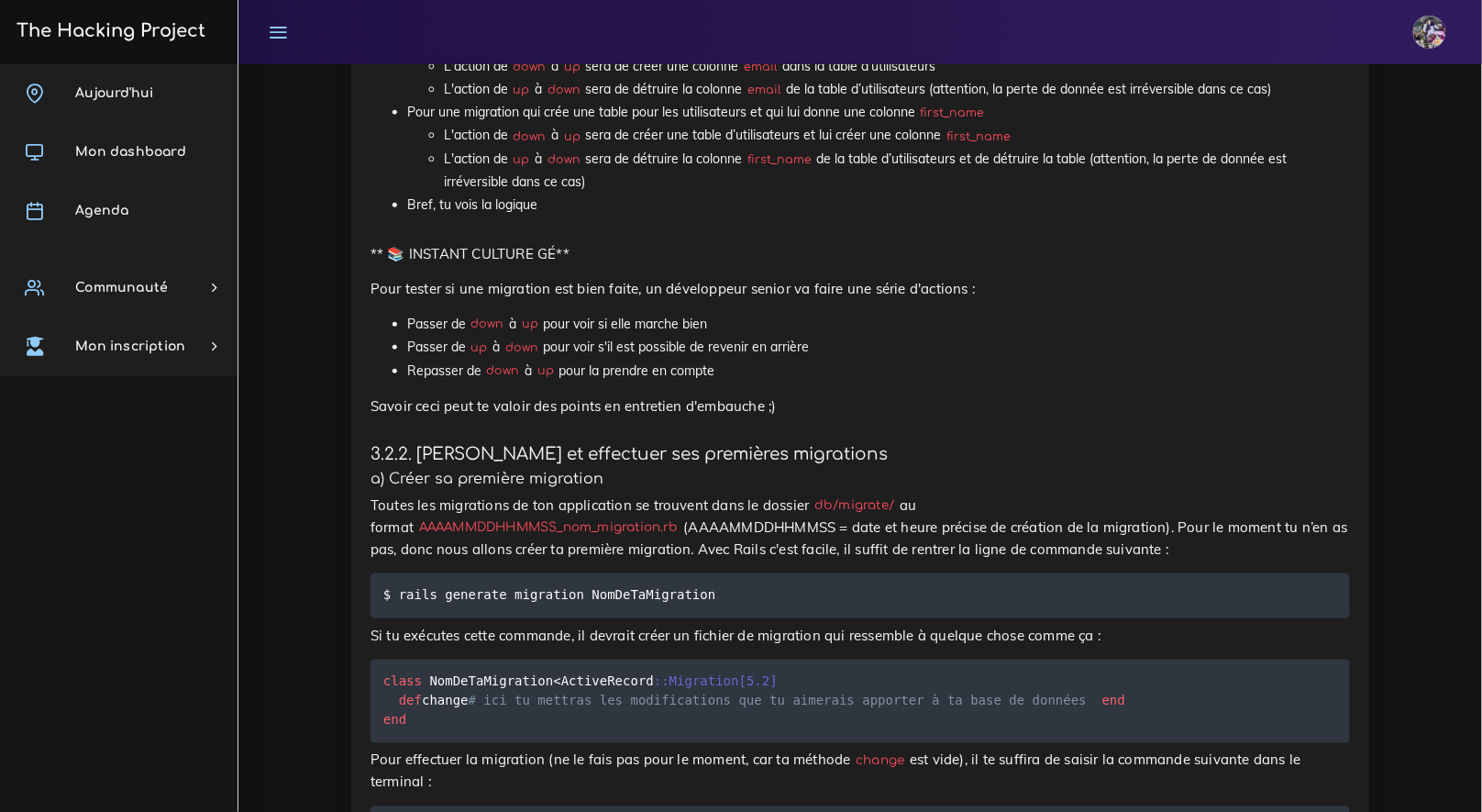
scroll to position [7042, 0]
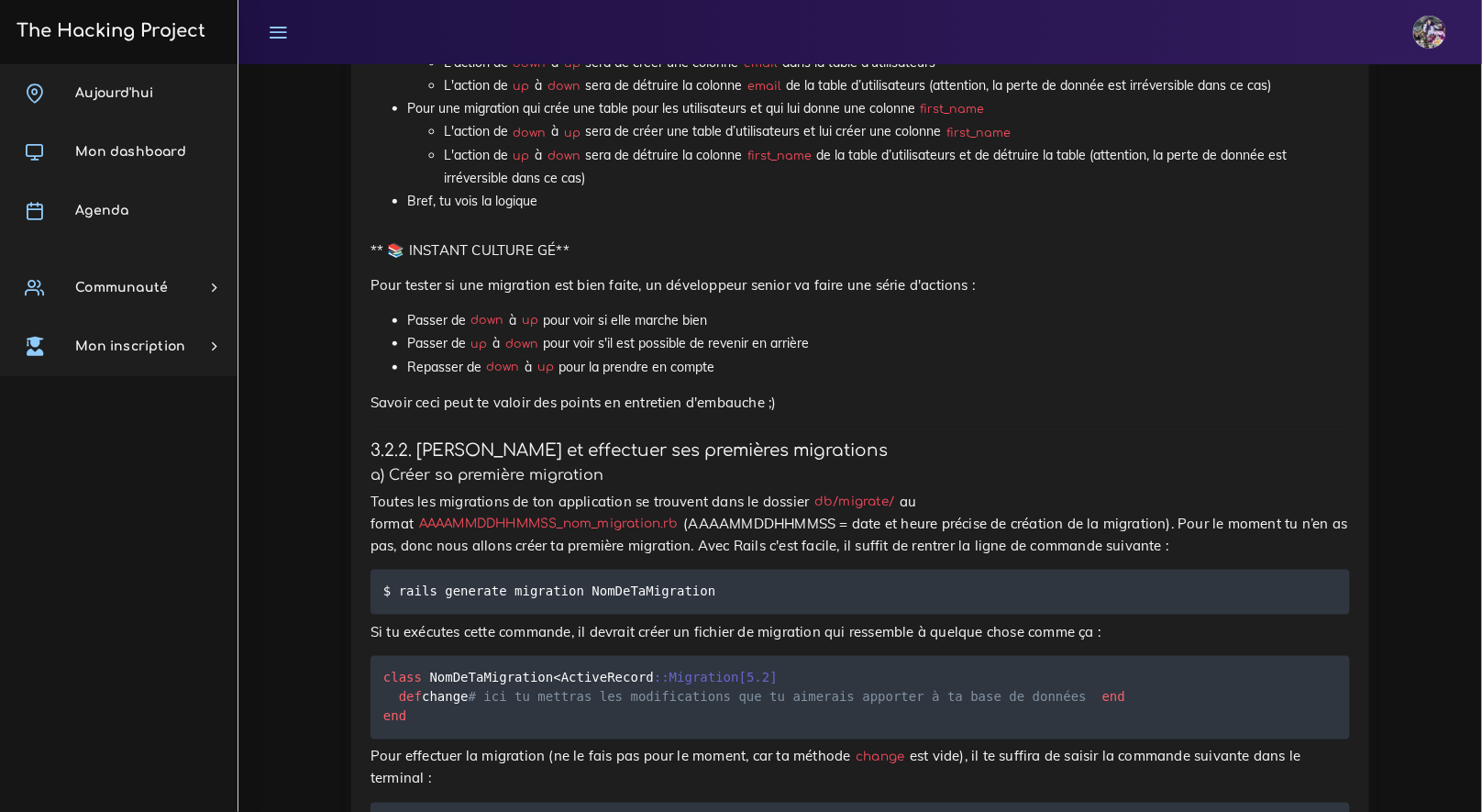
click at [702, 213] on li "Bref, tu vois la logique" at bounding box center [879, 201] width 944 height 23
click at [1040, 332] on li "Passer de down à up pour voir si elle marche bien" at bounding box center [879, 320] width 944 height 23
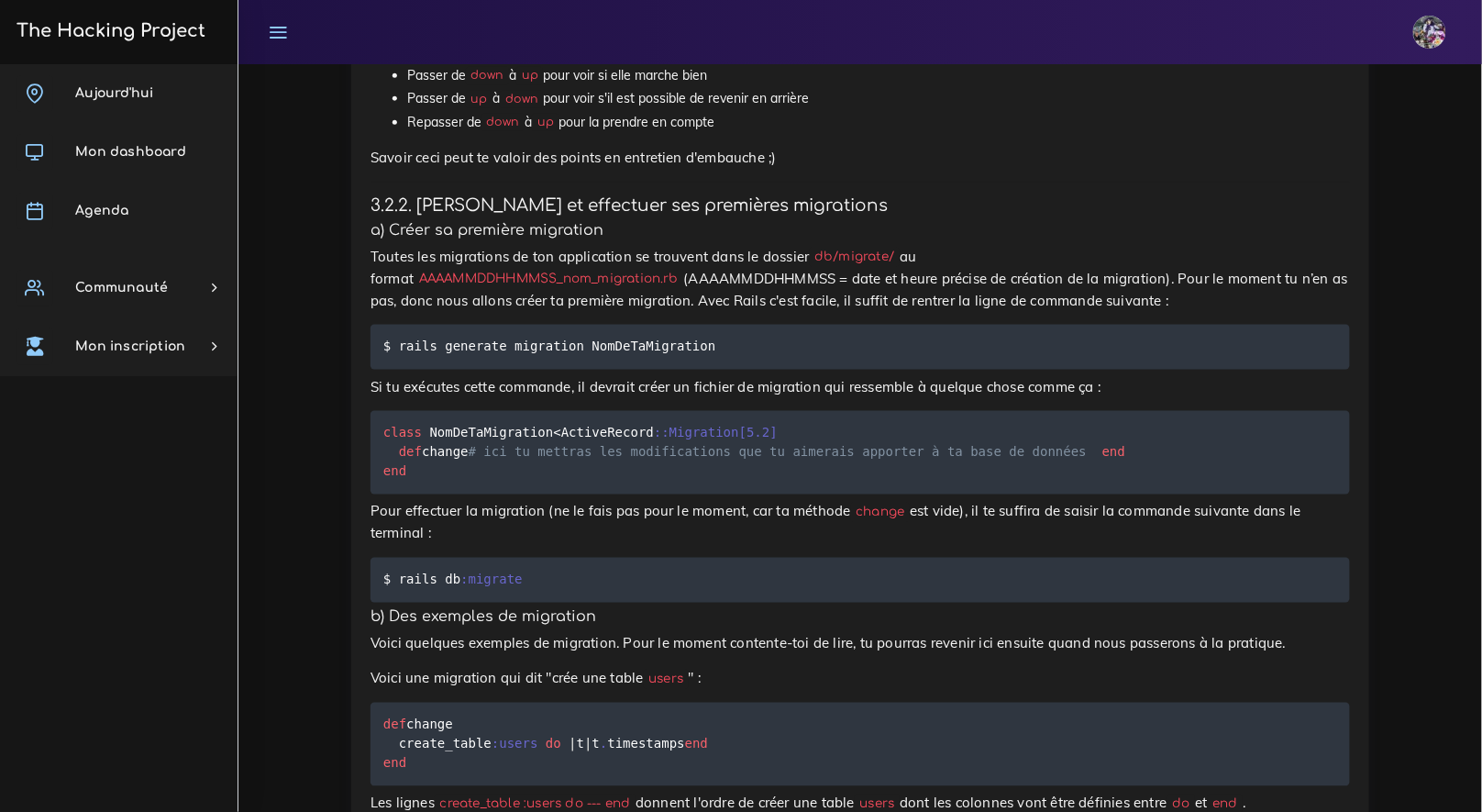
scroll to position [7288, 0]
drag, startPoint x: 372, startPoint y: 305, endPoint x: 693, endPoint y: 377, distance: 329.0
copy div "Pour tester si une migration est bien faite, un développeur senior va faire une…"
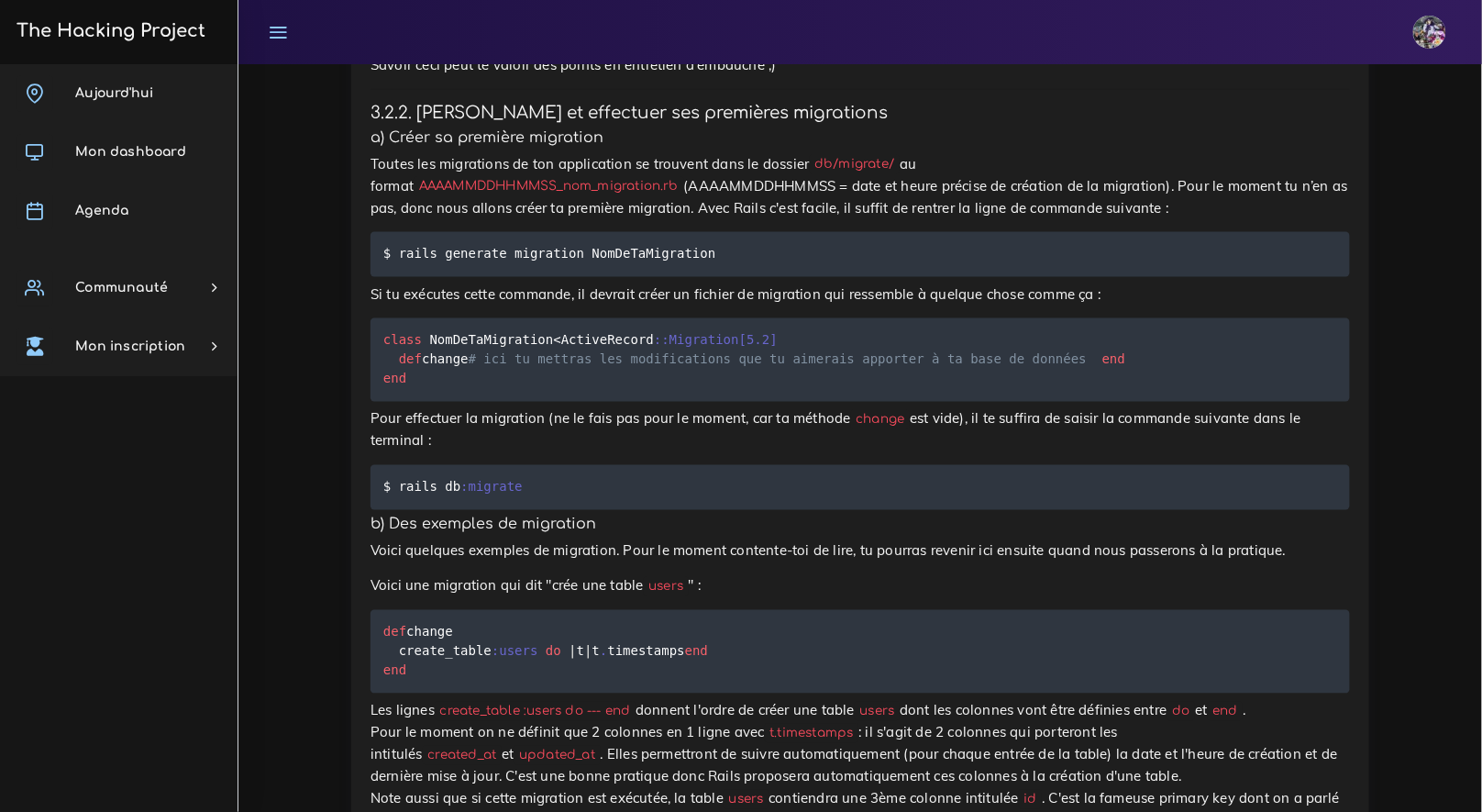
scroll to position [7294, 0]
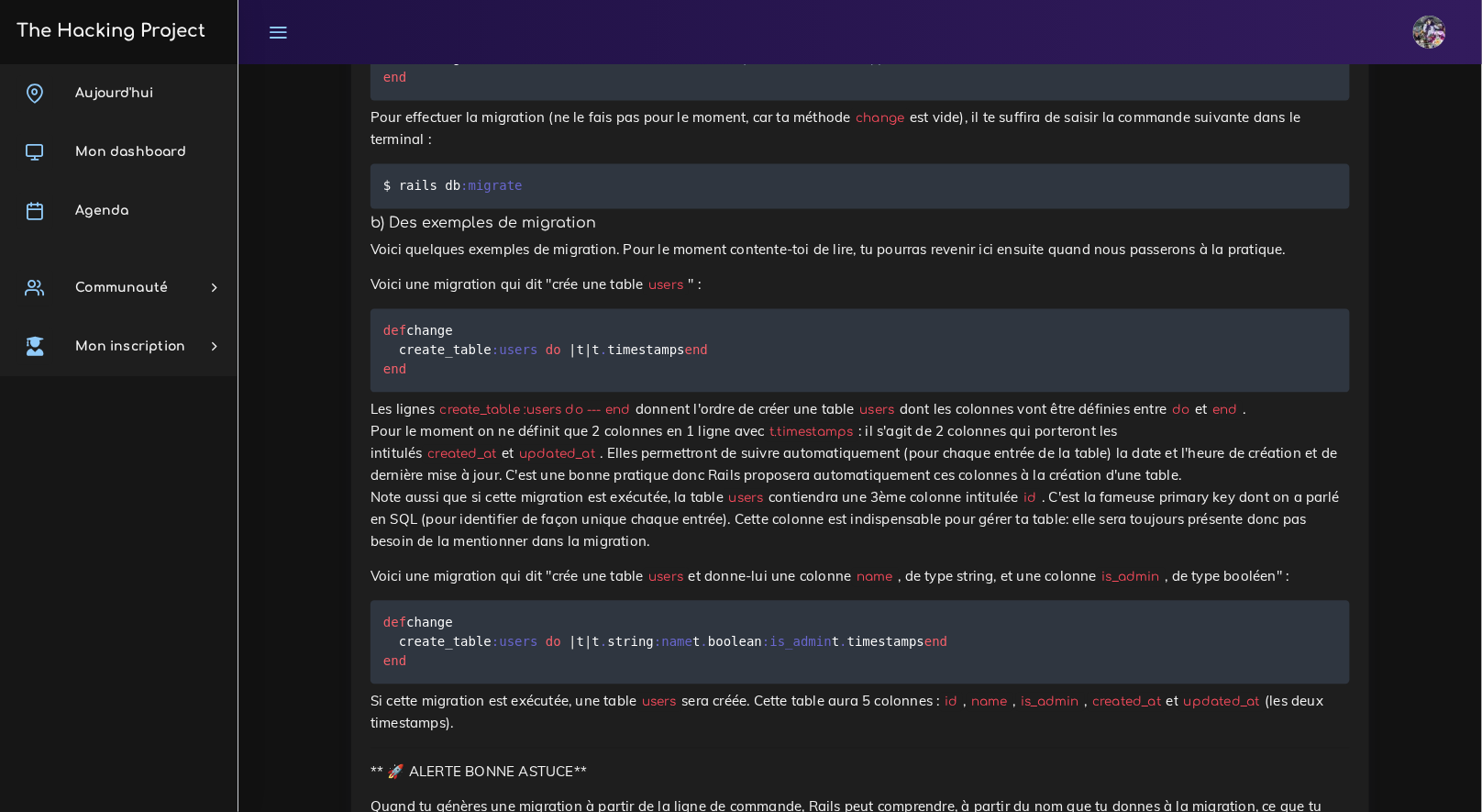
scroll to position [7499, 0]
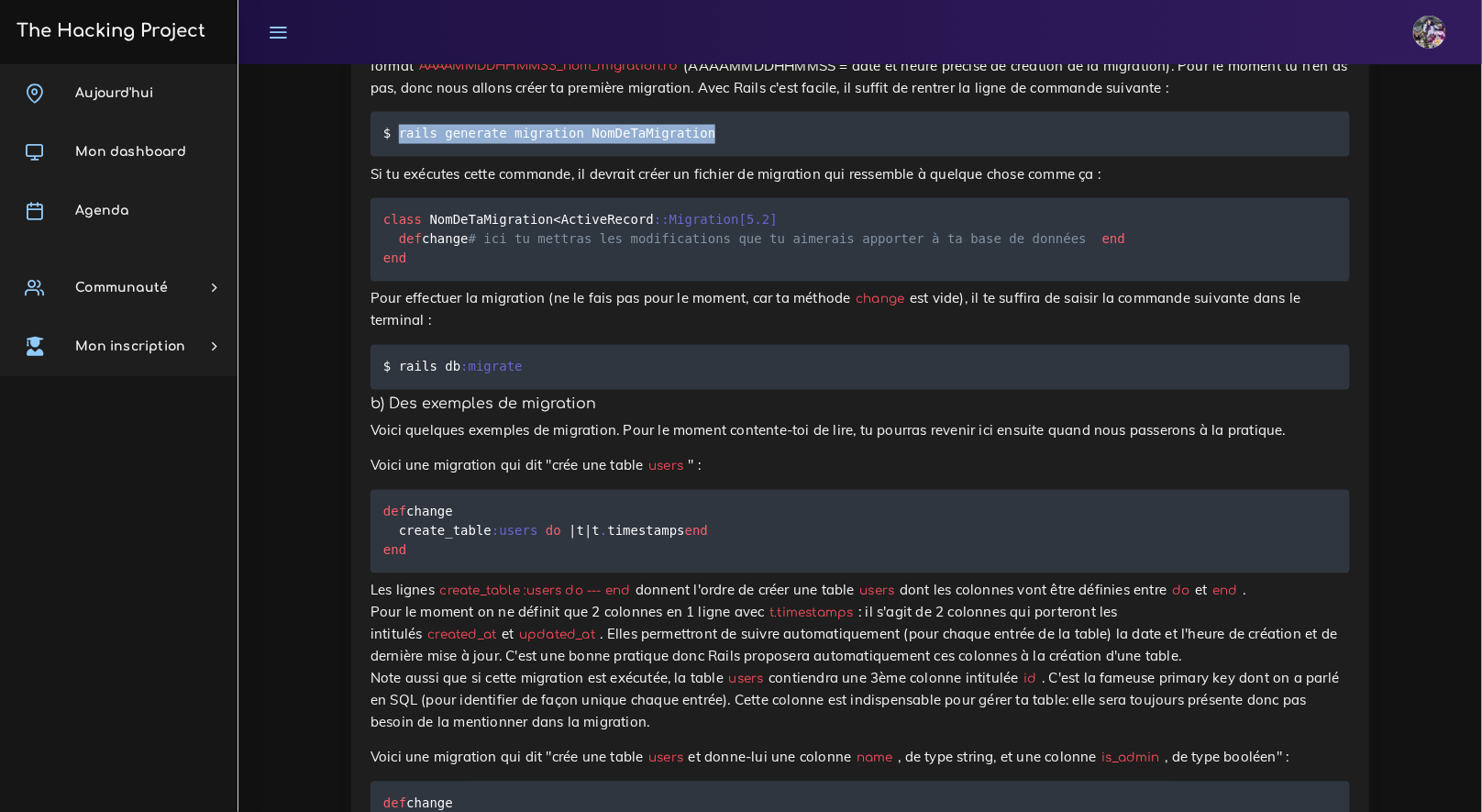
drag, startPoint x: 401, startPoint y: 394, endPoint x: 715, endPoint y: 395, distance: 314.0
click at [716, 144] on code "$ rails generate migration NomDeTaMigration" at bounding box center [552, 133] width 337 height 21
copy code "rails generate migration NomDeTaMigration"
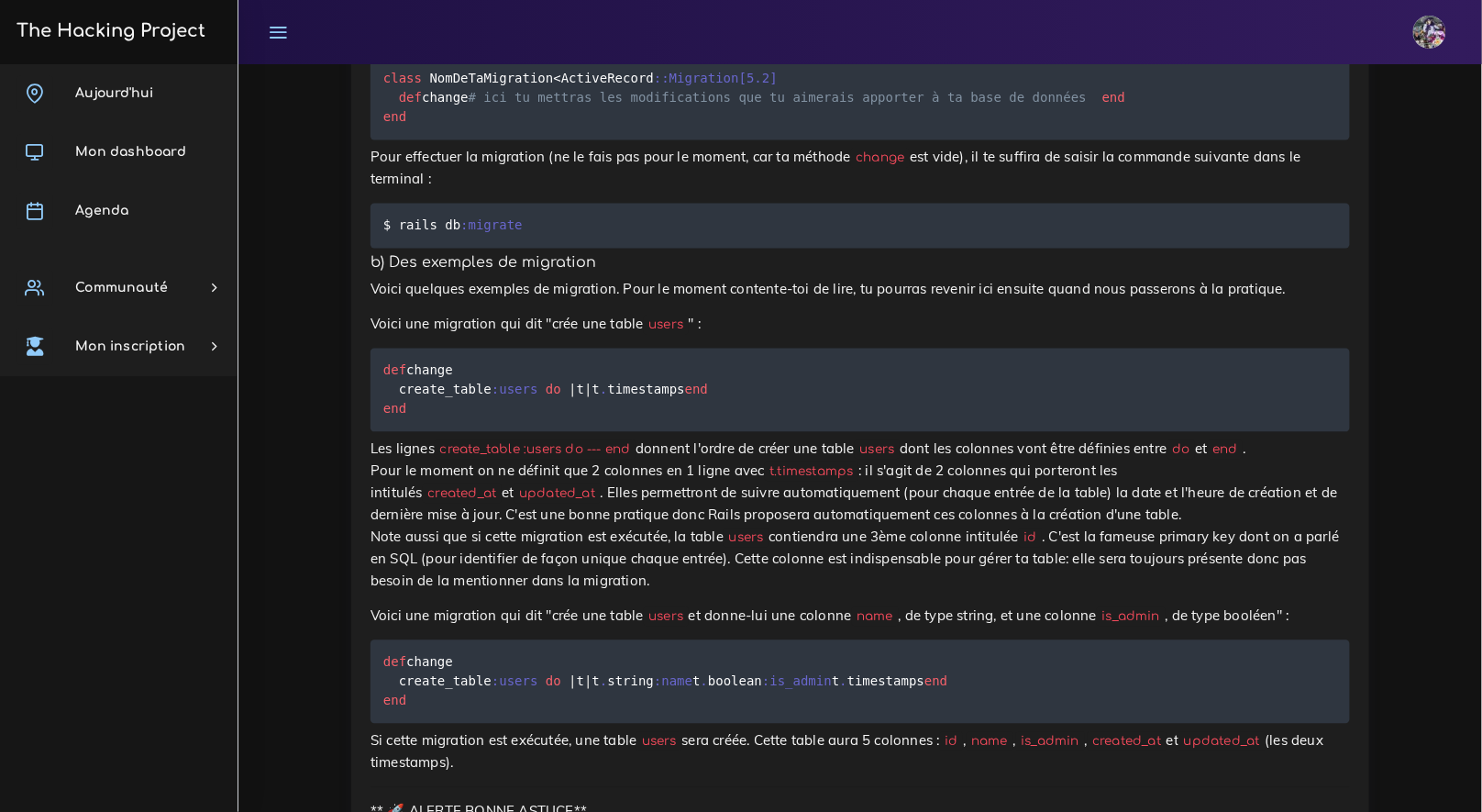
drag, startPoint x: 374, startPoint y: 298, endPoint x: 640, endPoint y: 332, distance: 268.2
click at [411, 140] on pre "class NomDeTaMigration < ActiveRecord : :Migration [ 5.2 ] def change # ici tu …" at bounding box center [860, 98] width 980 height 83
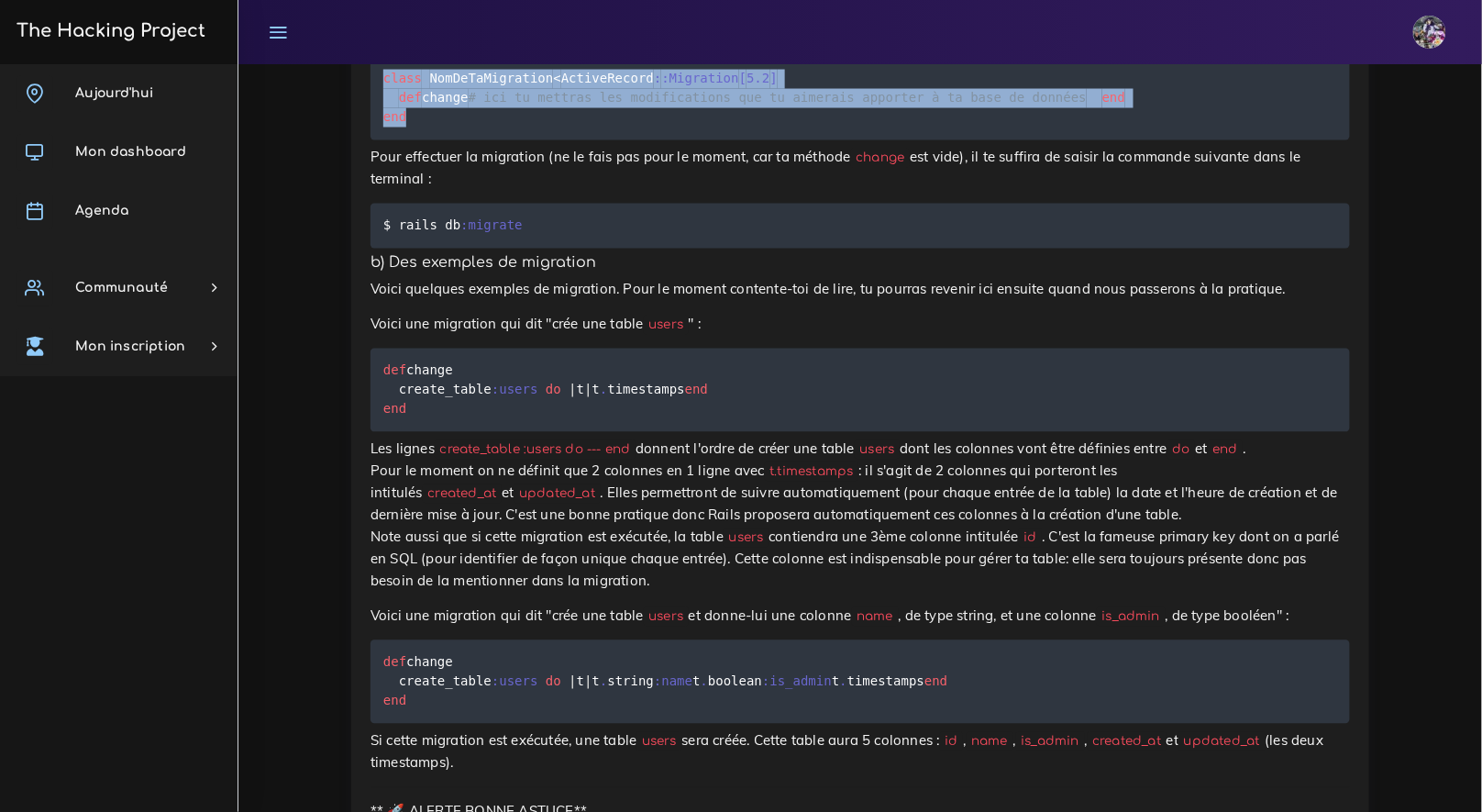
drag, startPoint x: 379, startPoint y: 333, endPoint x: 504, endPoint y: 419, distance: 151.7
click at [504, 140] on pre "class NomDeTaMigration < ActiveRecord : :Migration [ 5.2 ] def change # ici tu …" at bounding box center [860, 98] width 980 height 83
copy code "class NomDeTaMigration < ActiveRecord : :Migration [ 5.2 ] def change # ici tu …"
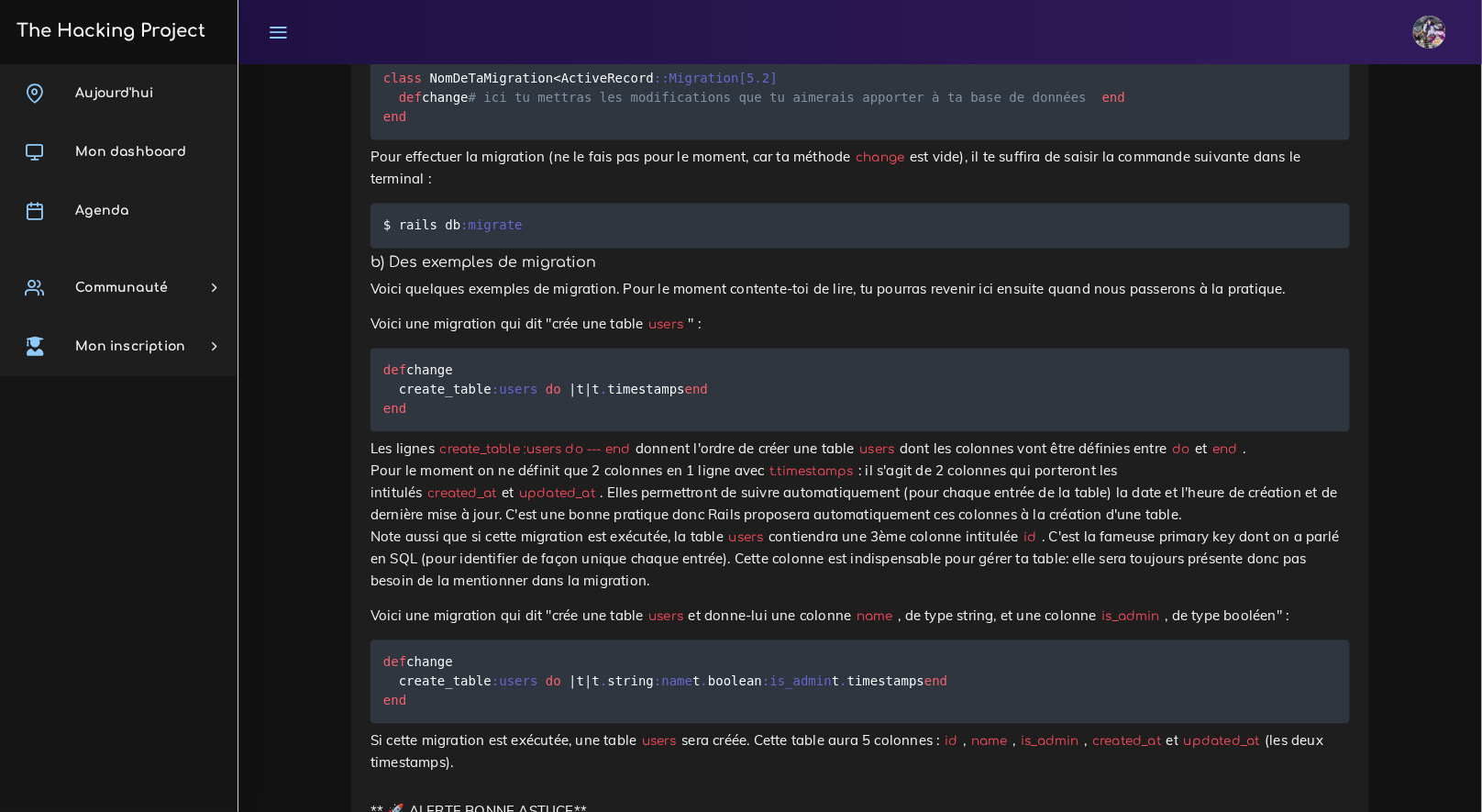
click at [702, 248] on pre "$ rails db :migrate" at bounding box center [860, 227] width 980 height 45
drag, startPoint x: 695, startPoint y: 537, endPoint x: 421, endPoint y: 545, distance: 274.1
click at [428, 248] on pre "$ rails db :migrate" at bounding box center [860, 227] width 980 height 45
drag, startPoint x: 401, startPoint y: 532, endPoint x: 524, endPoint y: 530, distance: 123.0
click at [524, 235] on code "$ rails db :migrate" at bounding box center [455, 226] width 144 height 21
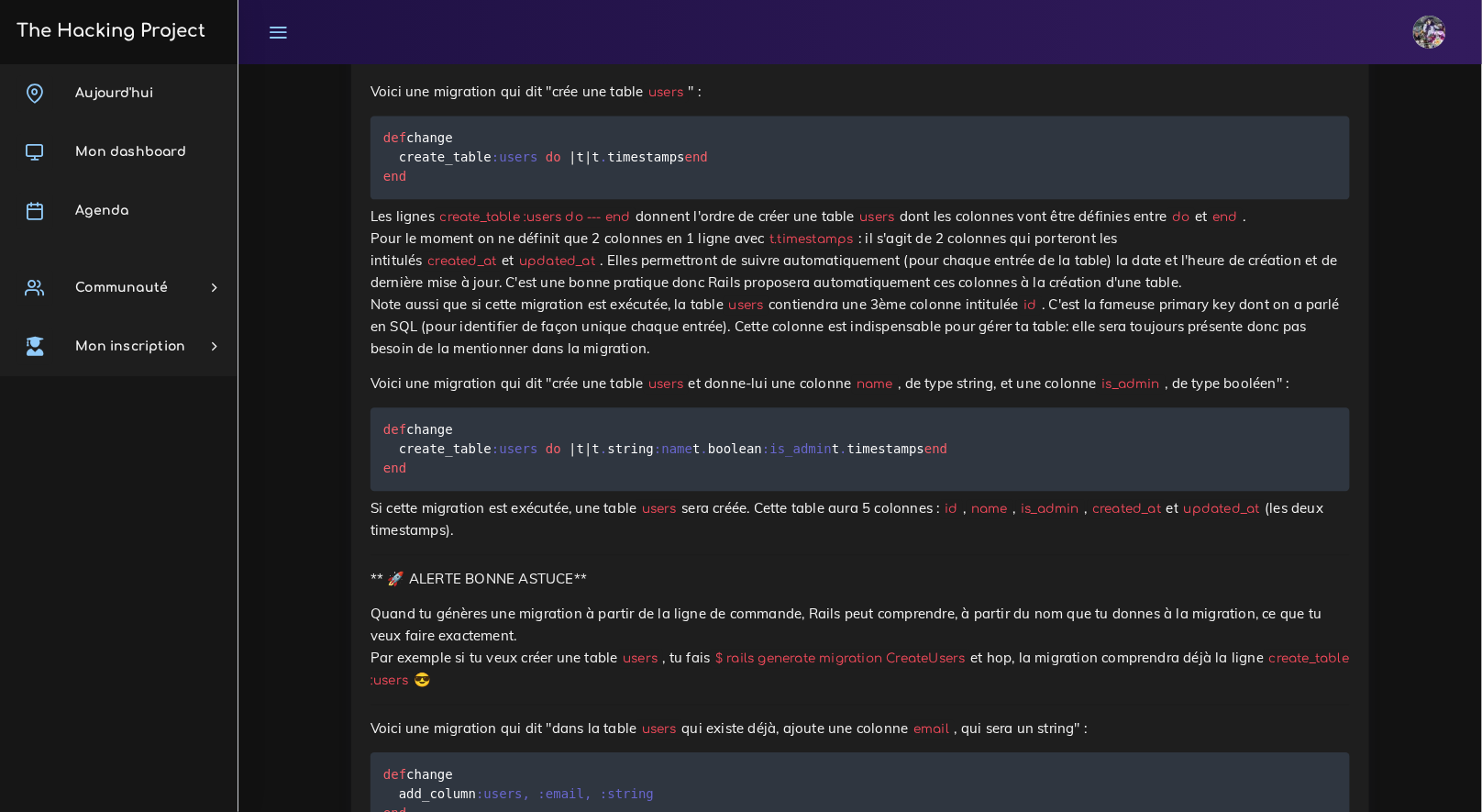
scroll to position [7763, 0]
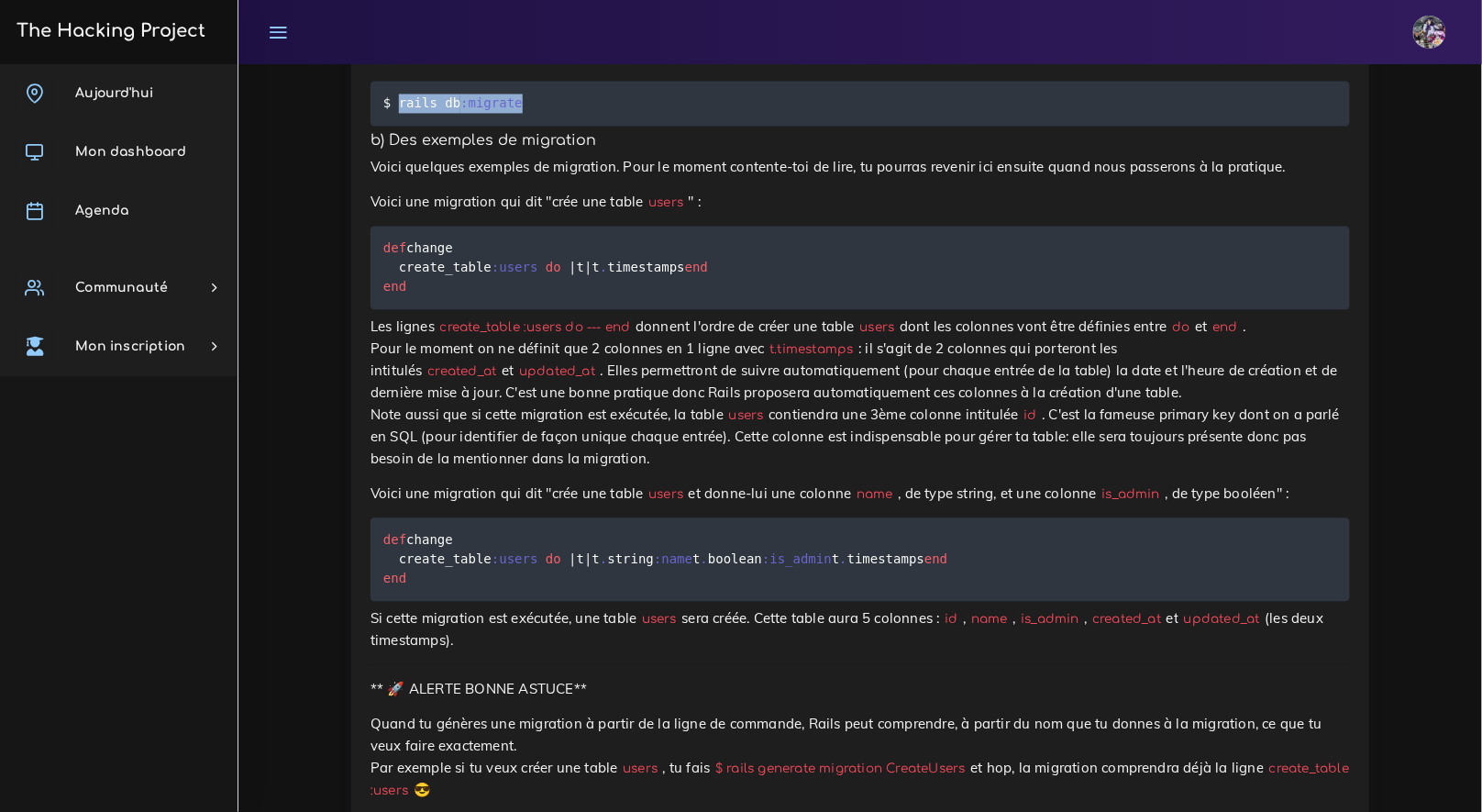
click at [657, 150] on h5 "b) Des exemples de migration" at bounding box center [860, 142] width 980 height 18
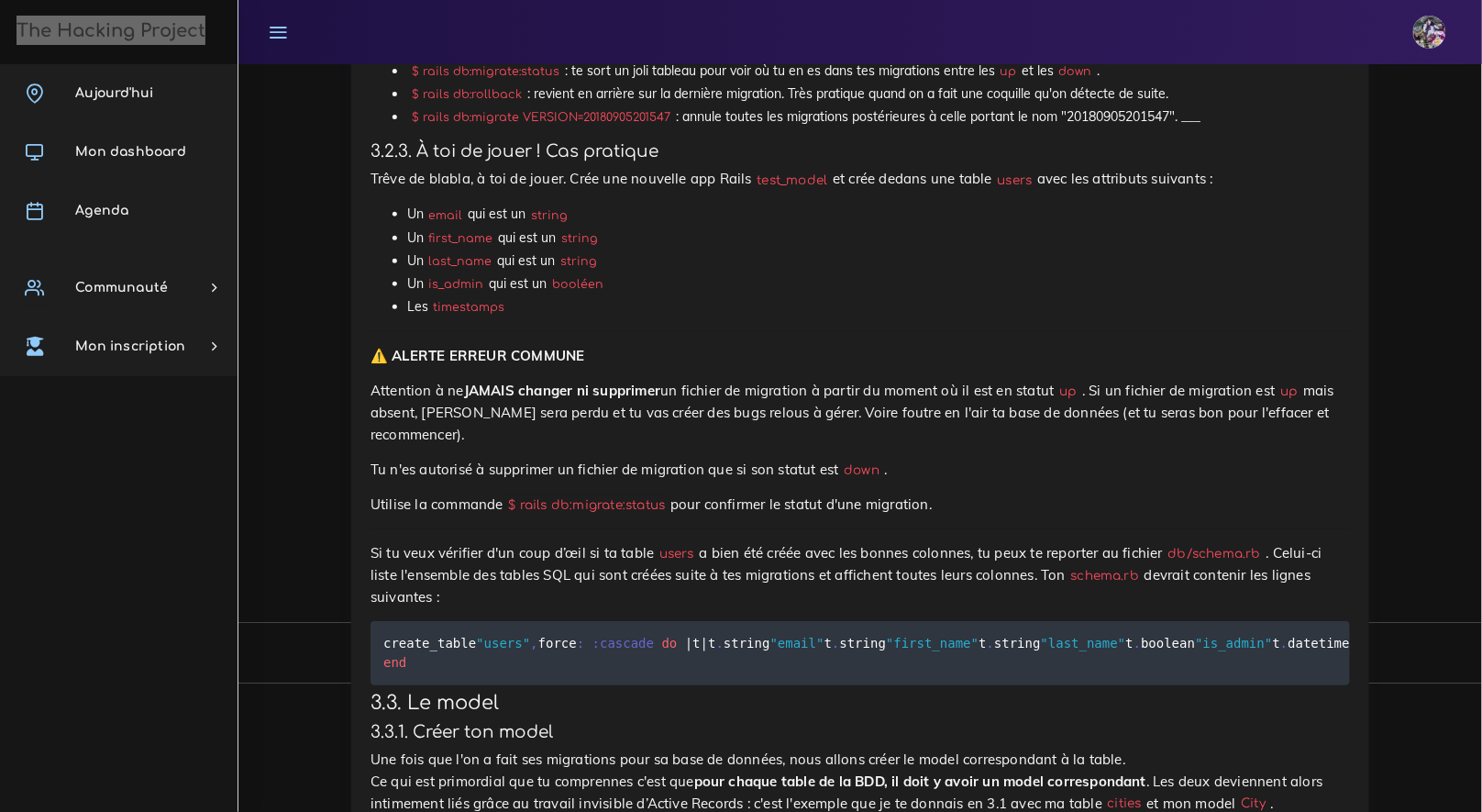
scroll to position [8972, 0]
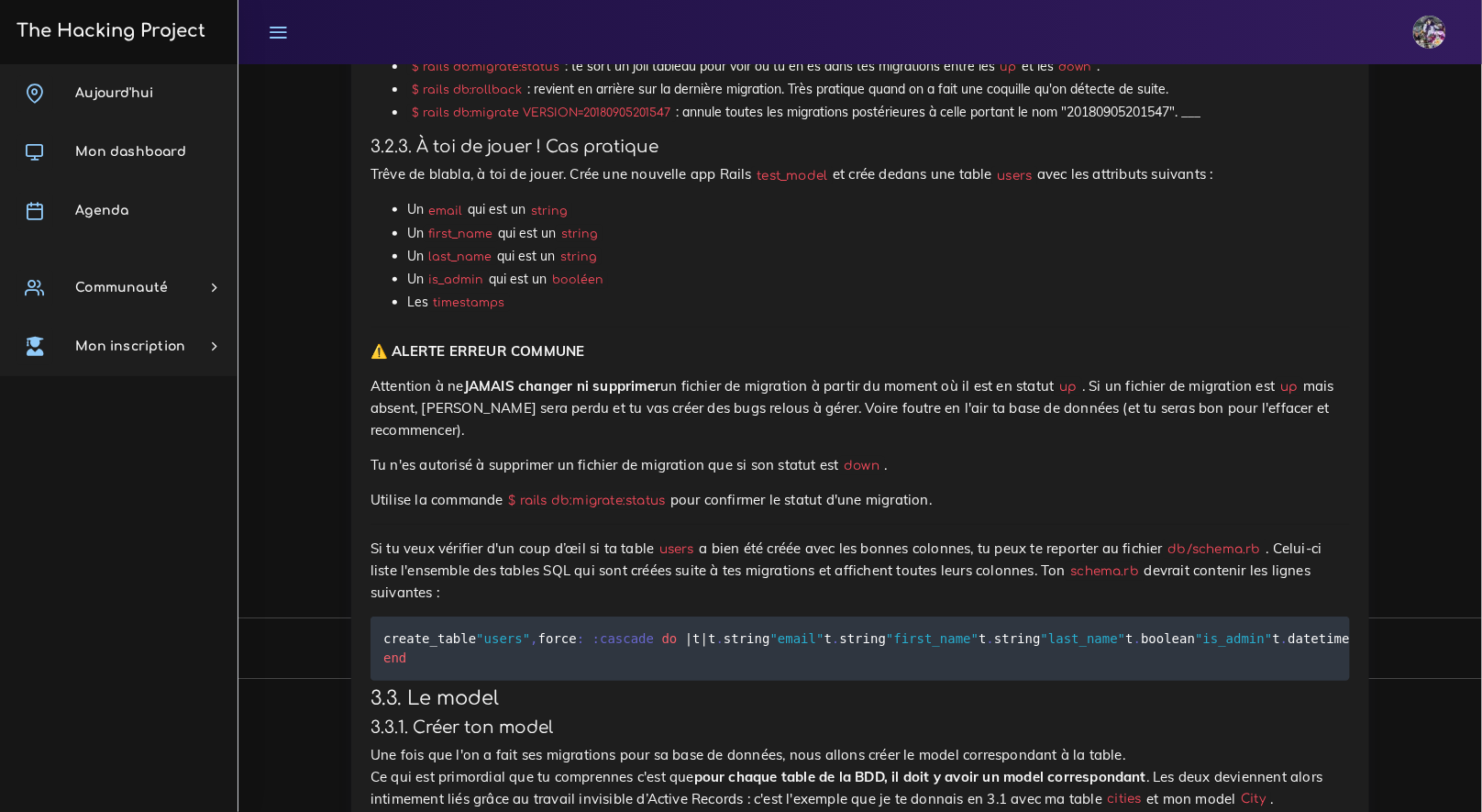
drag, startPoint x: 1254, startPoint y: 539, endPoint x: 312, endPoint y: 402, distance: 951.9
click at [312, 402] on div "Dashboard Fullstack web Initiation à Rails Passage de SQL à ActiveRecord Initia…" at bounding box center [860, 548] width 1244 height 18913
drag, startPoint x: 374, startPoint y: 404, endPoint x: 1053, endPoint y: 534, distance: 691.3
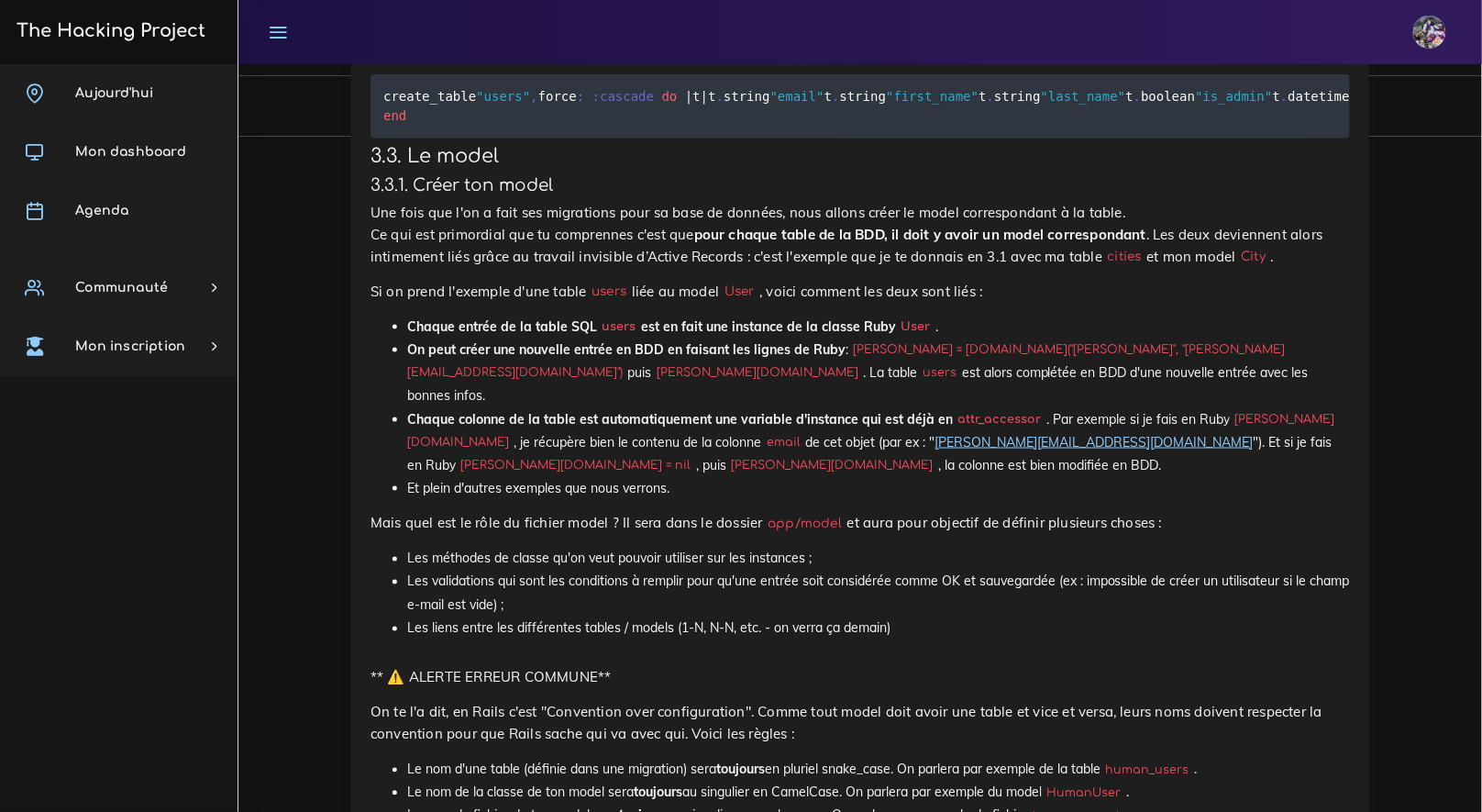
scroll to position [9513, 0]
drag, startPoint x: 376, startPoint y: 231, endPoint x: 552, endPoint y: 315, distance: 195.0
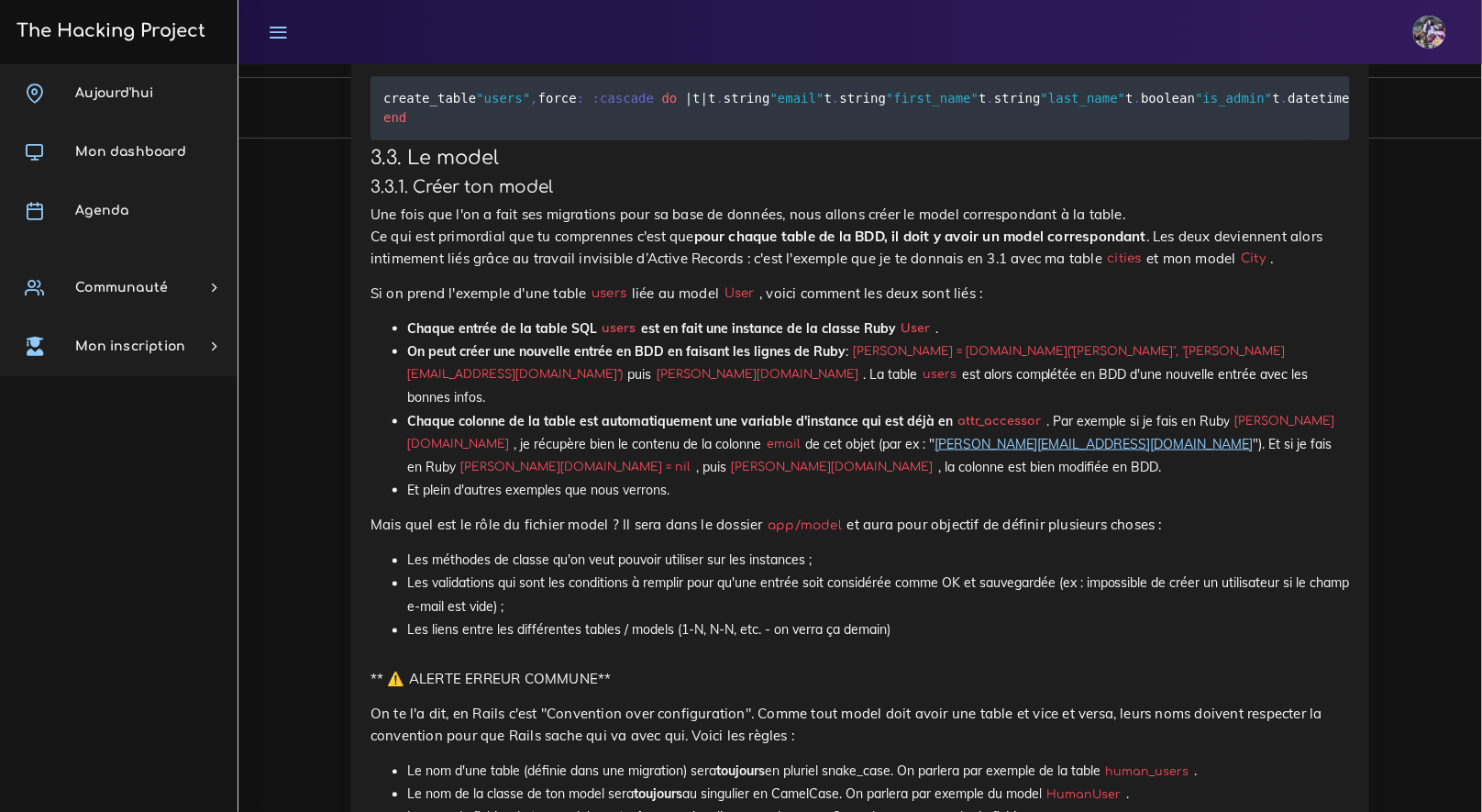
drag, startPoint x: 604, startPoint y: 229, endPoint x: 390, endPoint y: 219, distance: 214.2
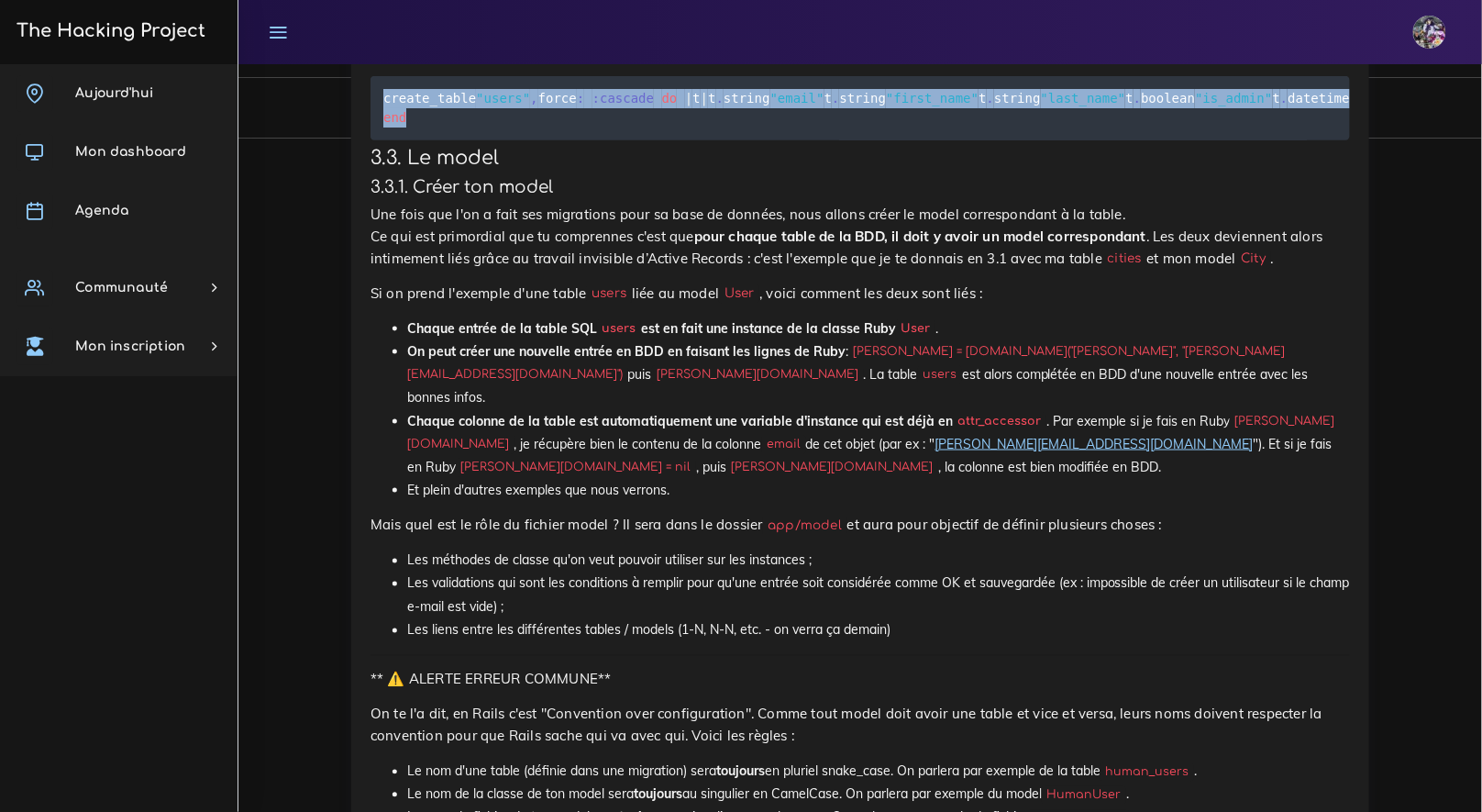
drag, startPoint x: 371, startPoint y: 259, endPoint x: 420, endPoint y: 563, distance: 307.9
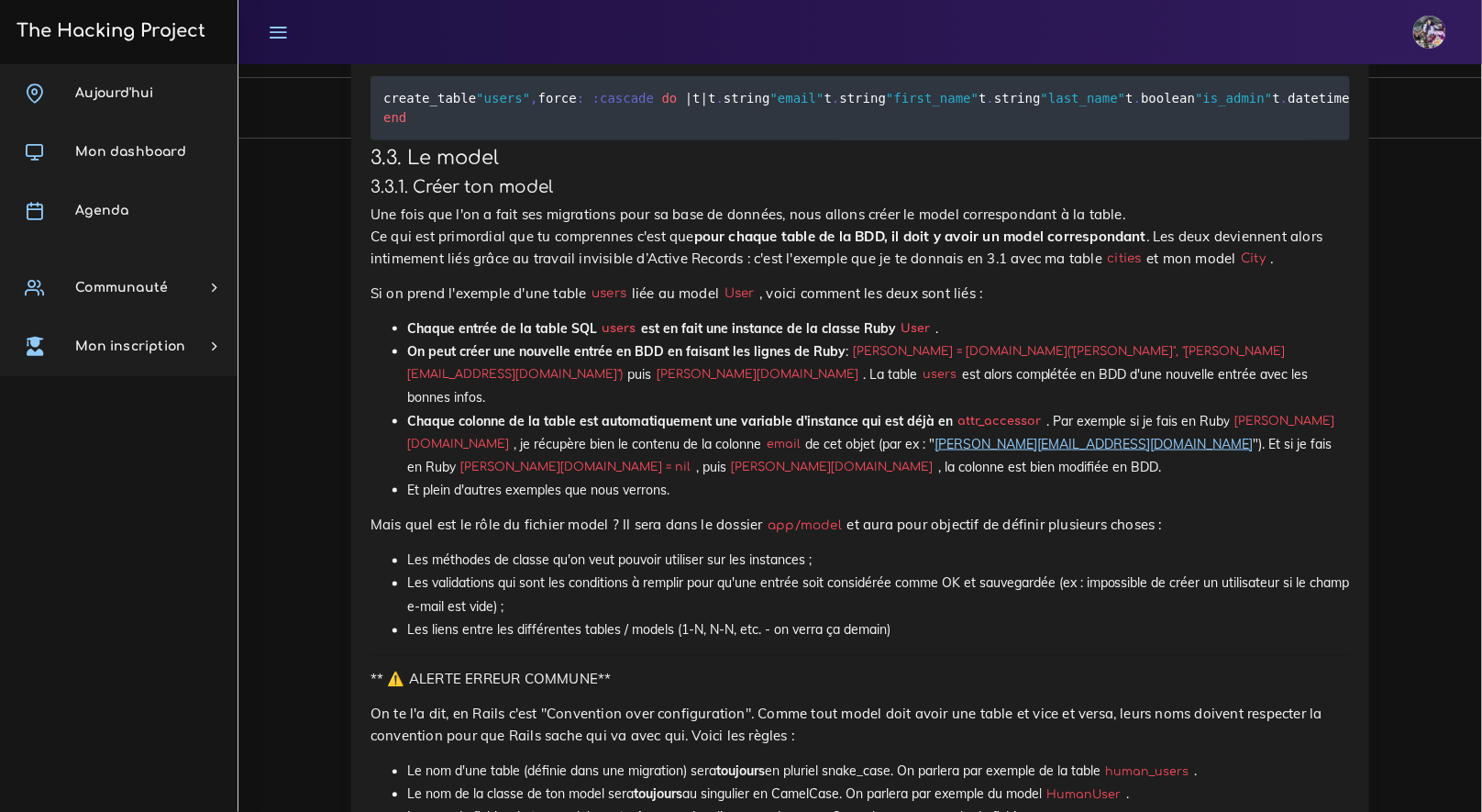
drag, startPoint x: 372, startPoint y: 266, endPoint x: 980, endPoint y: 413, distance: 625.5
drag, startPoint x: 1010, startPoint y: 381, endPoint x: 323, endPoint y: 243, distance: 700.7
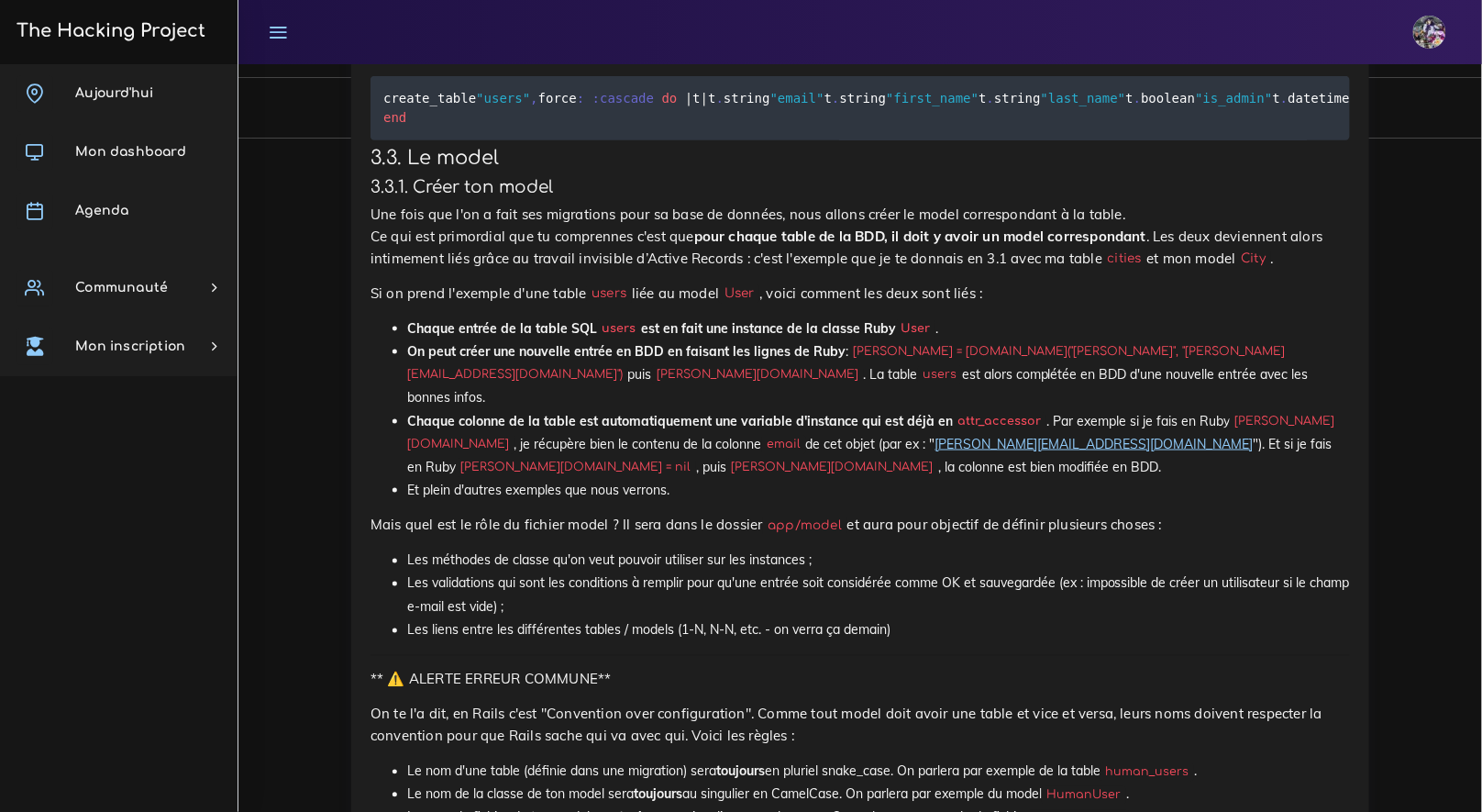
click at [322, 240] on div "Dashboard Fullstack web Initiation à Rails Passage de SQL à ActiveRecord Initia…" at bounding box center [860, 8] width 1244 height 18913
click at [452, 64] on p "Si tu veux vérifier d'un coup d’œil si ta table users a bien été créée avec les…" at bounding box center [860, 29] width 980 height 66
drag, startPoint x: 370, startPoint y: 269, endPoint x: 843, endPoint y: 330, distance: 476.9
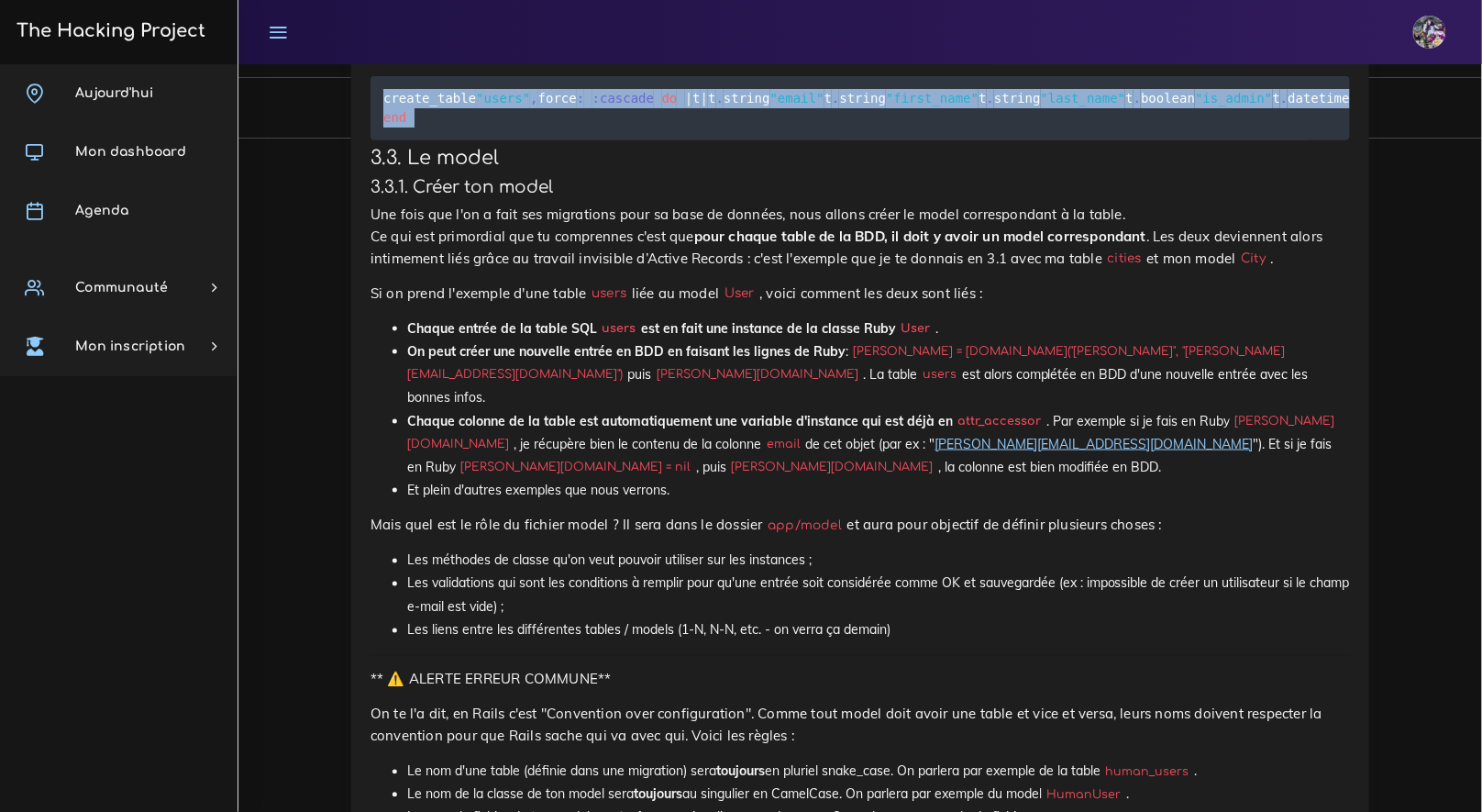
drag, startPoint x: 374, startPoint y: 273, endPoint x: 802, endPoint y: 653, distance: 572.3
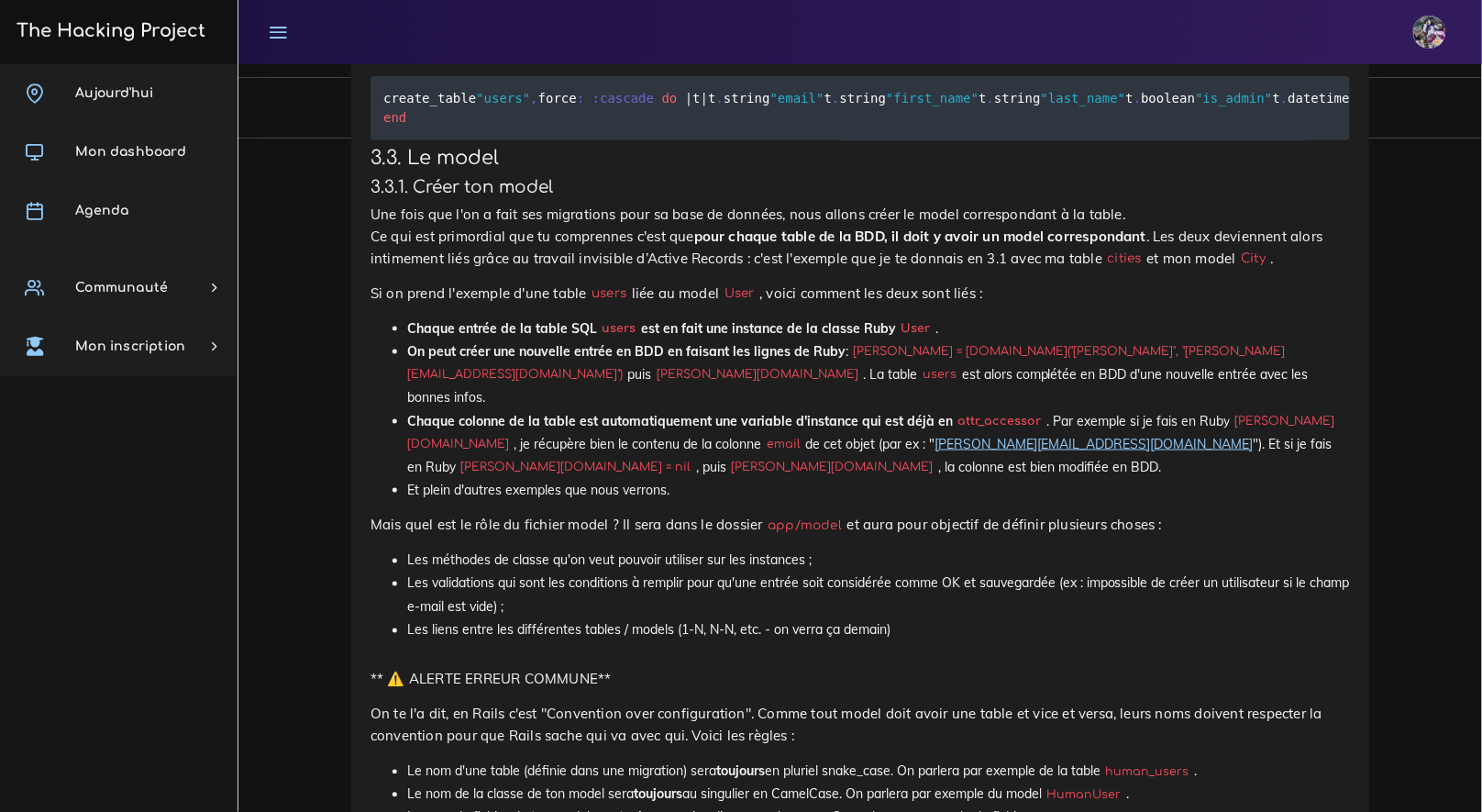
click at [759, 140] on pre "create_table "users" , force : :cascade do | t | t . string "email" t . string …" at bounding box center [860, 108] width 980 height 64
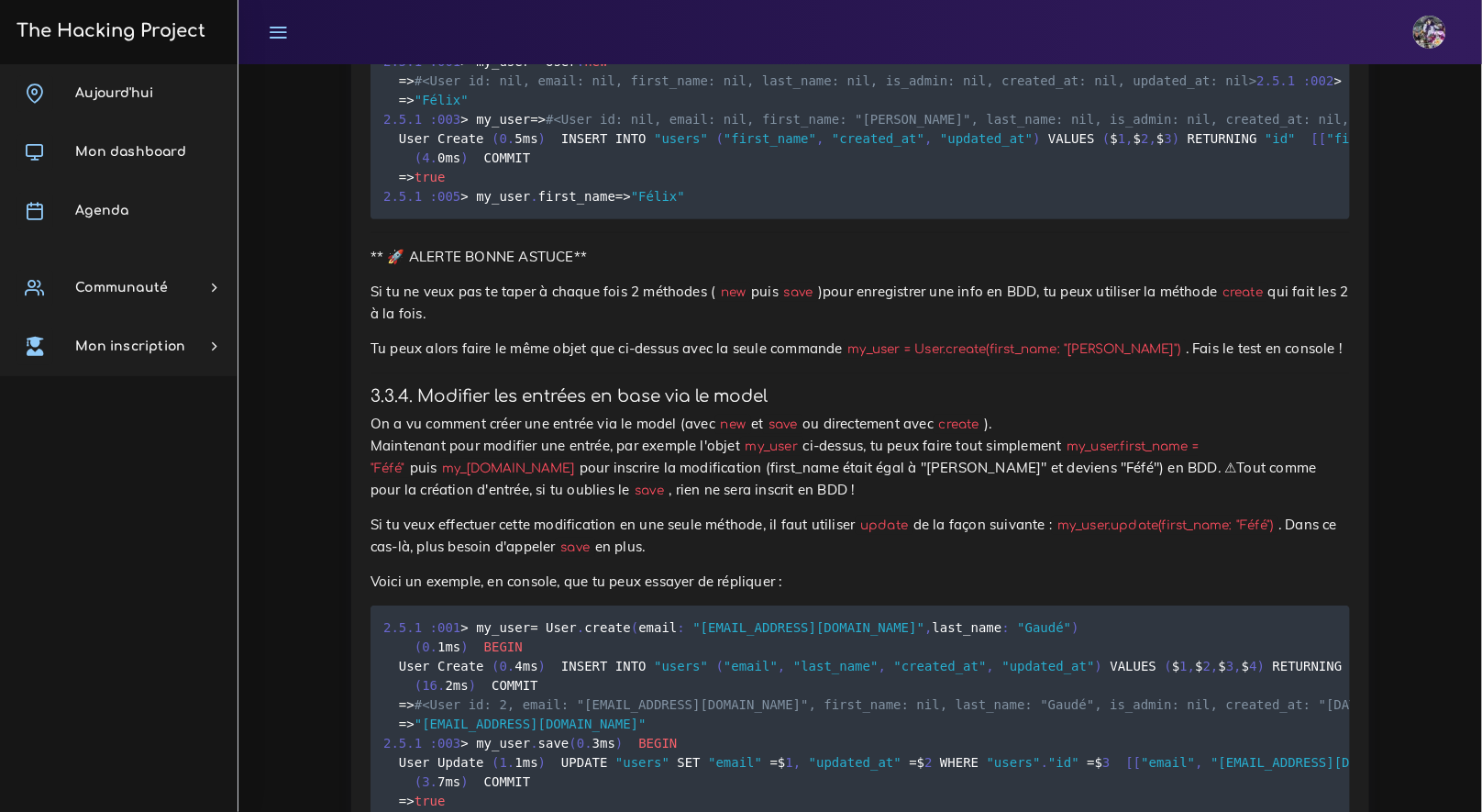
scroll to position [11214, 0]
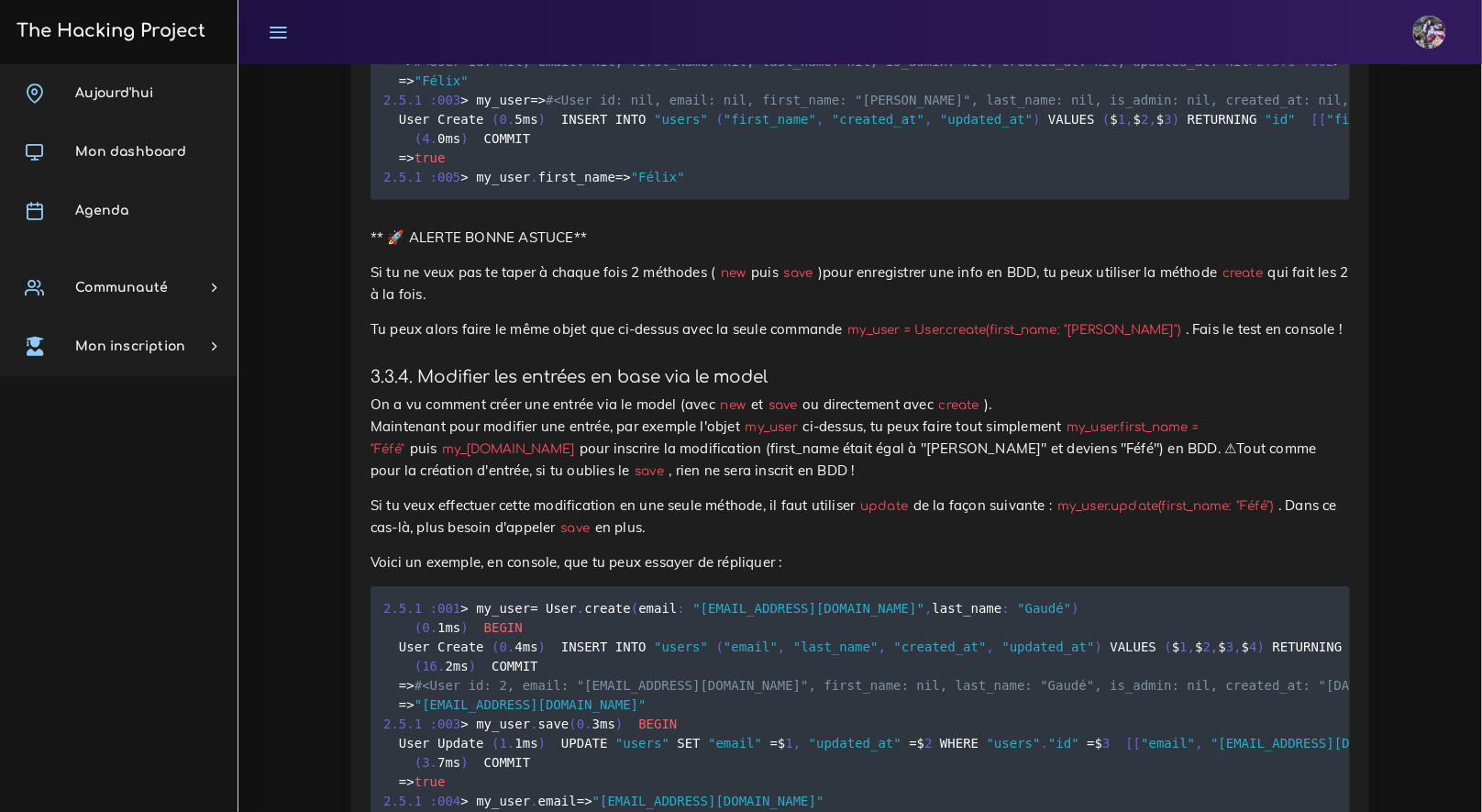
drag, startPoint x: 367, startPoint y: 289, endPoint x: 465, endPoint y: 345, distance: 112.9
drag, startPoint x: 374, startPoint y: 285, endPoint x: 591, endPoint y: 329, distance: 221.4
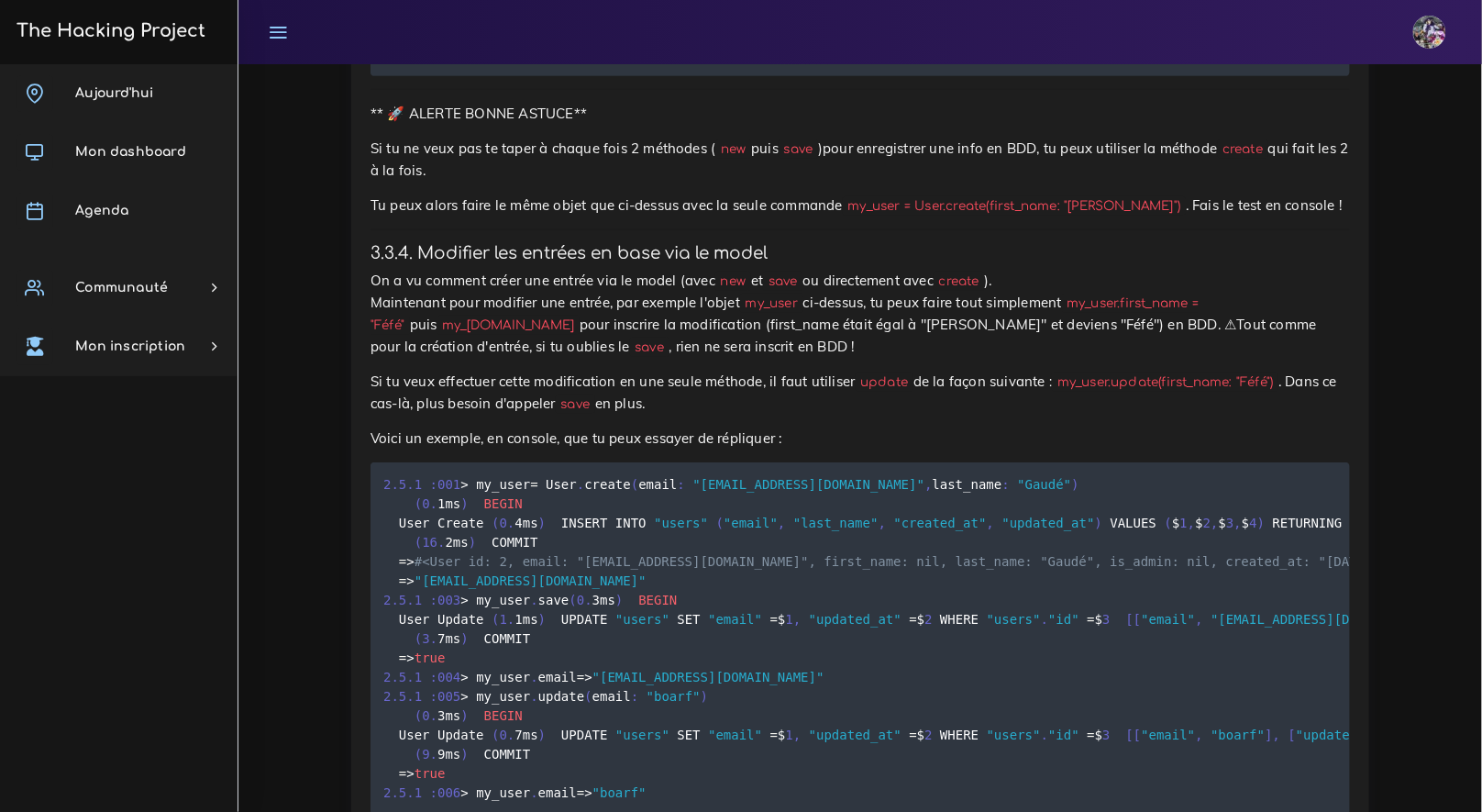
scroll to position [11339, 0]
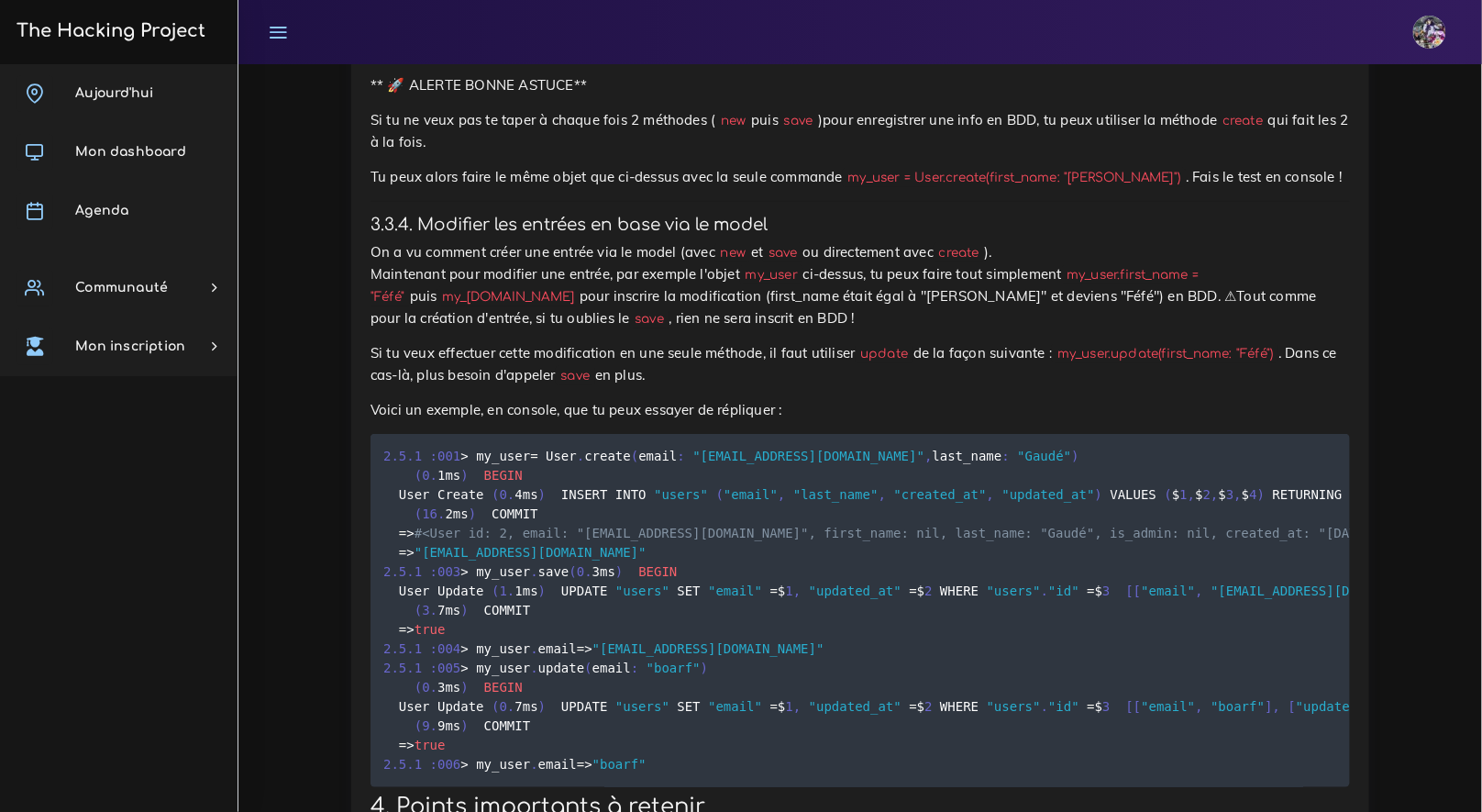
scroll to position [11369, 0]
drag, startPoint x: 543, startPoint y: 301, endPoint x: 368, endPoint y: 288, distance: 175.5
drag, startPoint x: 420, startPoint y: 201, endPoint x: 759, endPoint y: 204, distance: 339.0
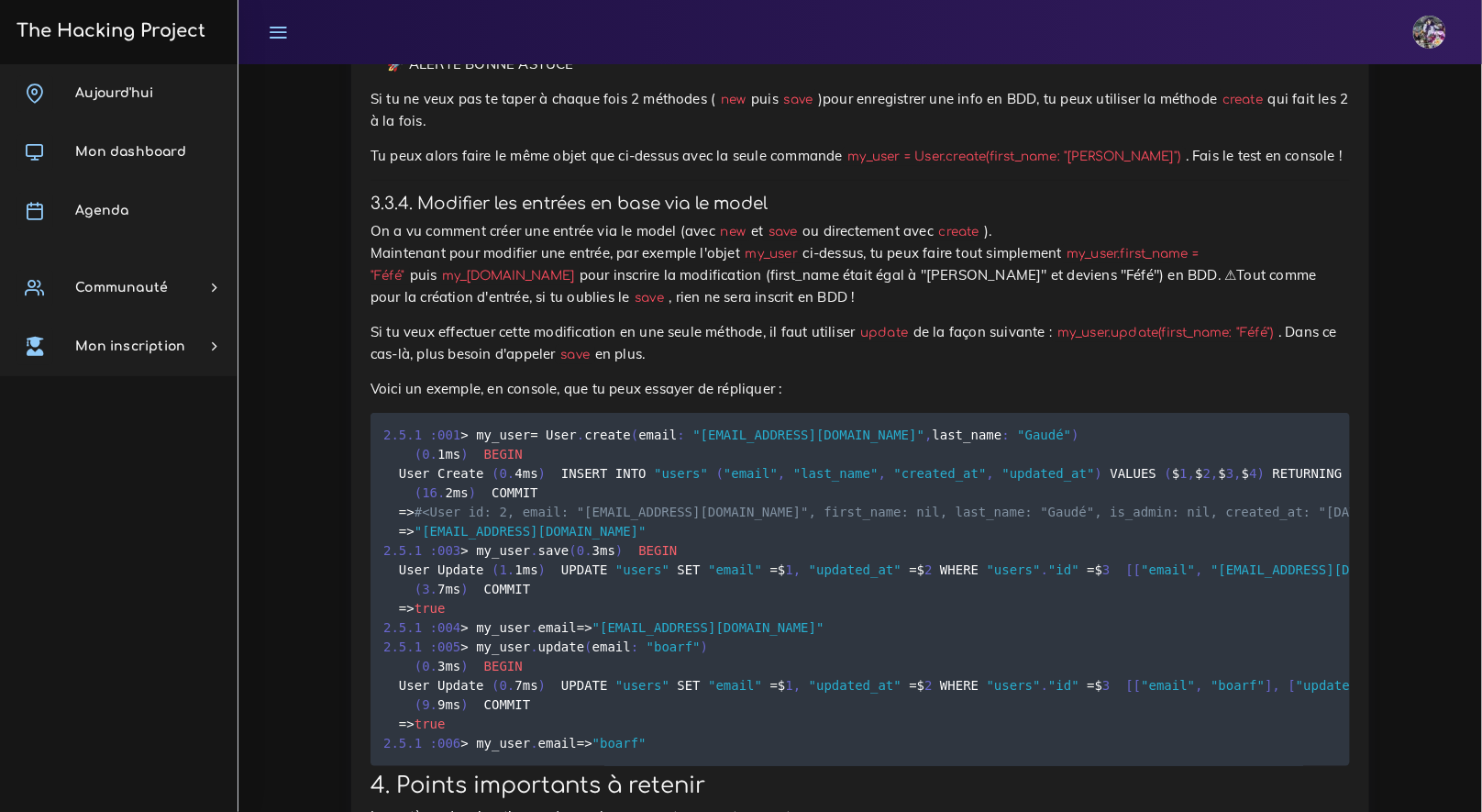
scroll to position [11389, 0]
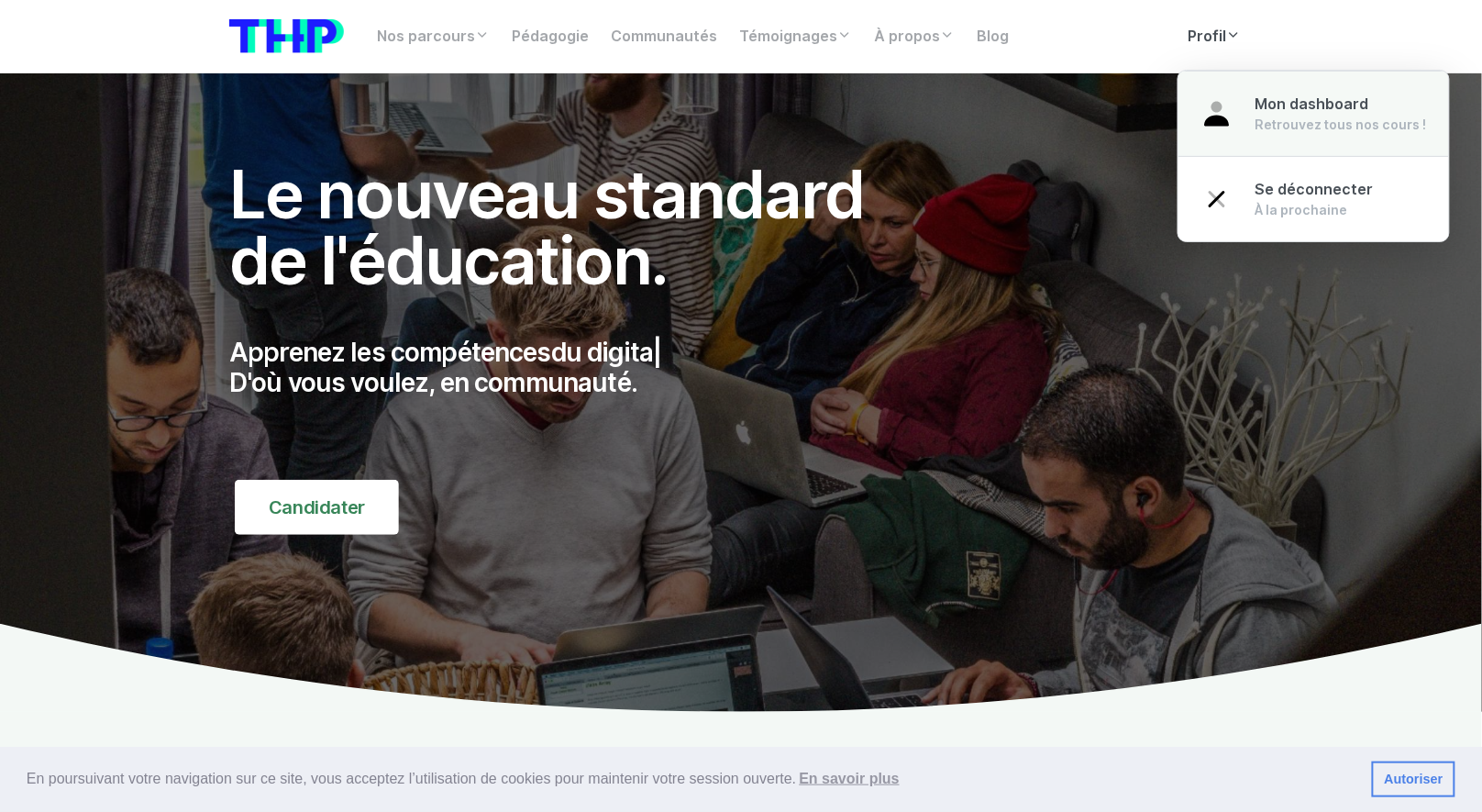
click at [1277, 97] on span "Mon dashboard" at bounding box center [1312, 104] width 114 height 18
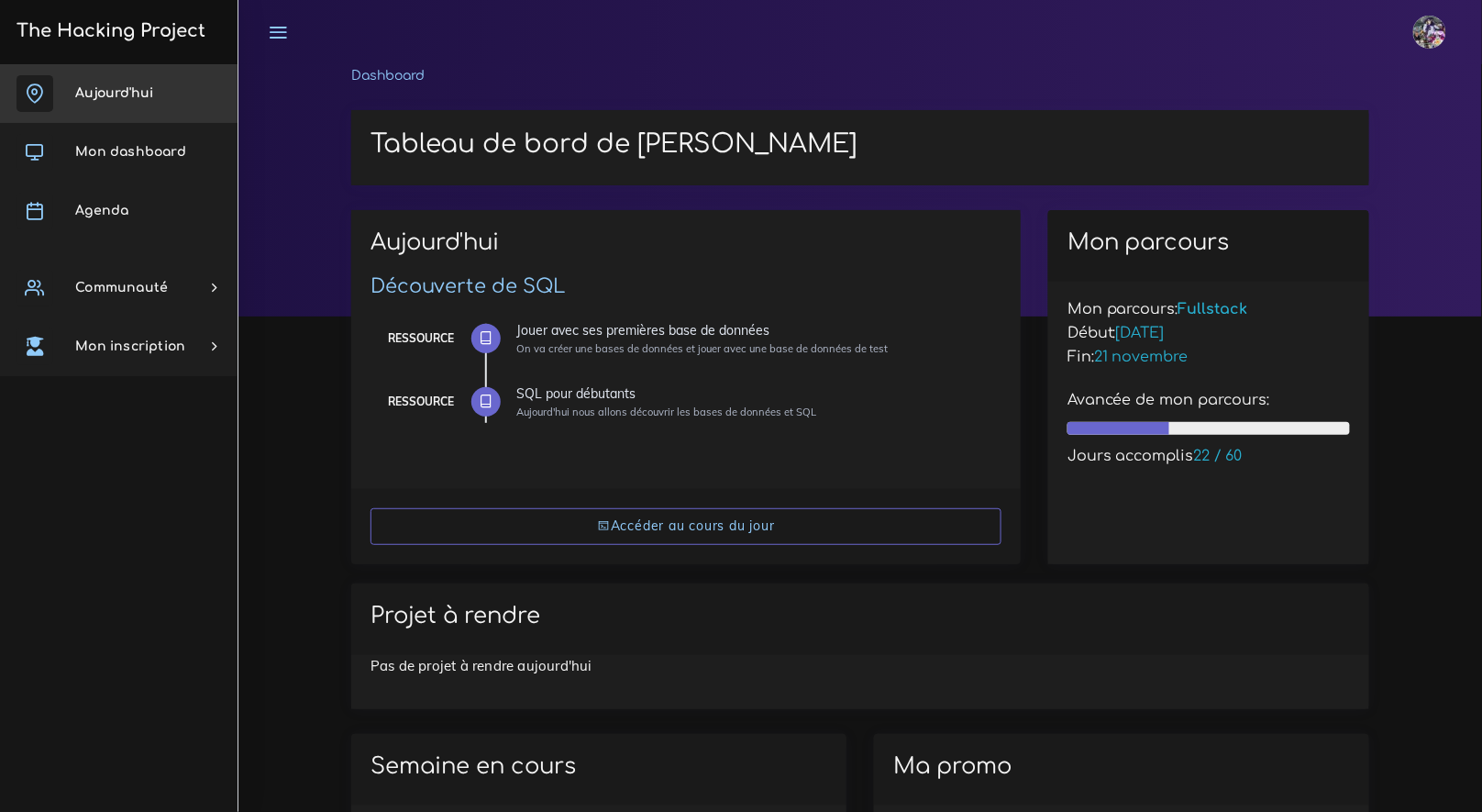
click at [136, 78] on link "Aujourd'hui" at bounding box center [119, 93] width 237 height 59
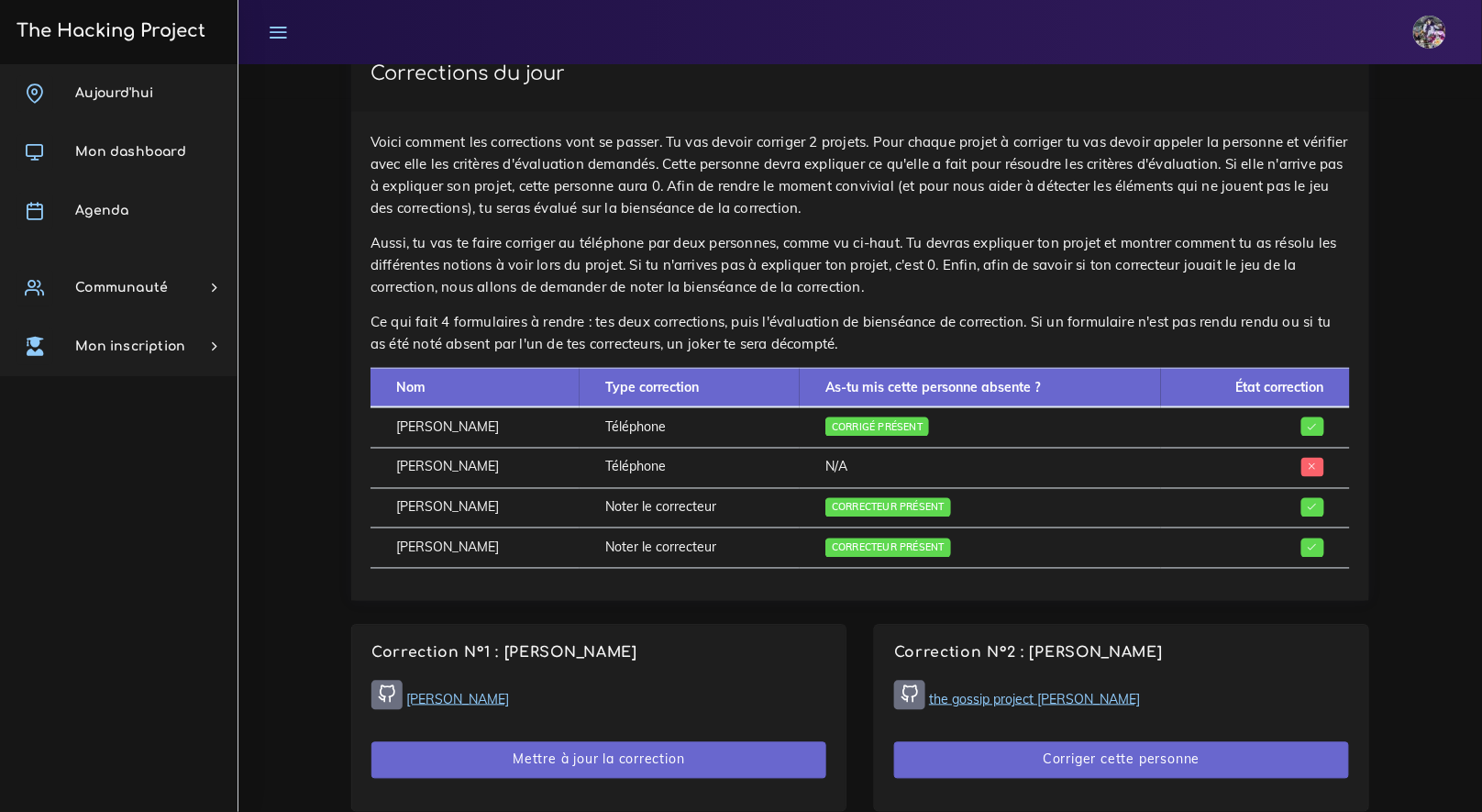
scroll to position [713, 0]
click at [722, 449] on td "Téléphone" at bounding box center [690, 467] width 220 height 40
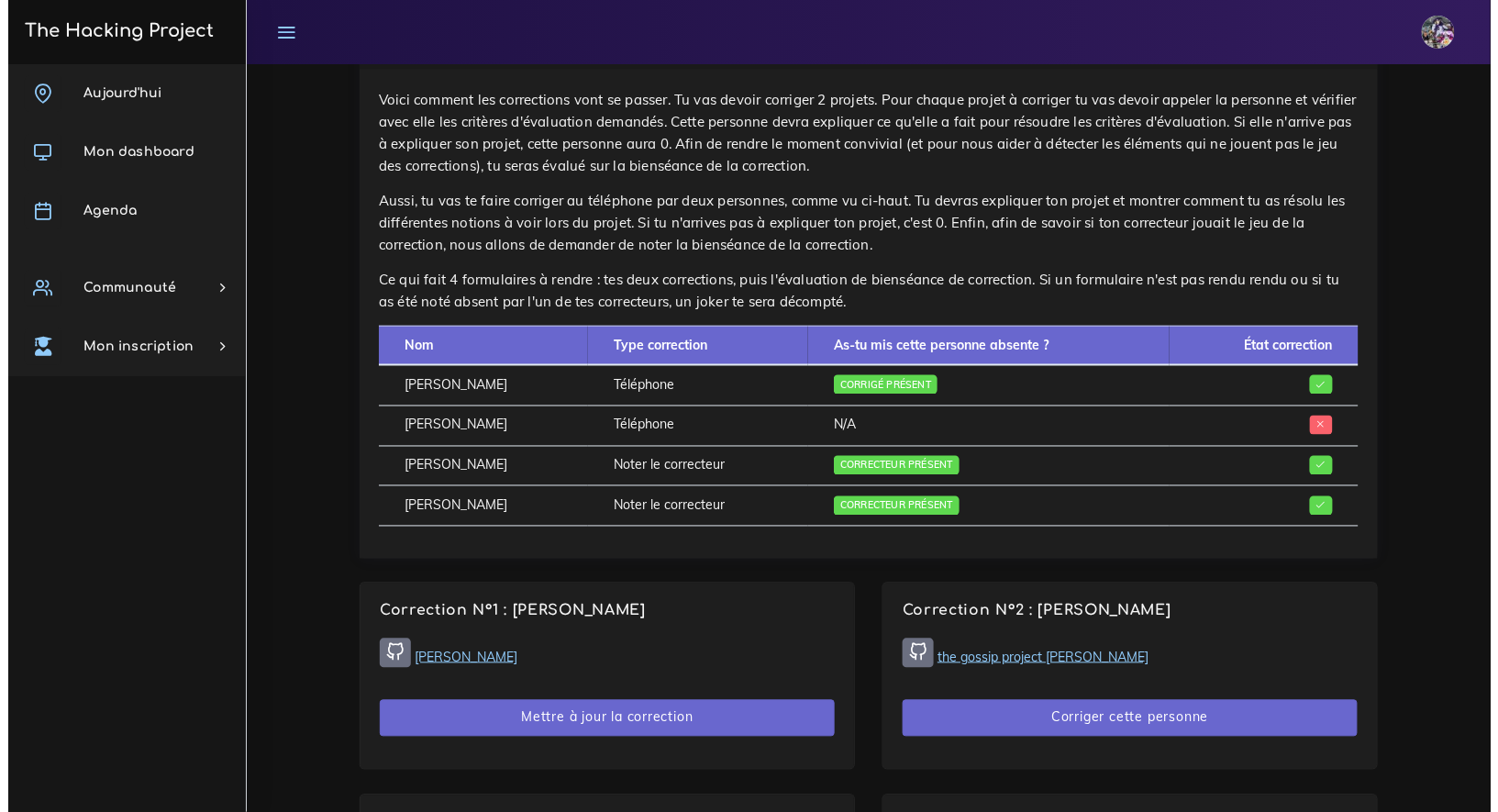
scroll to position [755, 0]
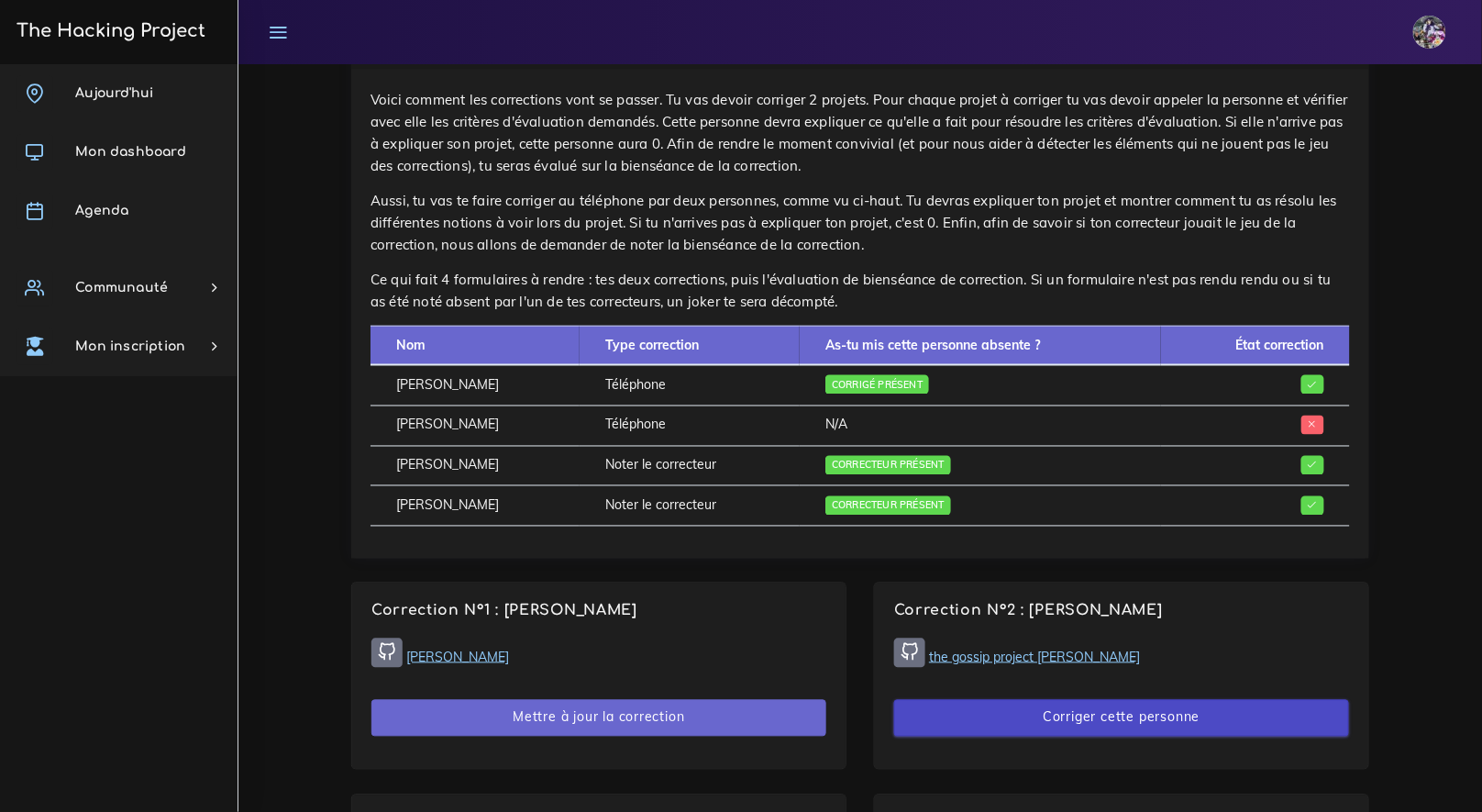
click at [1083, 711] on button "Corriger cette personne" at bounding box center [1122, 719] width 455 height 37
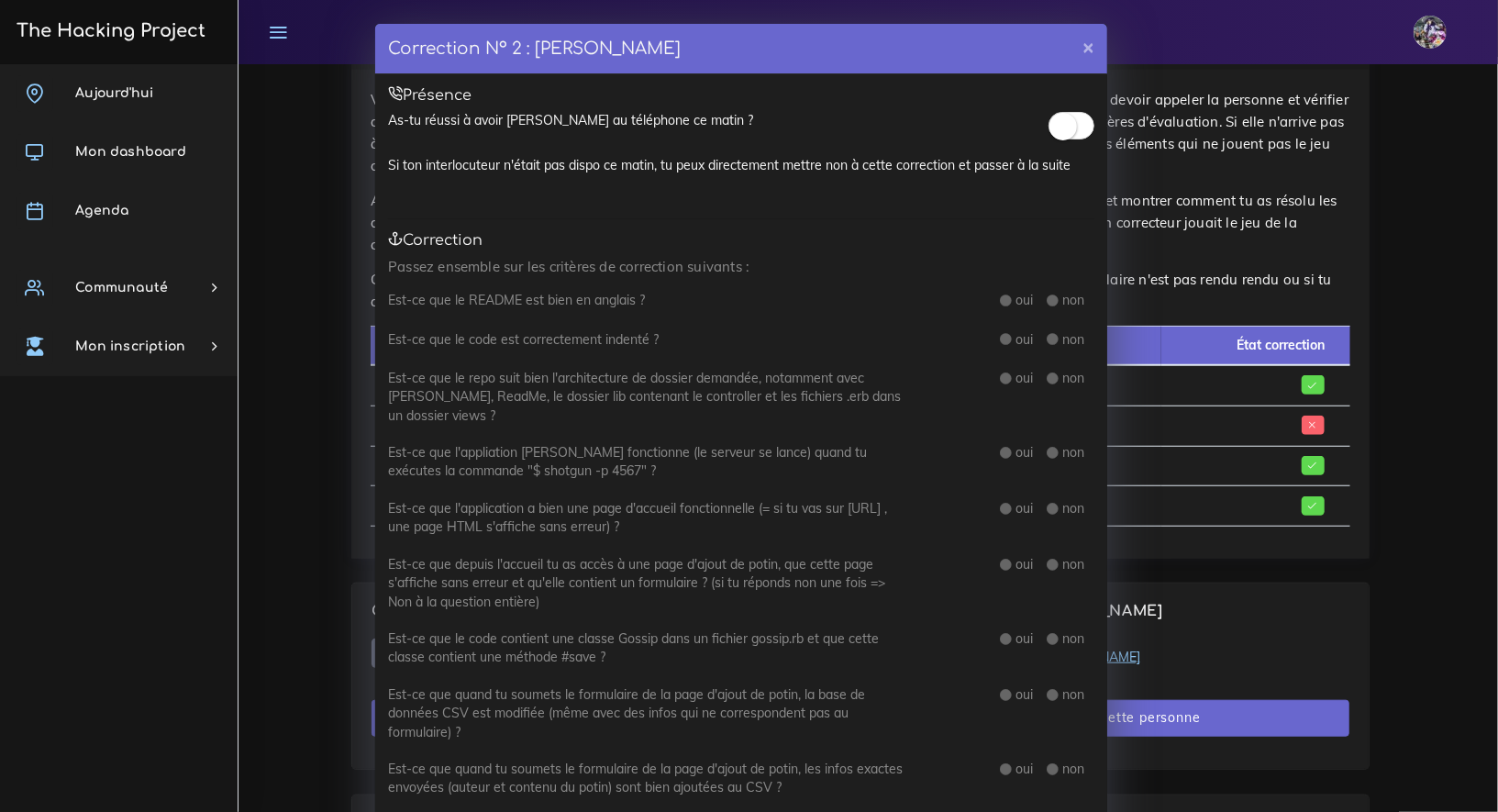
drag, startPoint x: 1024, startPoint y: 126, endPoint x: 1051, endPoint y: 123, distance: 27.2
click at [1029, 126] on div "As-tu réussi à avoir [PERSON_NAME] au téléphone ce matin ?" at bounding box center [742, 123] width 706 height 25
click at [1054, 124] on small at bounding box center [1063, 127] width 27 height 27
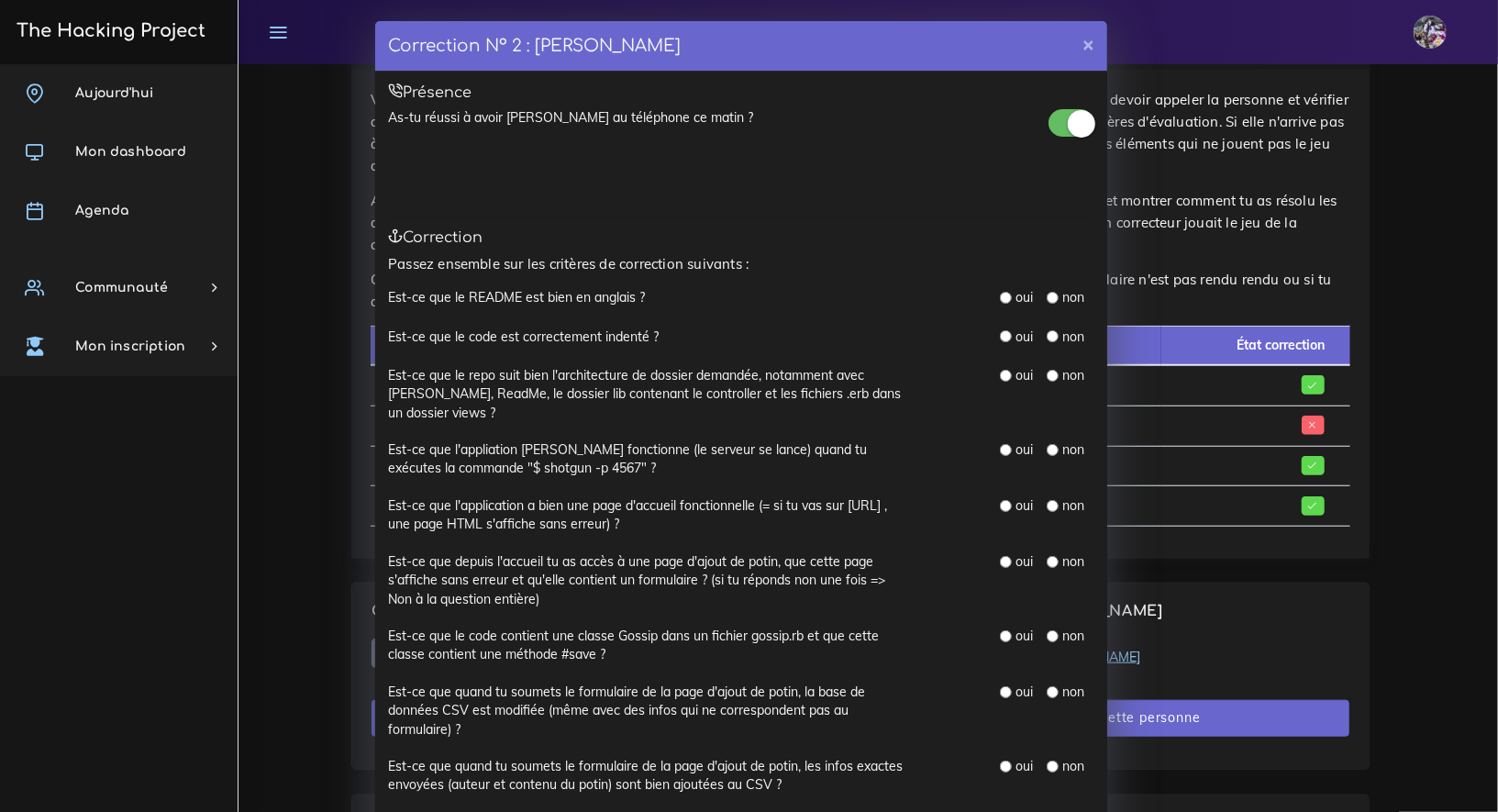
scroll to position [4, 0]
click at [1063, 298] on label "non" at bounding box center [1074, 296] width 22 height 19
click at [1051, 295] on div "non" at bounding box center [1065, 296] width 37 height 19
click at [1051, 309] on div "Est-ce que le README est bien en anglais ? oui non" at bounding box center [742, 306] width 706 height 38
click at [1053, 296] on div "non" at bounding box center [1065, 296] width 37 height 19
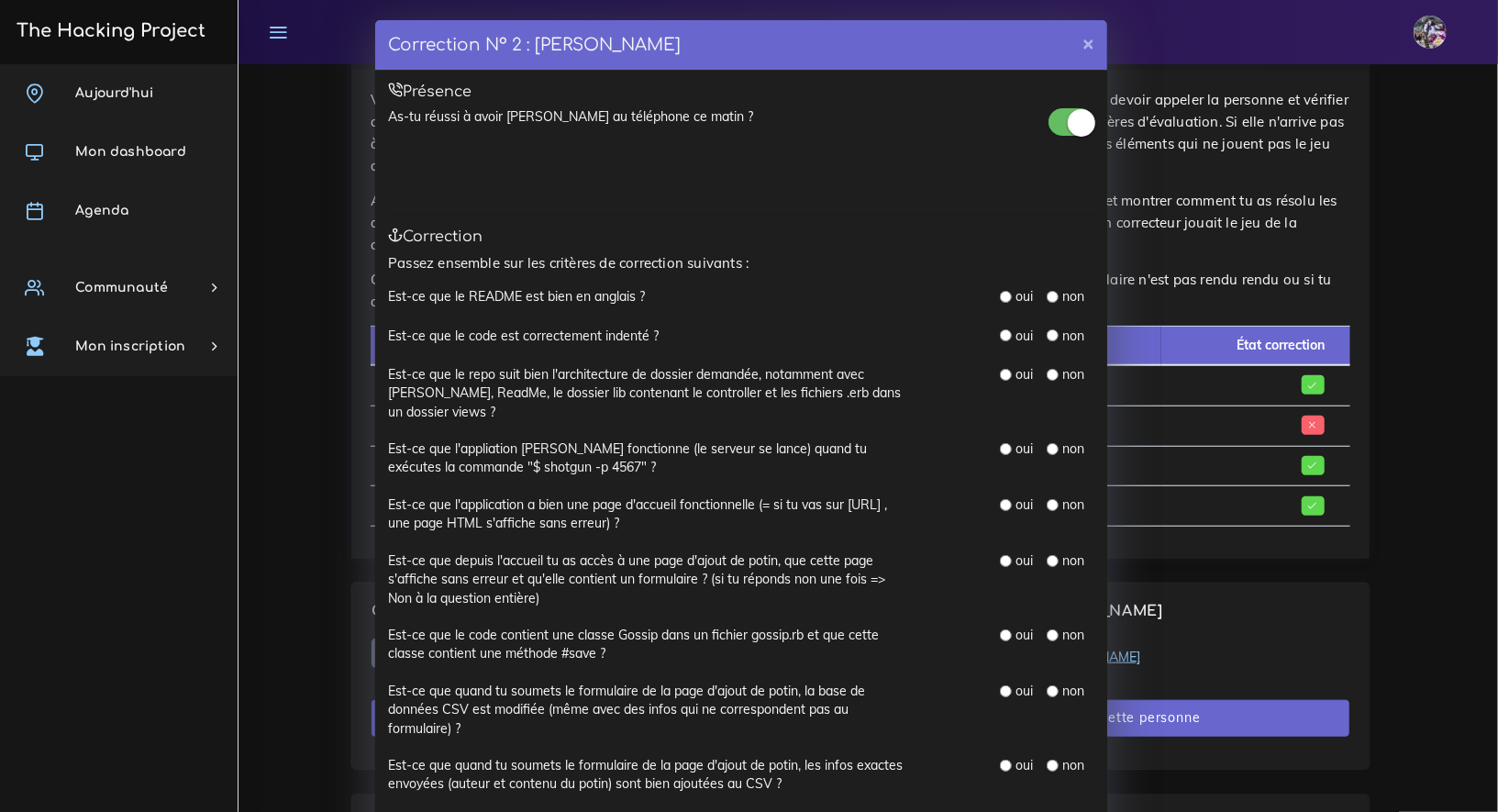
click at [1048, 296] on input "radio" at bounding box center [1053, 297] width 12 height 12
radio input "true"
click at [1002, 332] on input "radio" at bounding box center [1007, 335] width 12 height 12
radio input "true"
click at [1049, 341] on div "non" at bounding box center [1065, 335] width 37 height 19
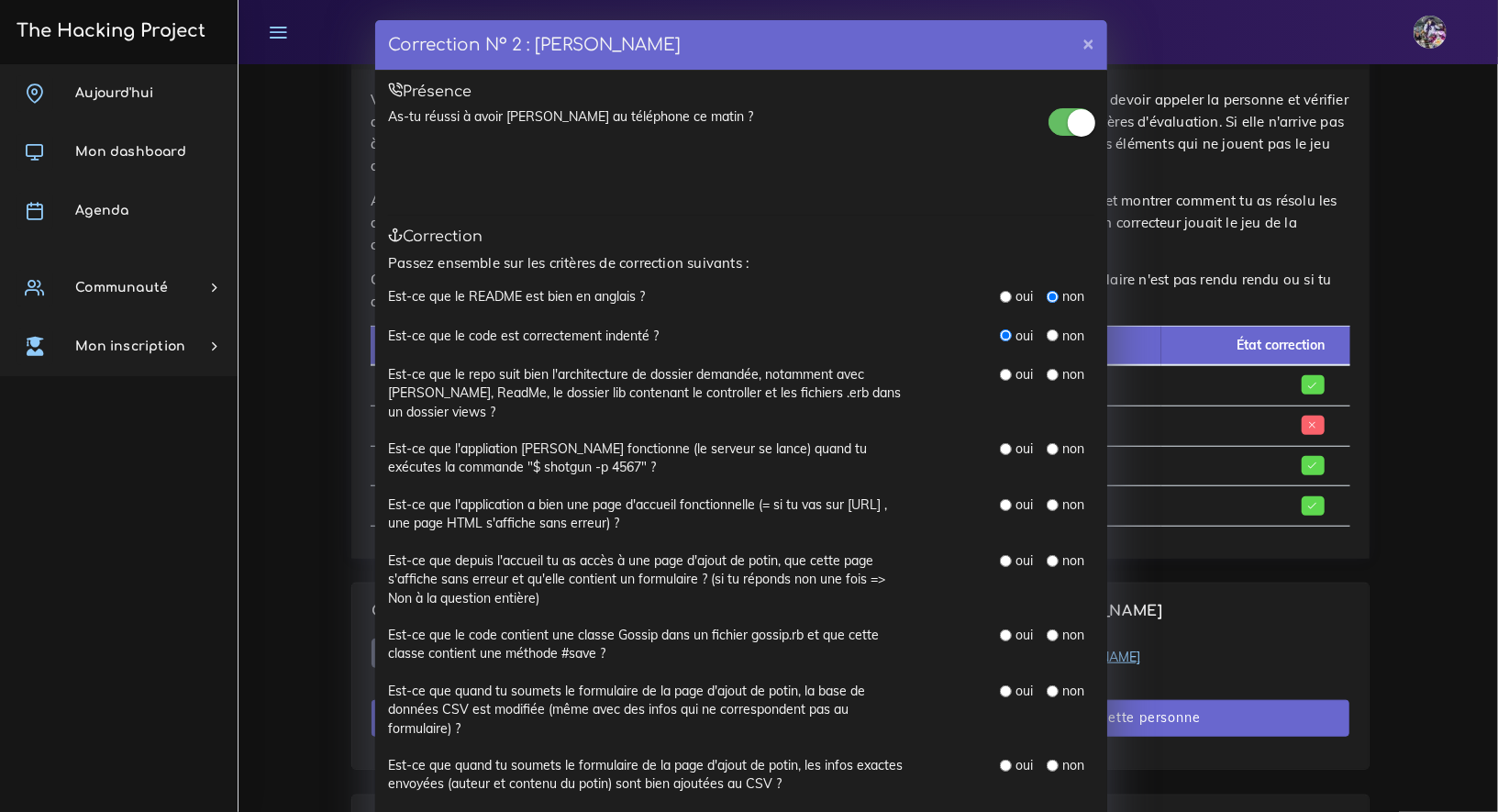
click at [1047, 336] on input "radio" at bounding box center [1053, 335] width 12 height 12
radio input "true"
click at [1003, 371] on input "radio" at bounding box center [1007, 375] width 12 height 12
radio input "true"
click at [1002, 445] on input "radio" at bounding box center [1007, 449] width 12 height 12
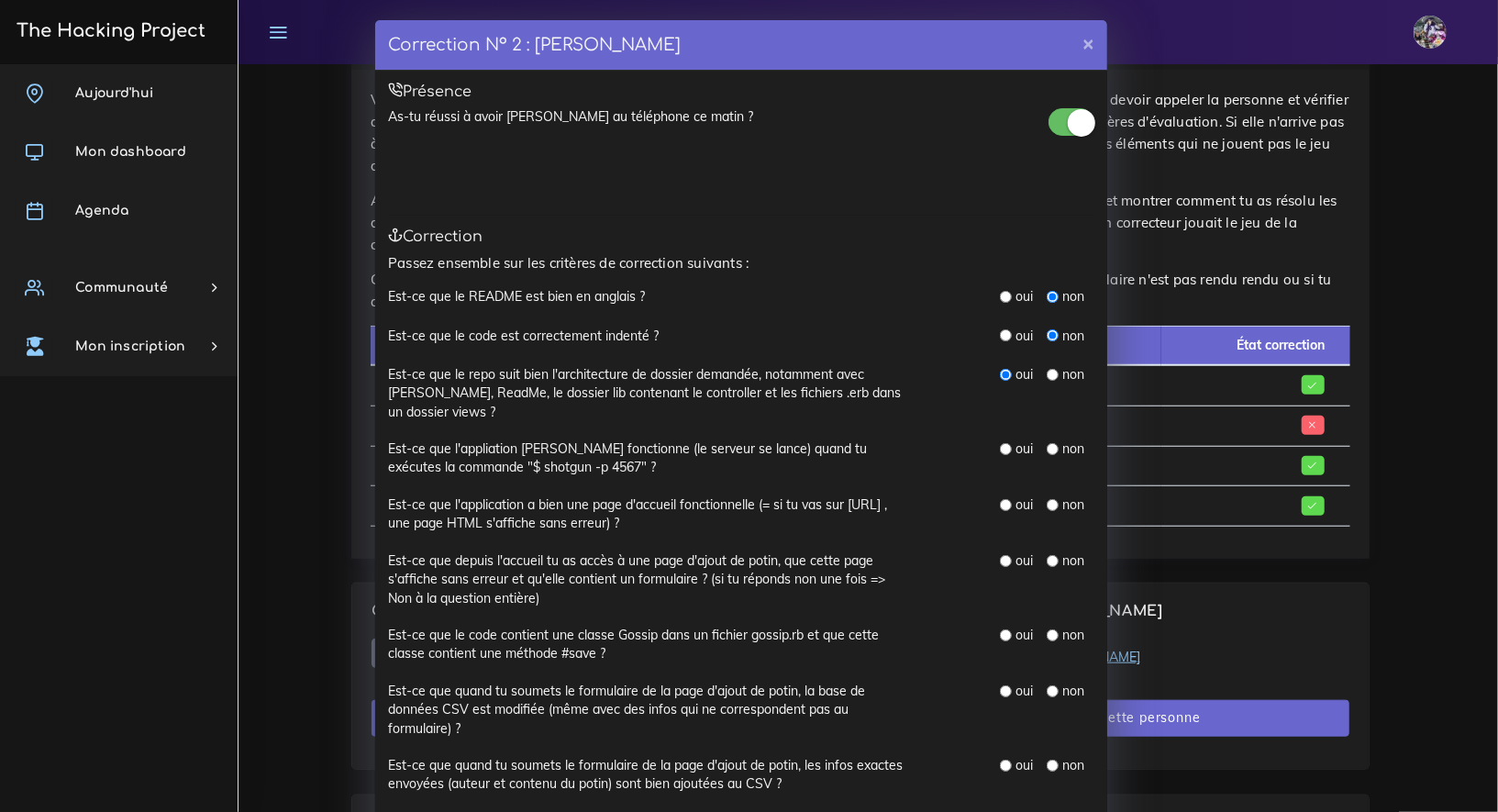
radio input "true"
drag, startPoint x: 999, startPoint y: 484, endPoint x: 1000, endPoint y: 494, distance: 10.0
click at [999, 490] on div "Est-ce que l'appliation Sinatra fonctionne (le serveur se lance) quand tu exécu…" at bounding box center [742, 467] width 706 height 56
click at [1001, 500] on input "radio" at bounding box center [1007, 505] width 12 height 12
radio input "true"
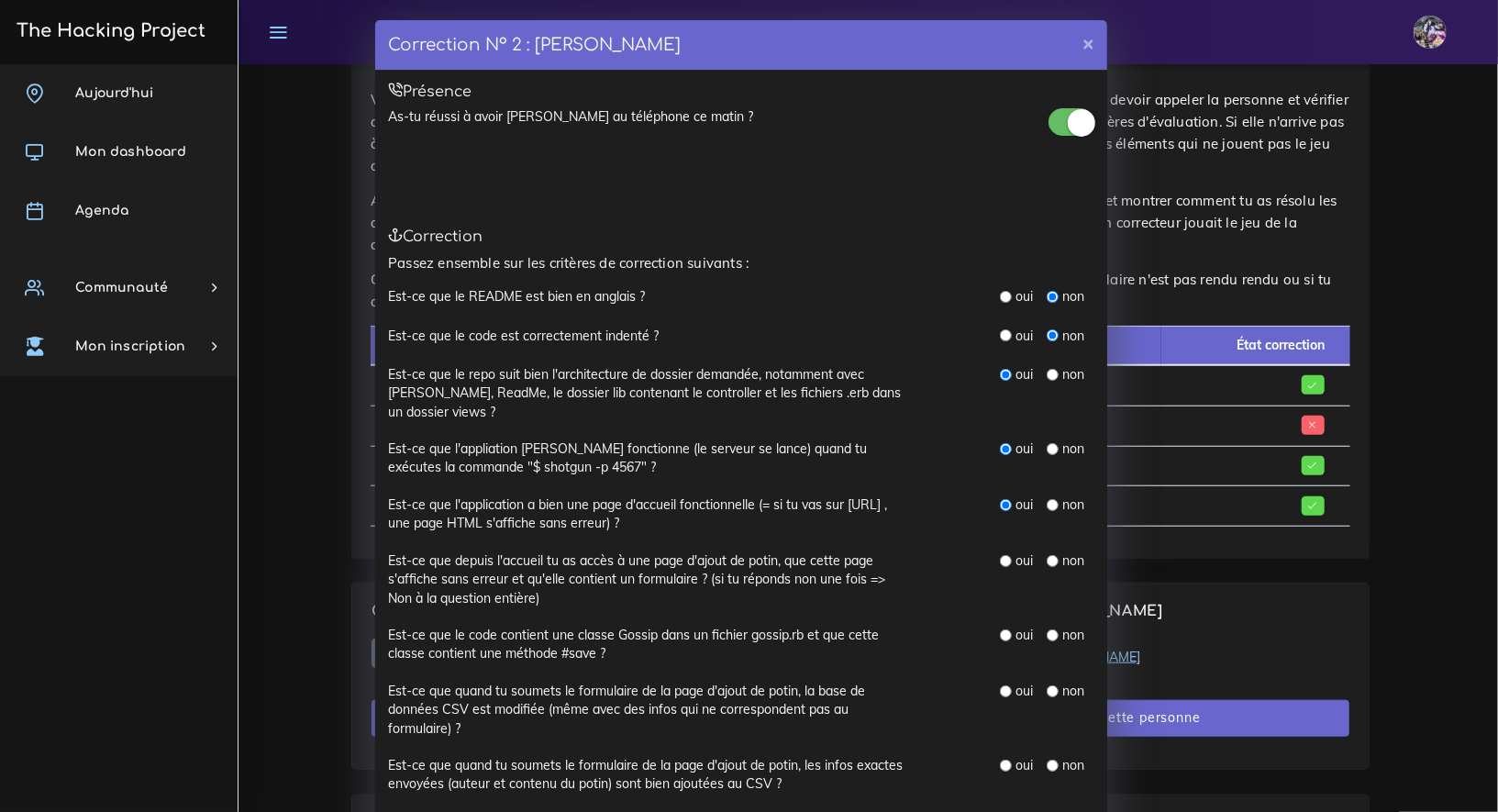
click at [1001, 502] on input "radio" at bounding box center [1007, 505] width 12 height 12
click at [1001, 562] on input "radio" at bounding box center [1007, 561] width 12 height 12
radio input "true"
click at [1005, 628] on div "oui" at bounding box center [1017, 634] width 33 height 19
click at [1001, 630] on input "radio" at bounding box center [1007, 635] width 12 height 12
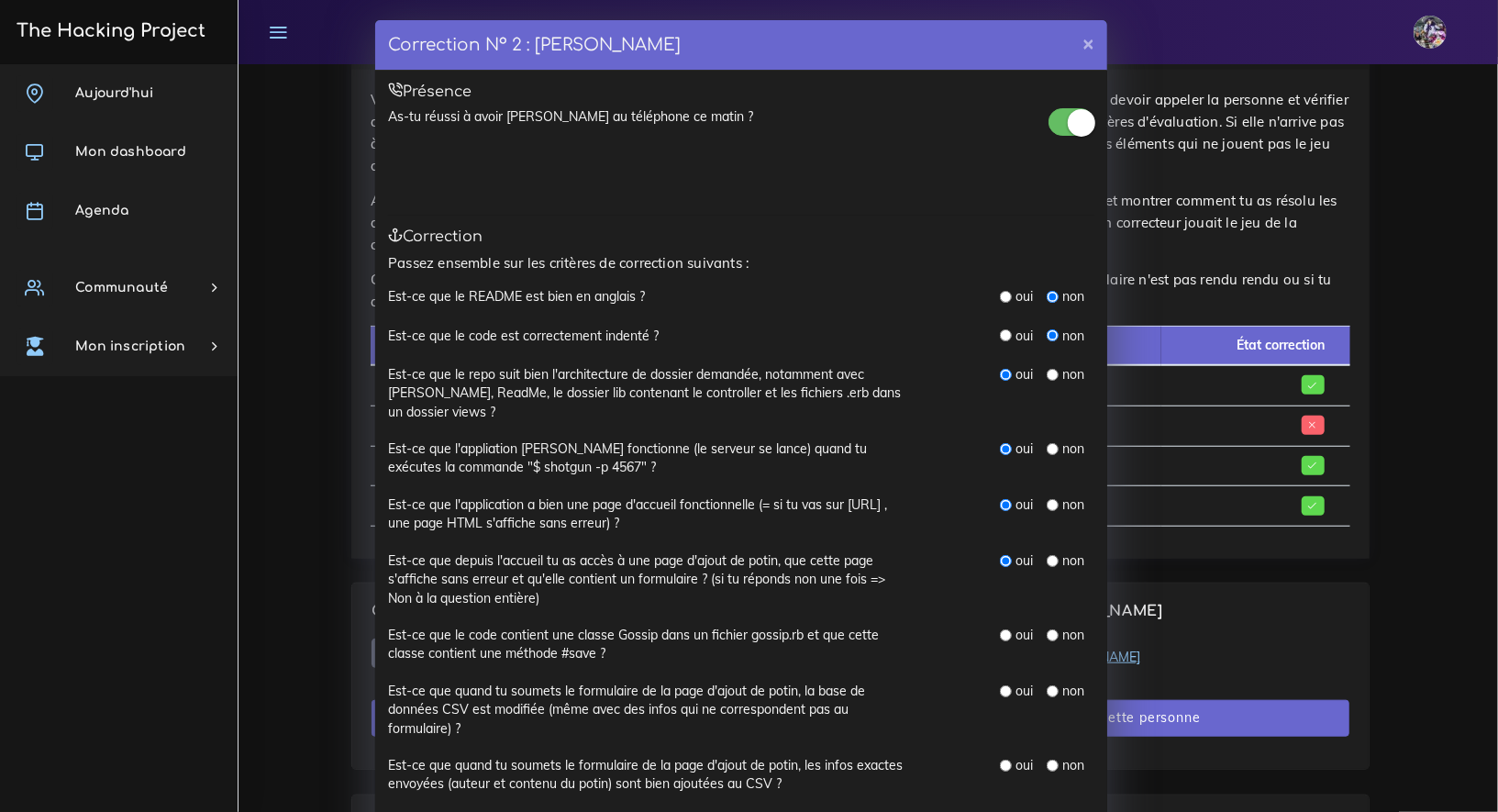
radio input "true"
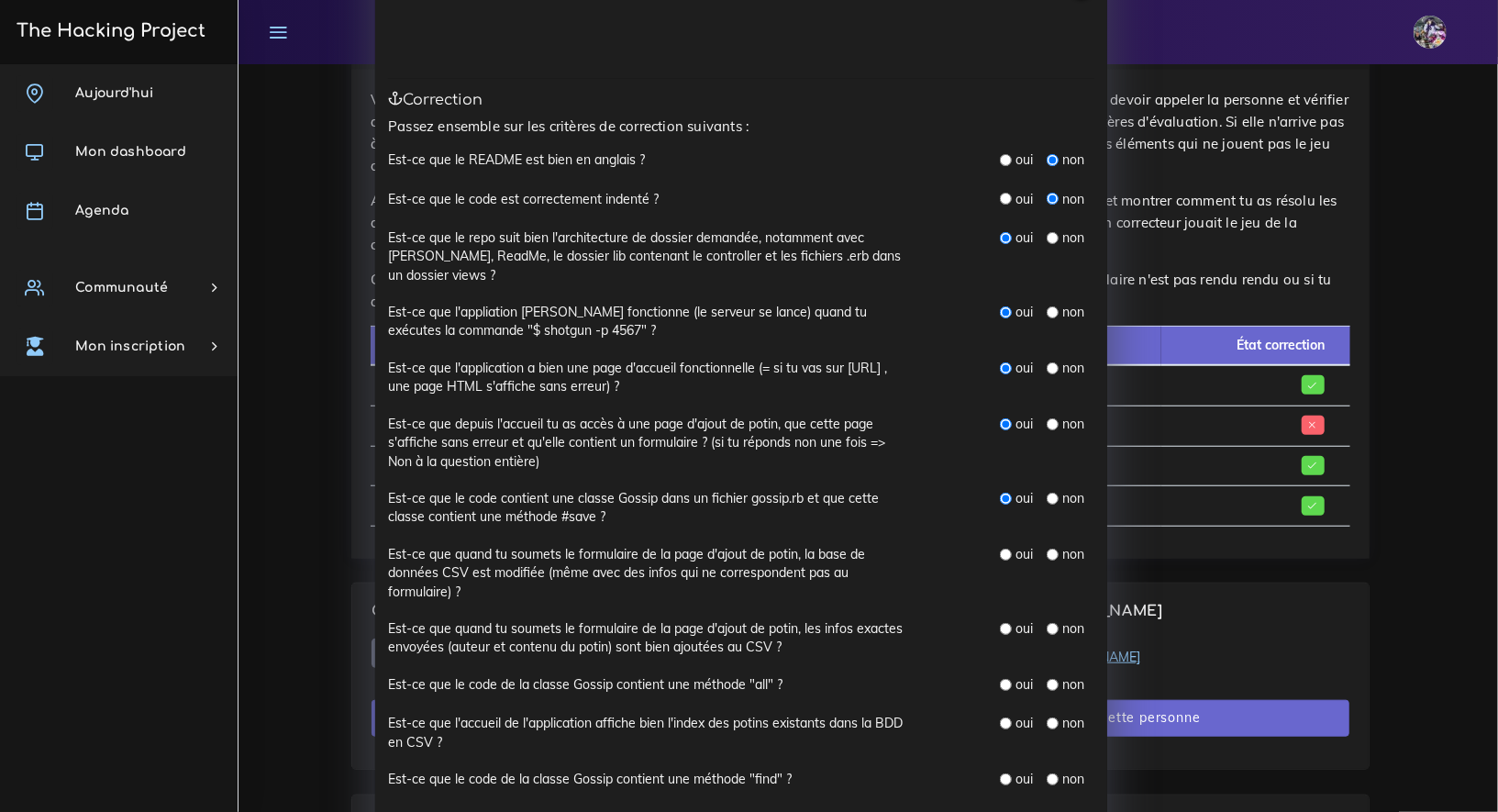
scroll to position [207, 0]
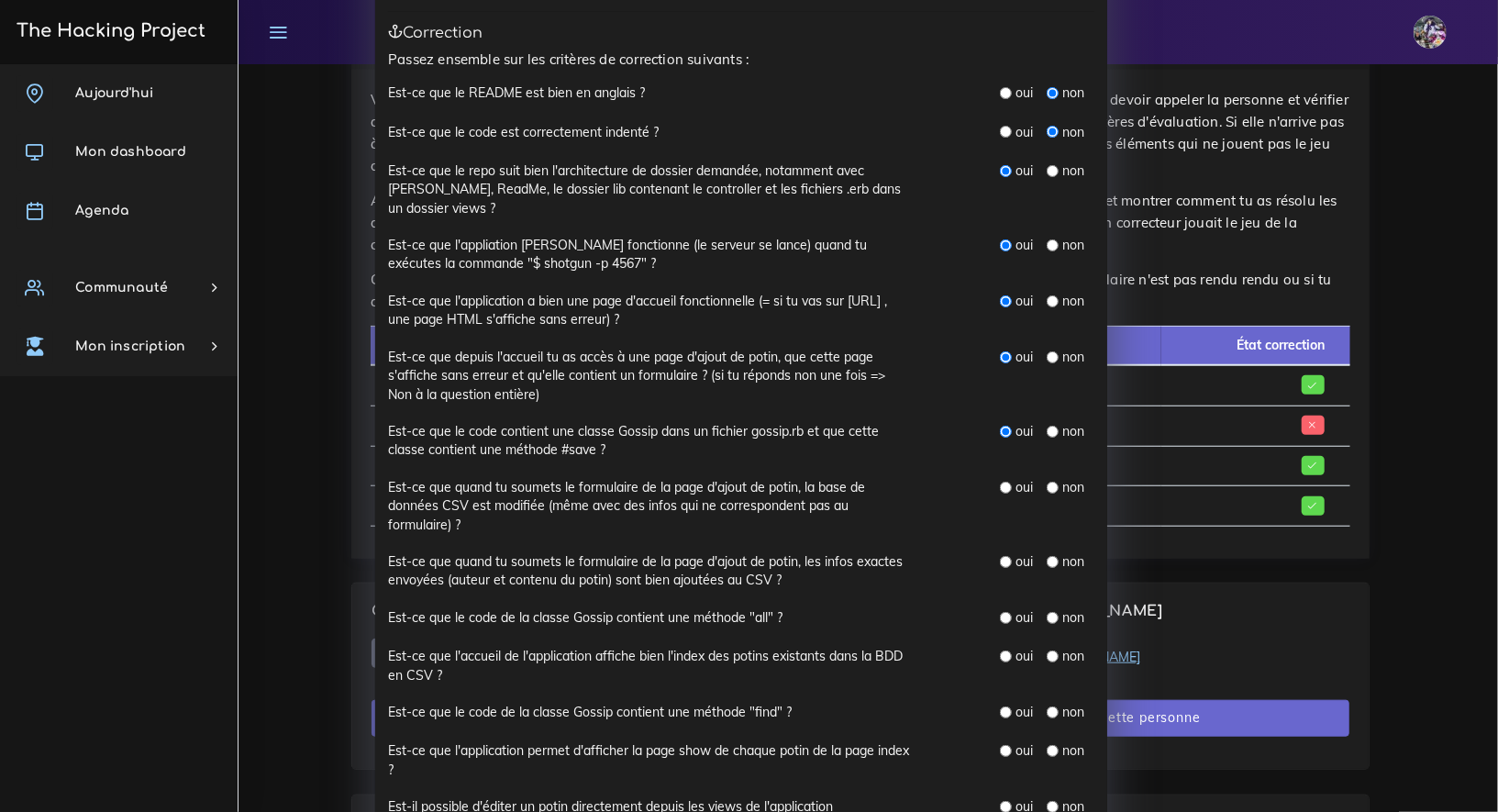
click at [1005, 493] on div "oui" at bounding box center [1017, 486] width 33 height 19
click at [1007, 485] on div "oui" at bounding box center [1017, 486] width 33 height 19
click at [1005, 484] on div "oui" at bounding box center [1017, 486] width 33 height 19
click at [1001, 482] on input "radio" at bounding box center [1007, 487] width 12 height 12
radio input "true"
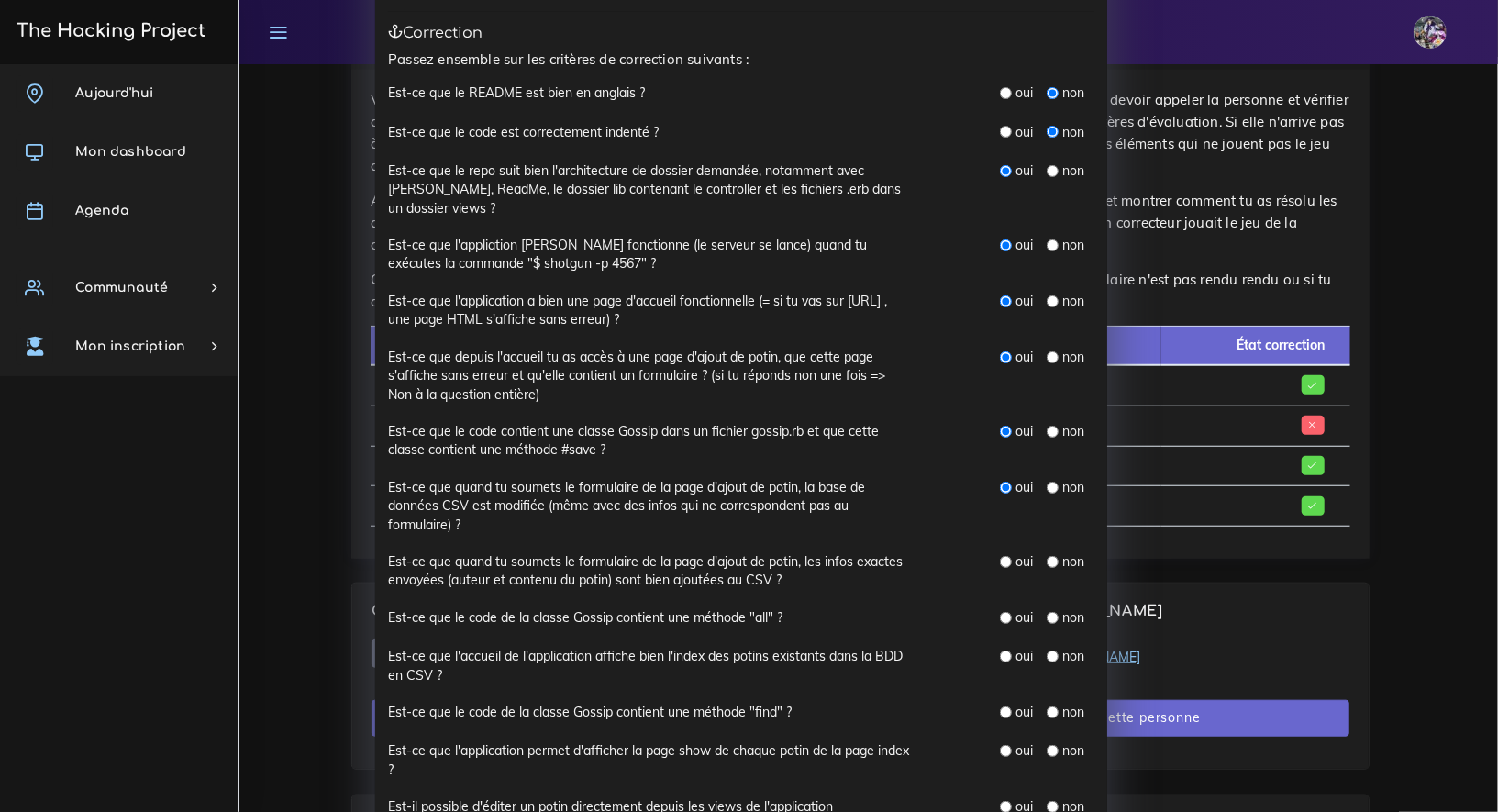
click at [1001, 482] on input "radio" at bounding box center [1007, 487] width 12 height 12
click at [1001, 561] on input "radio" at bounding box center [1007, 562] width 12 height 12
radio input "true"
click at [1001, 624] on div "oui" at bounding box center [1017, 617] width 33 height 19
click at [1001, 623] on div "oui" at bounding box center [1017, 617] width 33 height 19
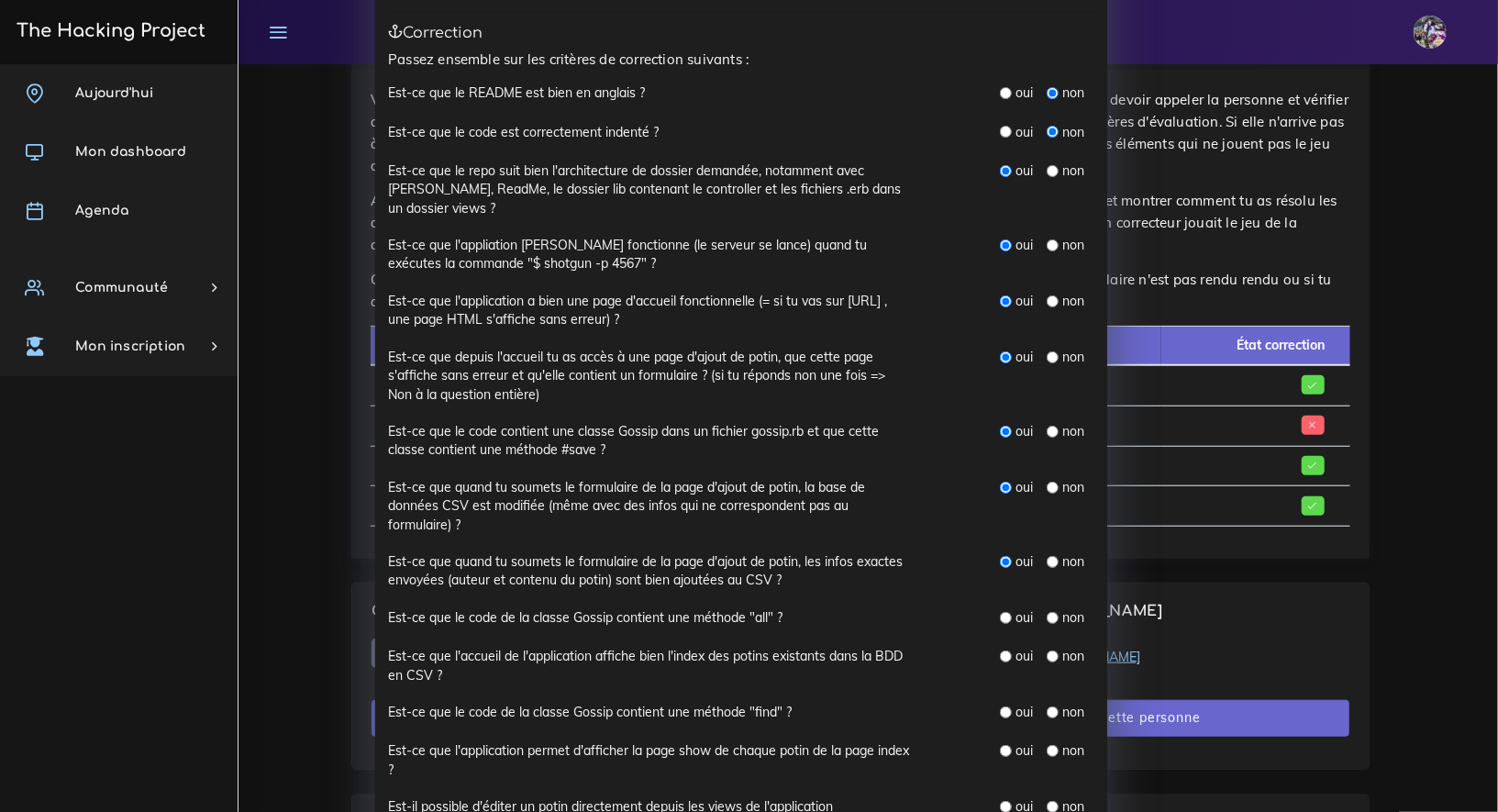
click at [1001, 619] on input "radio" at bounding box center [1007, 618] width 12 height 12
radio input "true"
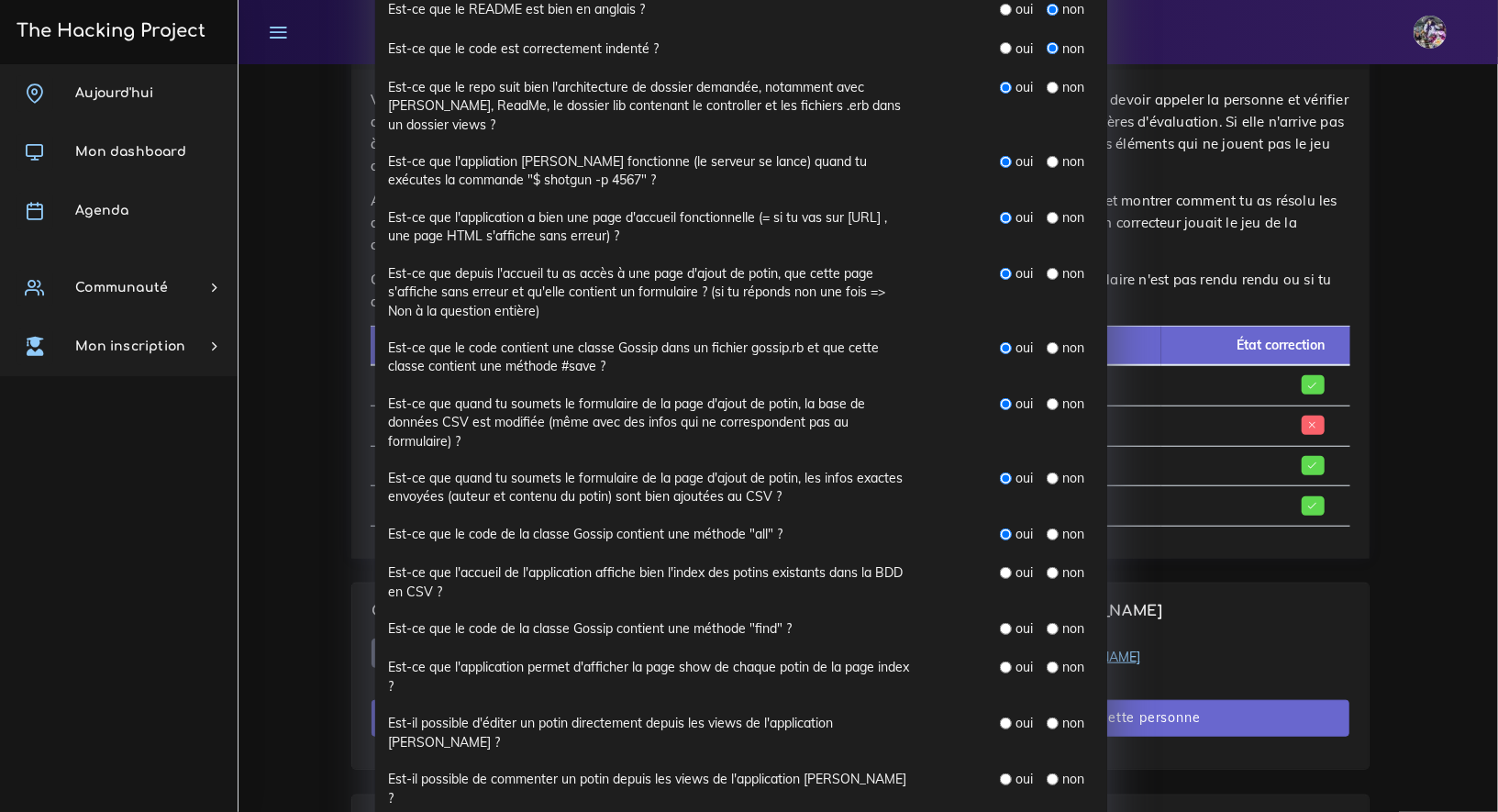
scroll to position [368, 0]
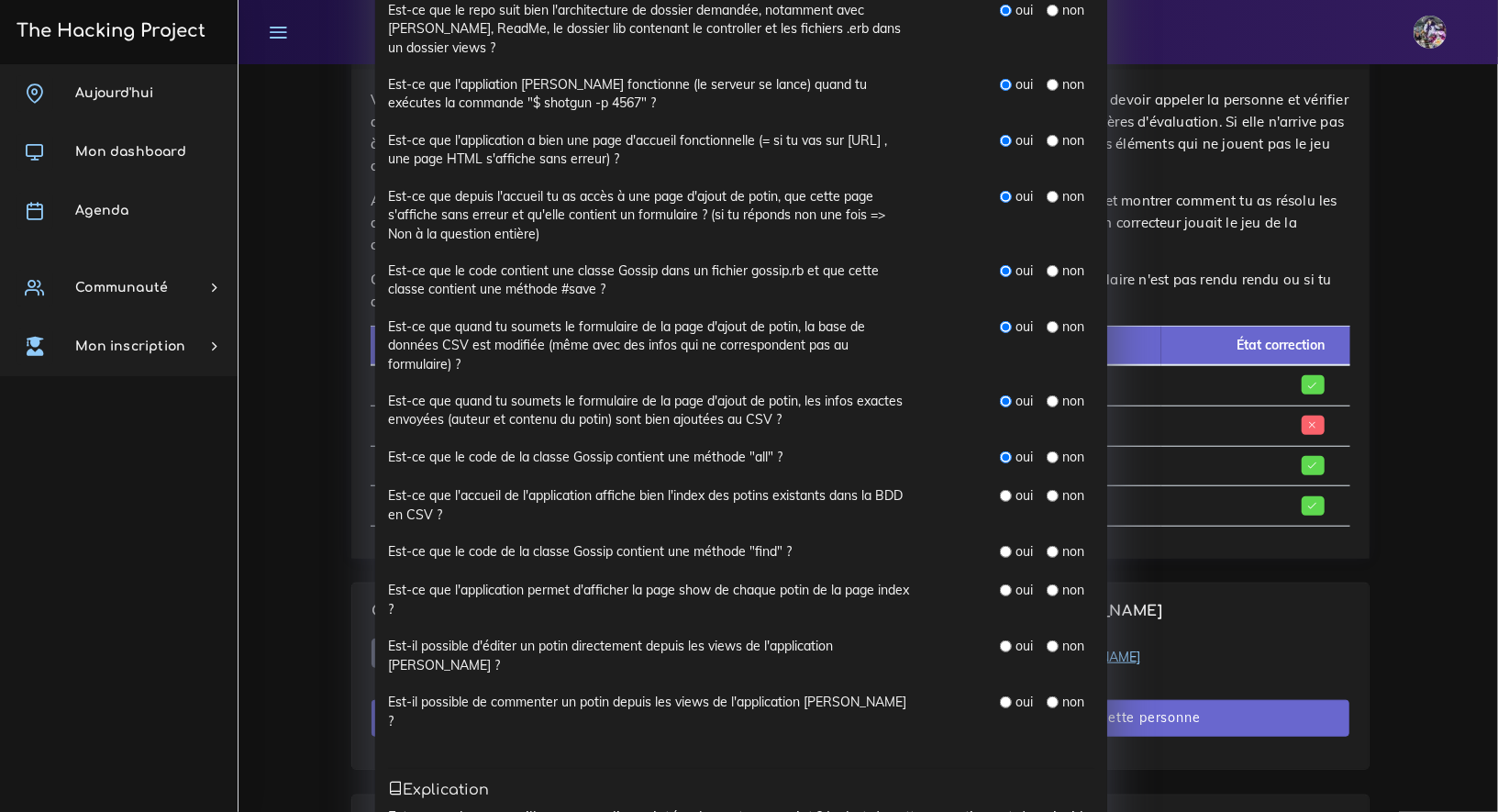
click at [1001, 497] on input "radio" at bounding box center [1007, 495] width 12 height 12
radio input "true"
click at [1001, 553] on input "radio" at bounding box center [1007, 552] width 12 height 12
radio input "true"
drag, startPoint x: 1043, startPoint y: 586, endPoint x: 1043, endPoint y: 596, distance: 10.0
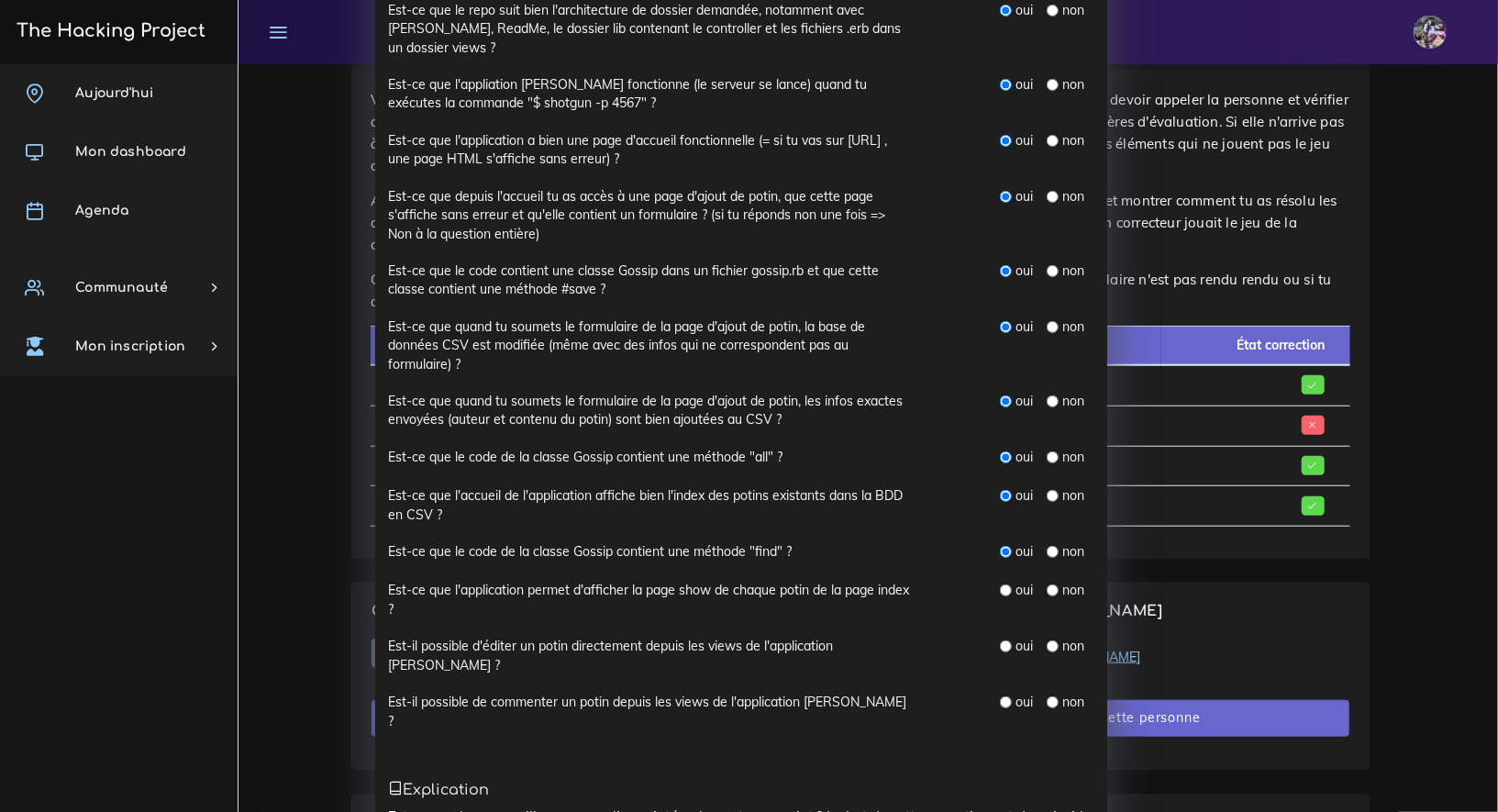
click at [1047, 587] on input "radio" at bounding box center [1053, 590] width 12 height 12
radio input "true"
click at [1047, 650] on div "non" at bounding box center [1065, 645] width 37 height 19
click at [1047, 642] on input "radio" at bounding box center [1053, 646] width 12 height 12
radio input "true"
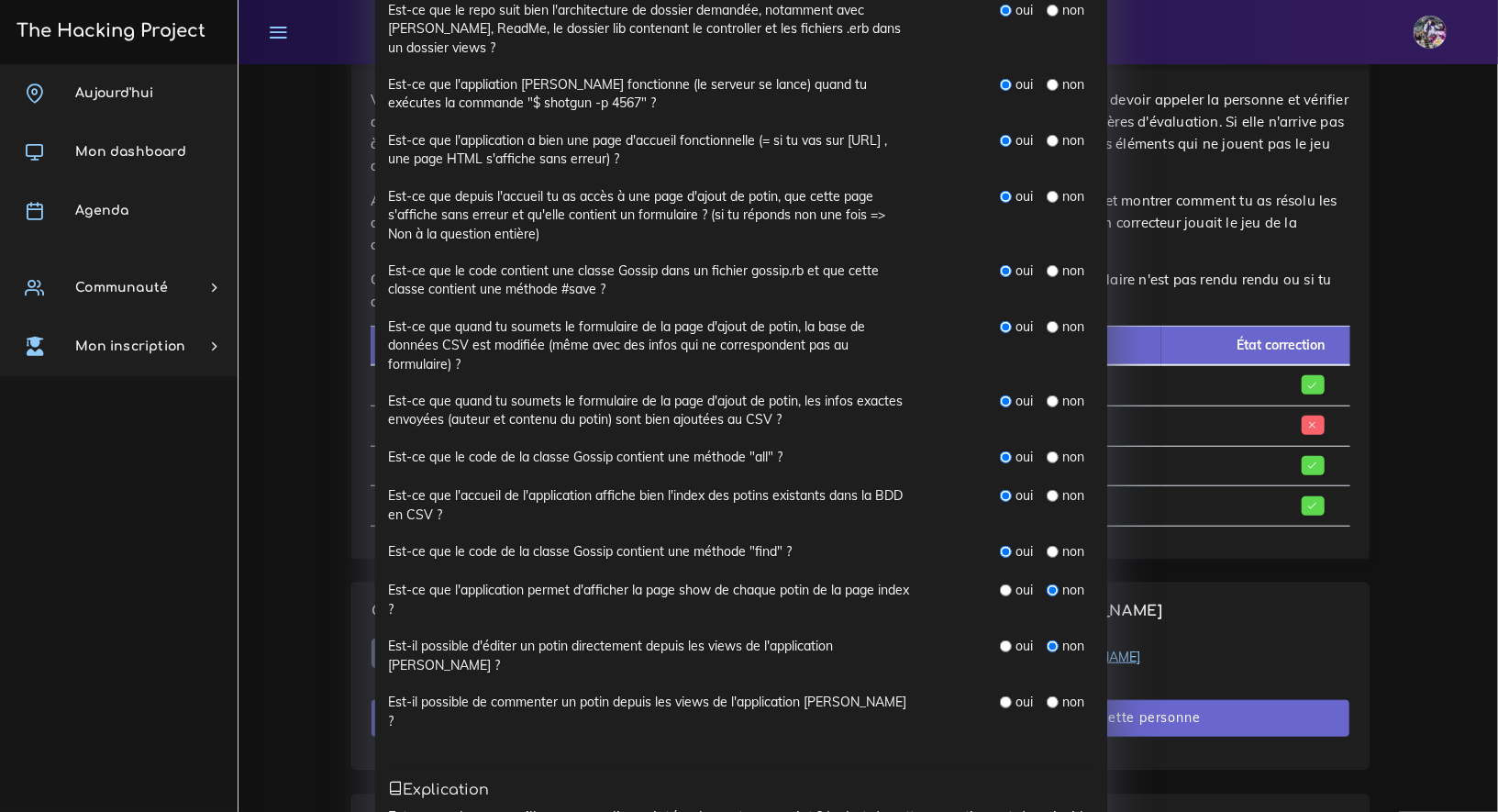
click at [1051, 692] on div "non" at bounding box center [1065, 701] width 37 height 19
click at [1050, 696] on input "radio" at bounding box center [1053, 702] width 12 height 12
radio input "true"
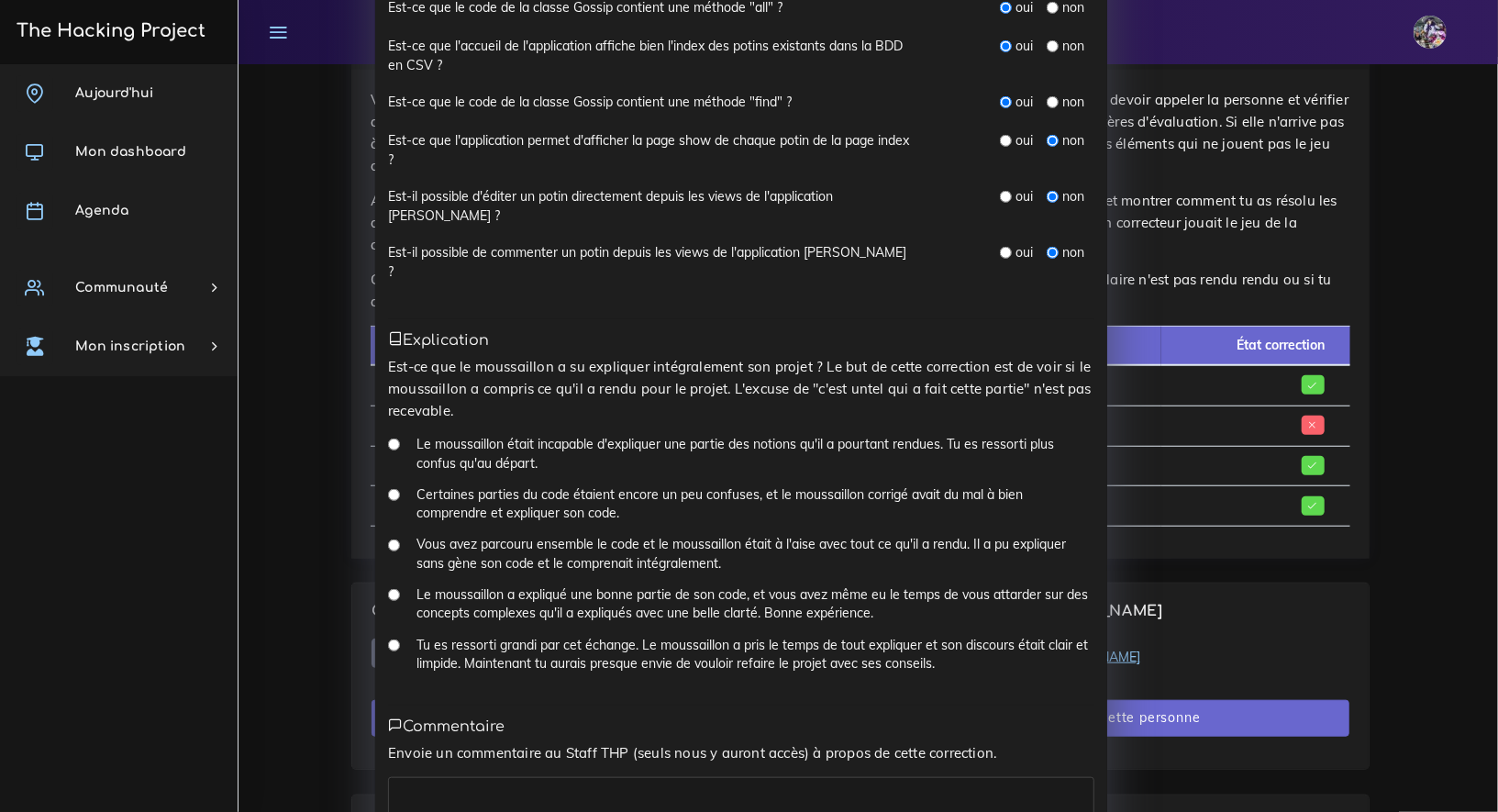
scroll to position [897, 0]
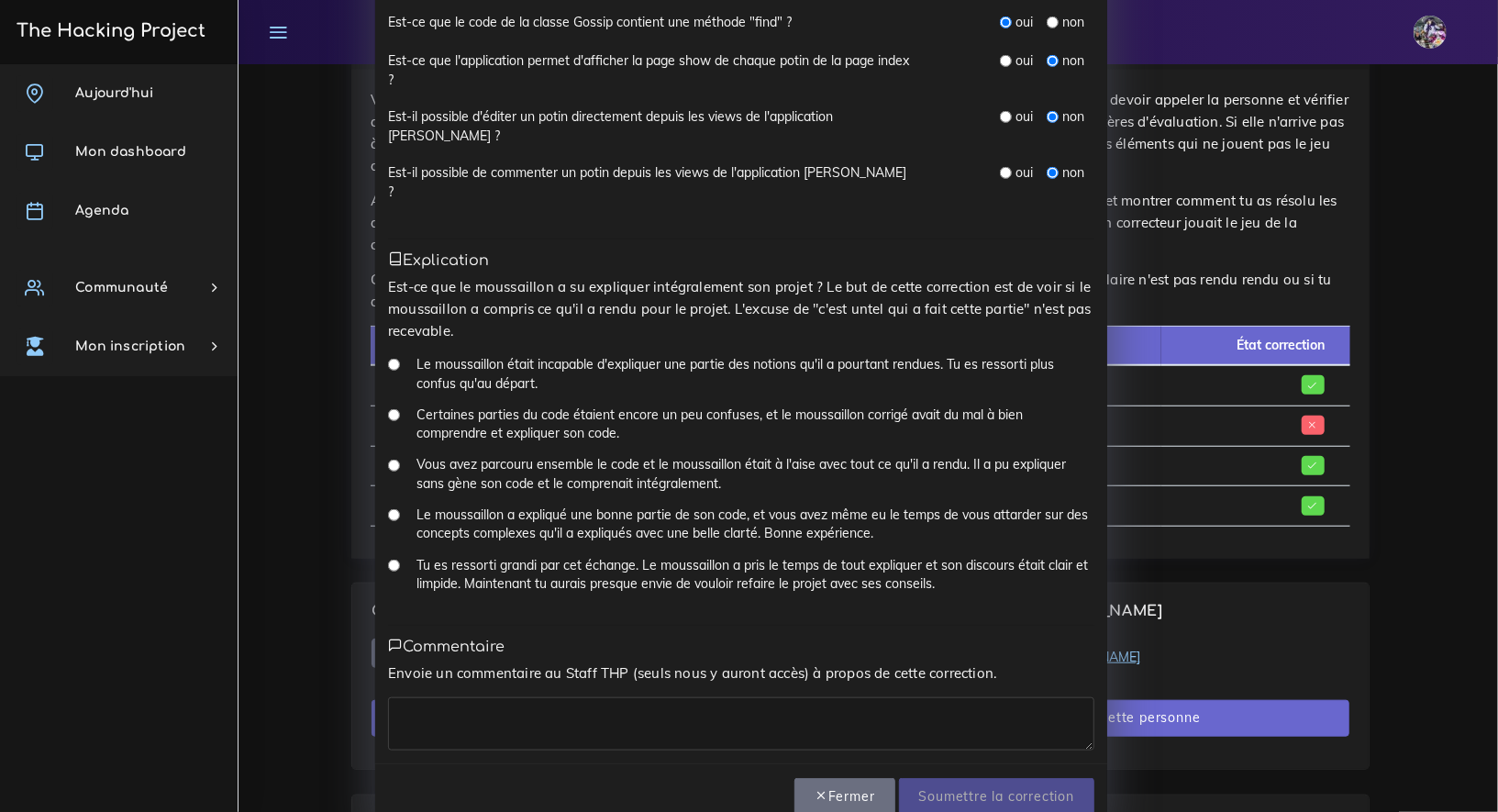
click at [389, 509] on input "Le moussaillon a expliqué une bonne partie de son code, et vous avez même eu le…" at bounding box center [394, 515] width 12 height 12
radio input "true"
click at [504, 701] on textarea at bounding box center [742, 724] width 706 height 53
click at [506, 699] on textarea at bounding box center [742, 724] width 706 height 53
click at [522, 697] on textarea at bounding box center [742, 724] width 706 height 53
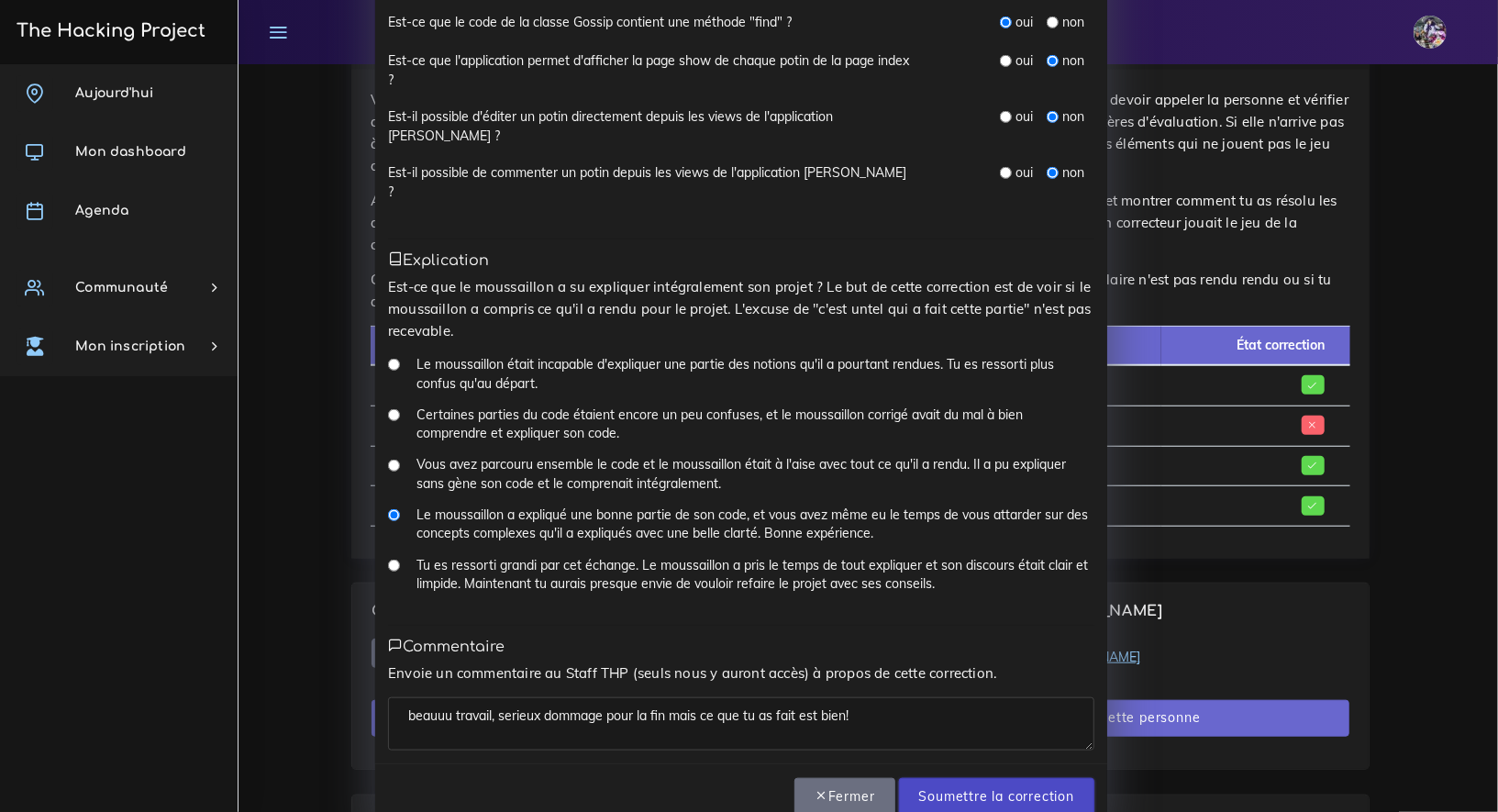
type textarea "beauuu travail, serieux dommage pour la fin mais ce que tu as fait est bien!"
click at [981, 778] on input "Soumettre la correction" at bounding box center [997, 796] width 195 height 37
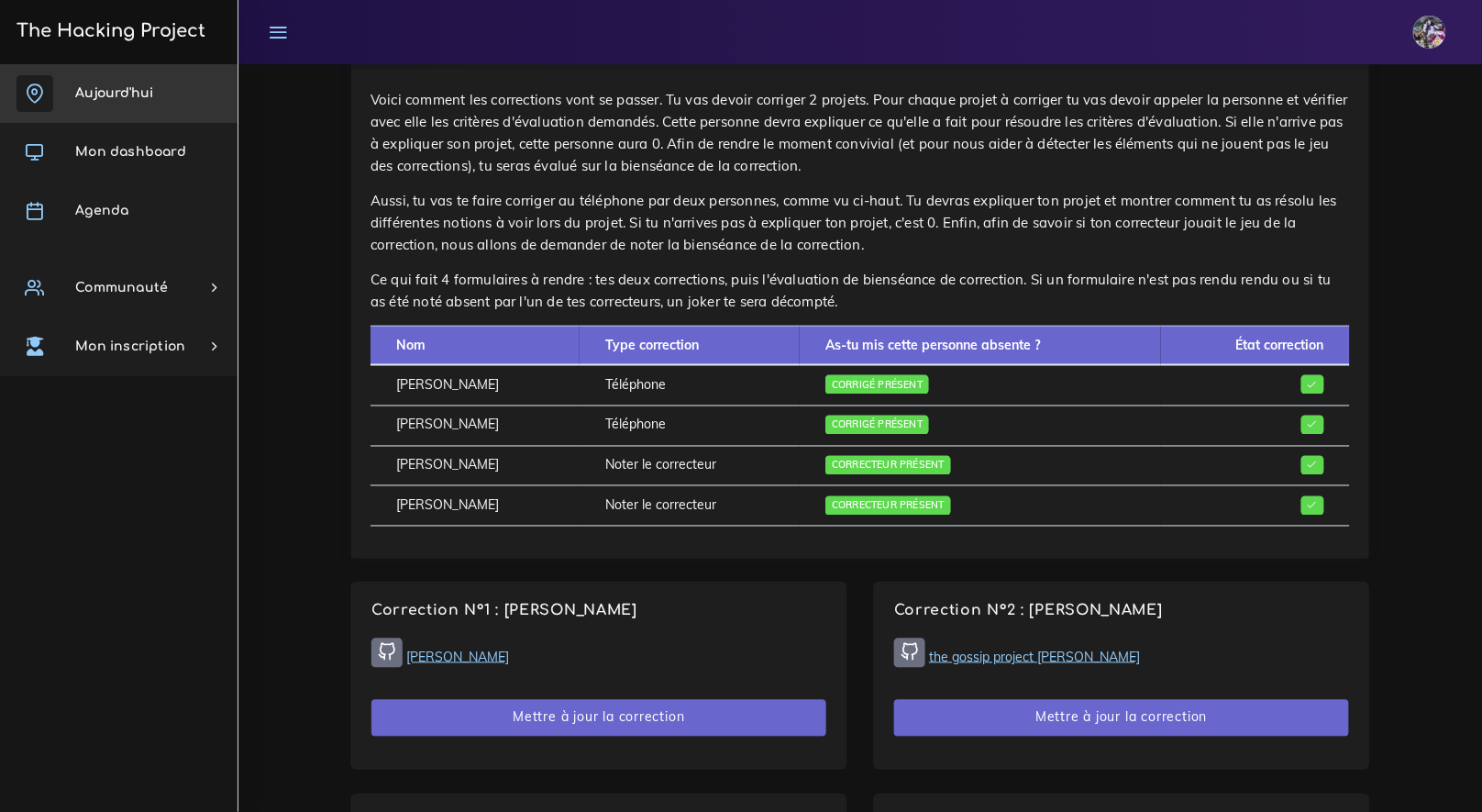
click at [128, 96] on span "Aujourd'hui" at bounding box center [115, 93] width 78 height 14
click at [130, 97] on span "Aujourd'hui" at bounding box center [115, 93] width 78 height 14
